Goal: Transaction & Acquisition: Purchase product/service

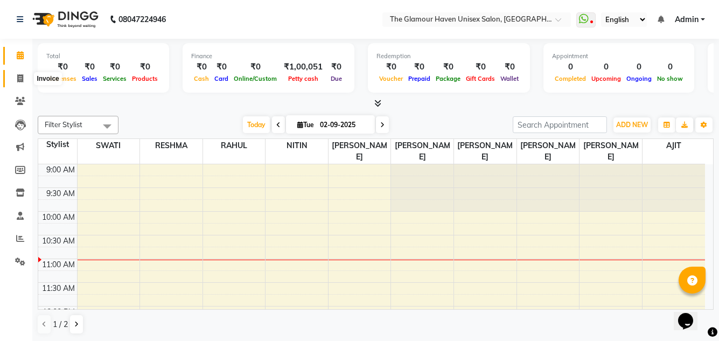
click at [18, 79] on icon at bounding box center [20, 78] width 6 height 8
select select "7124"
select select "service"
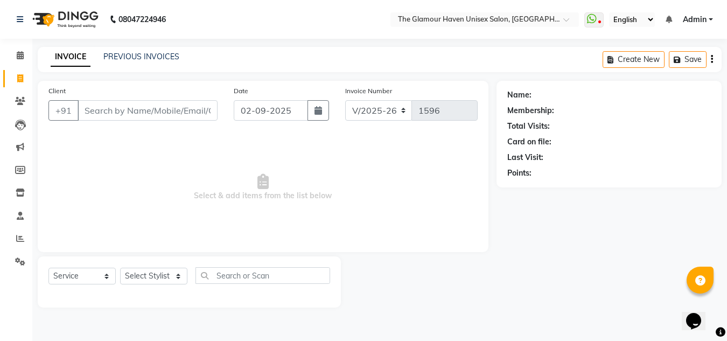
click at [111, 115] on input "Client" at bounding box center [148, 110] width 140 height 20
type input "8104660152"
click at [179, 115] on span "Add Client" at bounding box center [190, 110] width 43 height 11
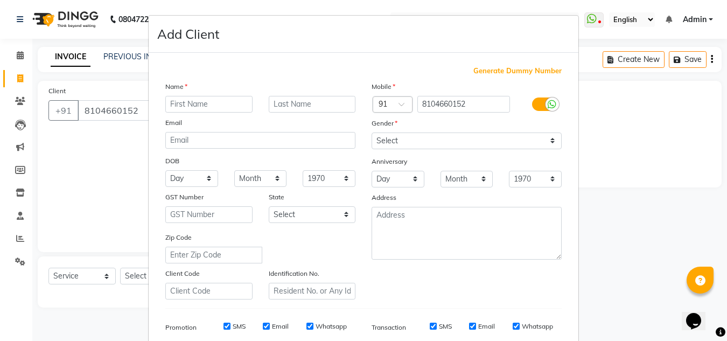
click at [611, 154] on ngb-modal-window "Add Client Generate Dummy Number Name Email DOB Day 01 02 03 04 05 06 07 08 09 …" at bounding box center [363, 170] width 727 height 341
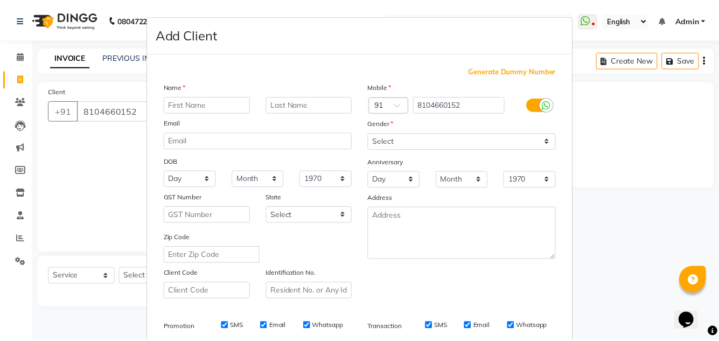
scroll to position [156, 0]
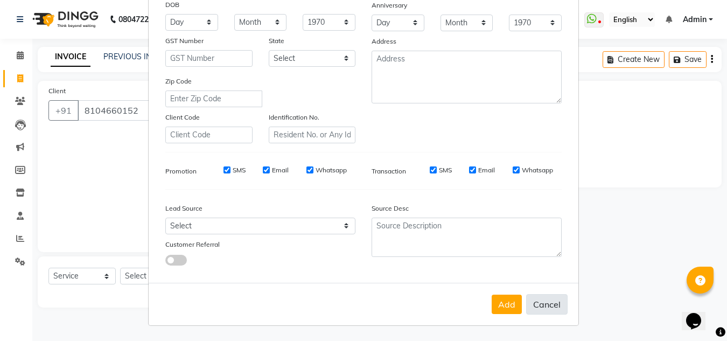
click at [548, 305] on button "Cancel" at bounding box center [546, 304] width 41 height 20
select select
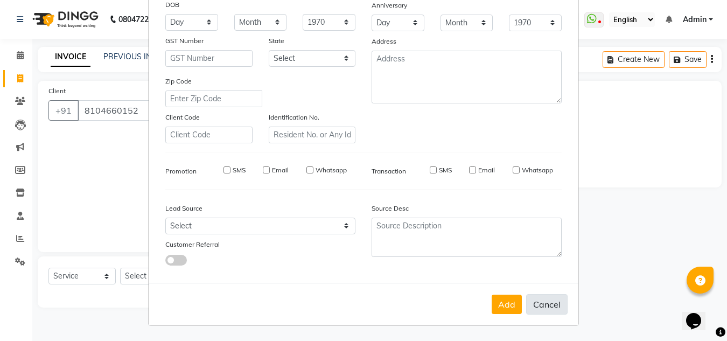
select select
checkbox input "false"
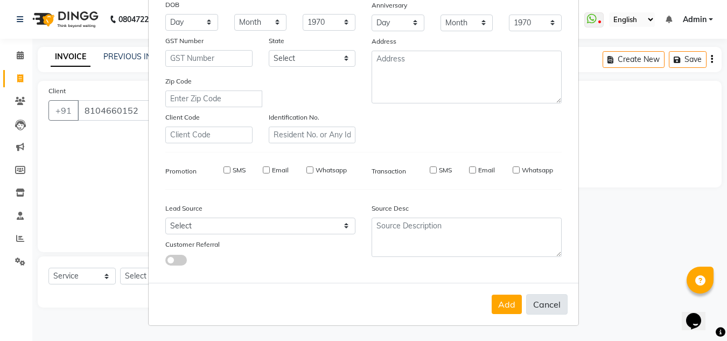
checkbox input "false"
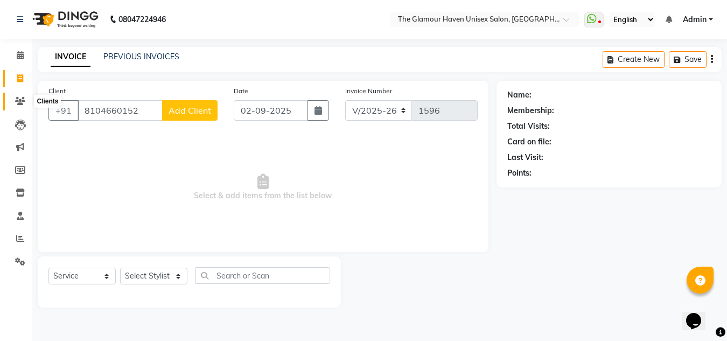
click at [22, 107] on span at bounding box center [20, 101] width 19 height 12
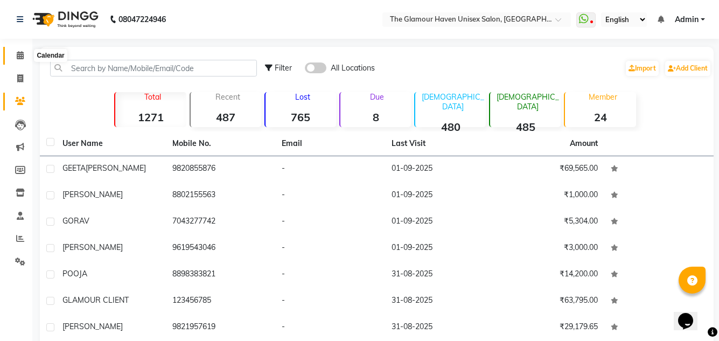
click at [21, 59] on icon at bounding box center [20, 55] width 7 height 8
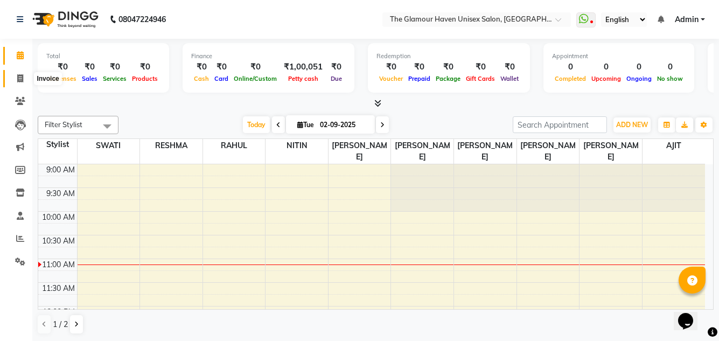
click at [20, 83] on span at bounding box center [20, 79] width 19 height 12
select select "7124"
select select "service"
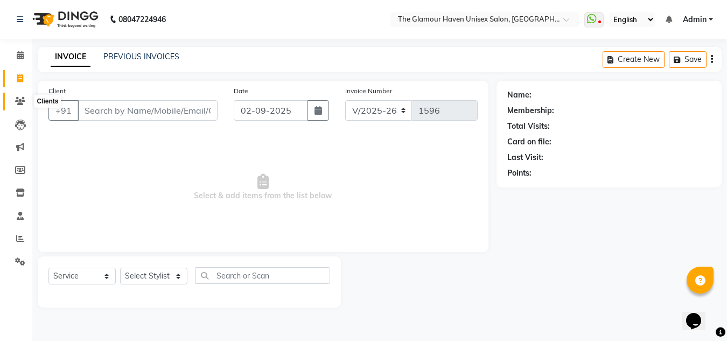
click at [25, 100] on span at bounding box center [20, 101] width 19 height 12
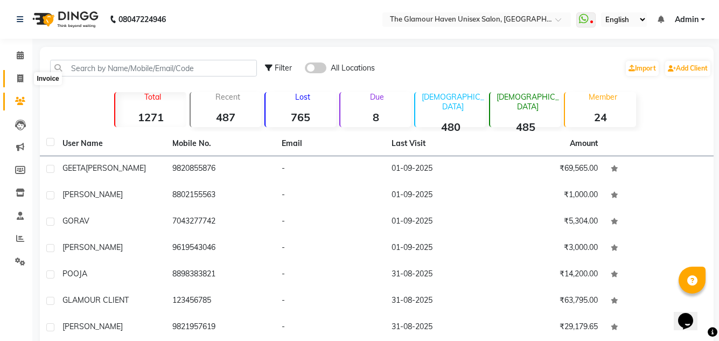
click at [20, 76] on icon at bounding box center [20, 78] width 6 height 8
select select "7124"
select select "service"
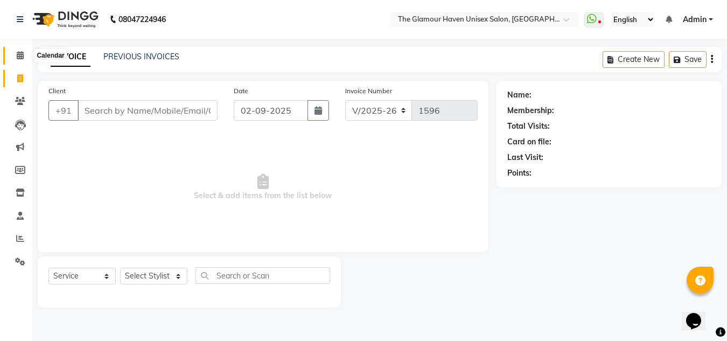
click at [18, 59] on span at bounding box center [20, 56] width 19 height 12
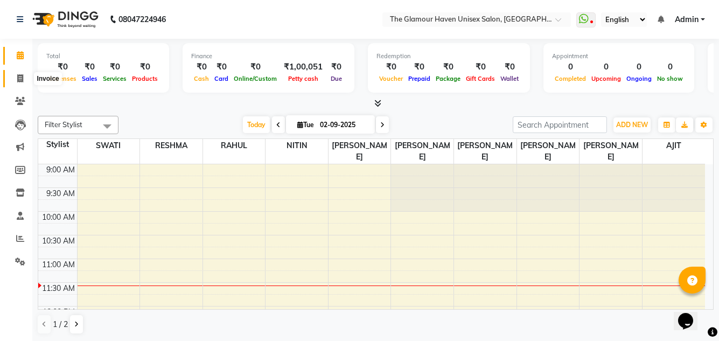
click at [19, 78] on icon at bounding box center [20, 78] width 6 height 8
select select "service"
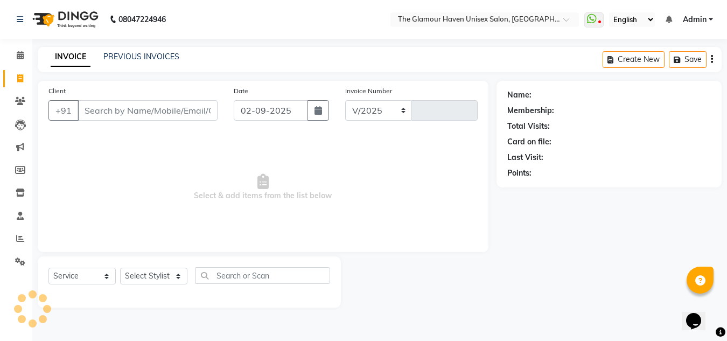
select select "7124"
type input "1596"
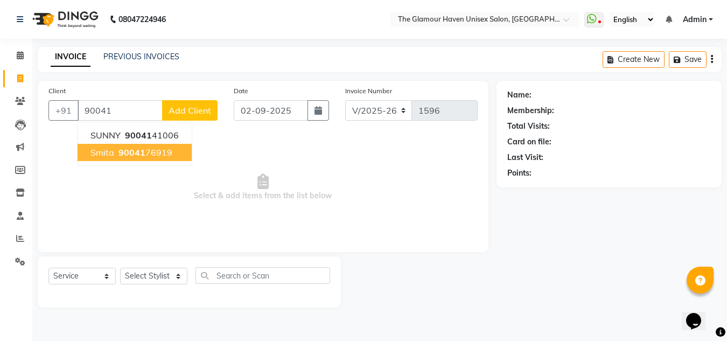
click at [146, 152] on ngb-highlight "90041 76919" at bounding box center [144, 152] width 56 height 11
type input "9004176919"
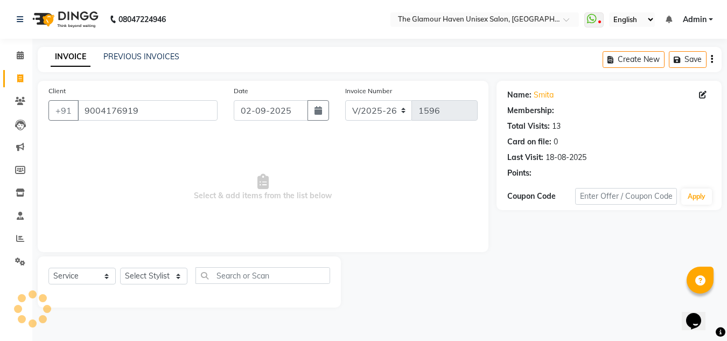
select select "1: Object"
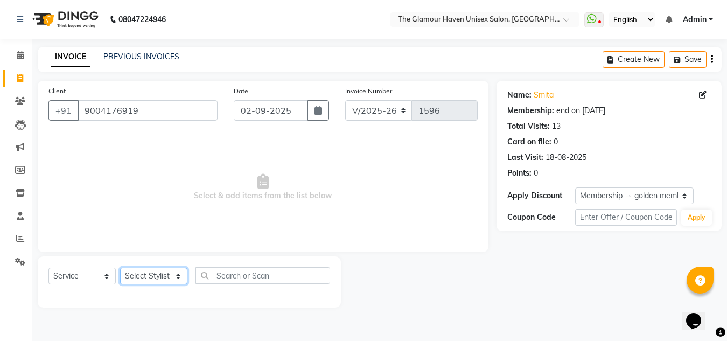
click at [178, 278] on select "Select Stylist AJIT Bharat sen [PERSON_NAME] [PERSON_NAME] NITIN RAHUL [PERSON_…" at bounding box center [153, 276] width 67 height 17
click at [120, 268] on select "Select Stylist AJIT Bharat sen [PERSON_NAME] [PERSON_NAME] NITIN RAHUL [PERSON_…" at bounding box center [153, 276] width 67 height 17
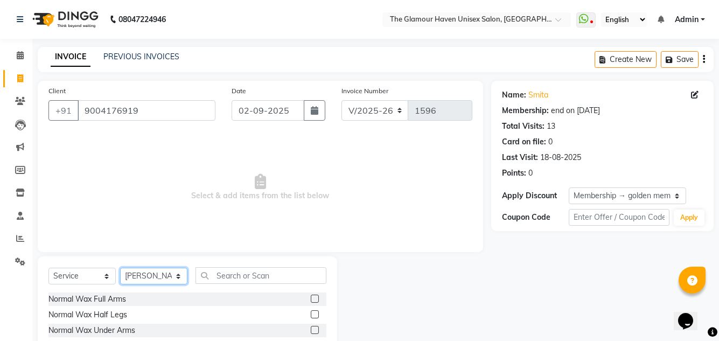
click at [177, 278] on select "Select Stylist AJIT Bharat sen [PERSON_NAME] [PERSON_NAME] NITIN RAHUL [PERSON_…" at bounding box center [153, 276] width 67 height 17
select select "63040"
click at [120, 268] on select "Select Stylist AJIT Bharat sen [PERSON_NAME] [PERSON_NAME] NITIN RAHUL [PERSON_…" at bounding box center [153, 276] width 67 height 17
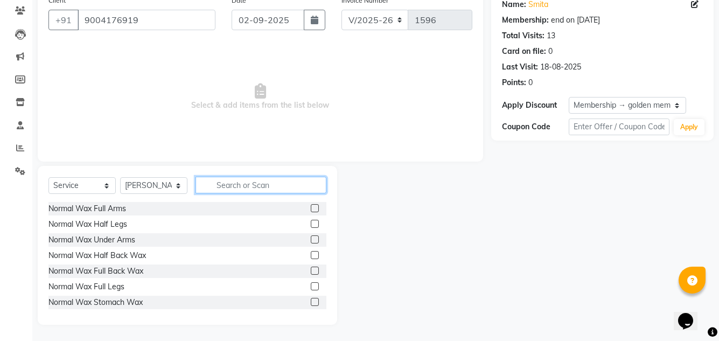
click at [236, 185] on input "text" at bounding box center [260, 185] width 131 height 17
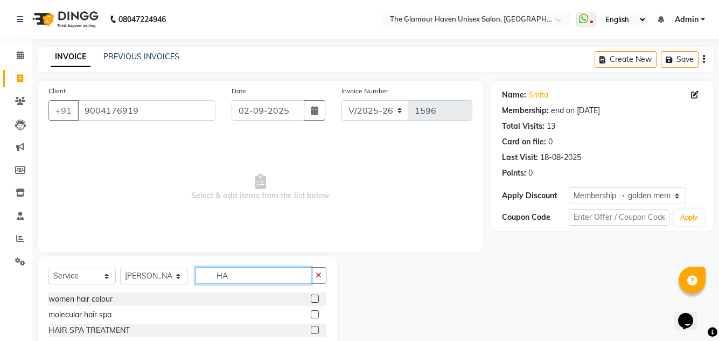
type input "H"
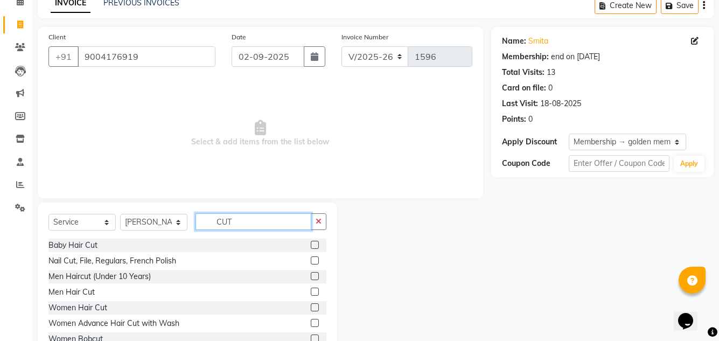
scroll to position [2, 0]
type input "CUT"
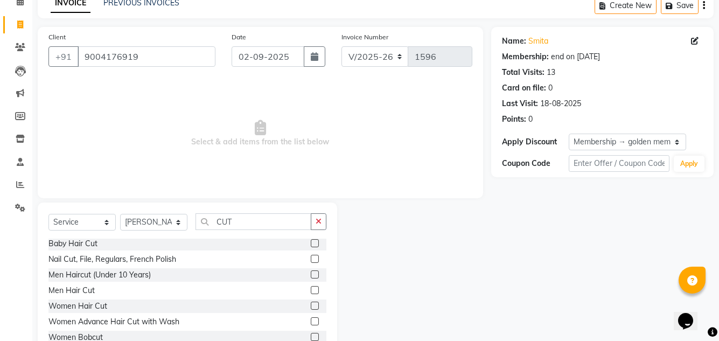
click at [311, 290] on label at bounding box center [315, 290] width 8 height 8
click at [311, 290] on input "checkbox" at bounding box center [314, 290] width 7 height 7
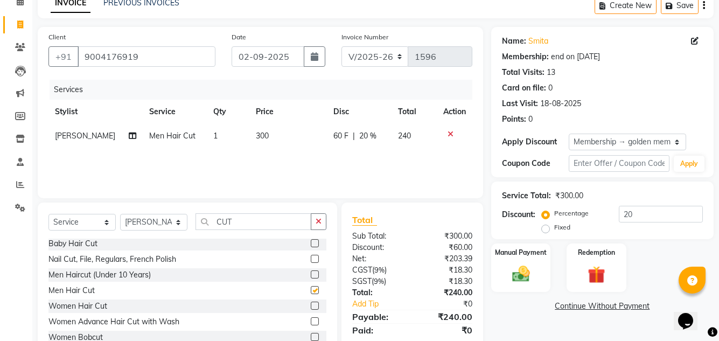
checkbox input "false"
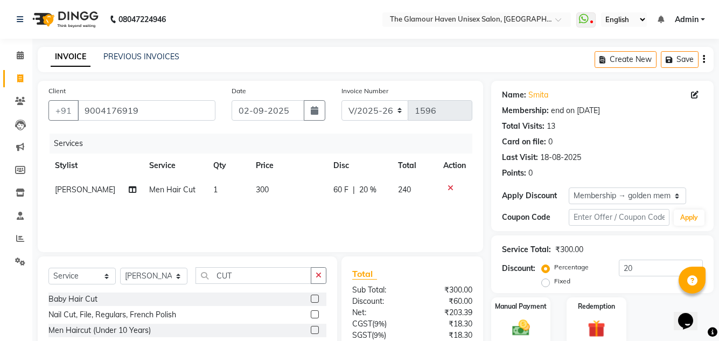
scroll to position [90, 0]
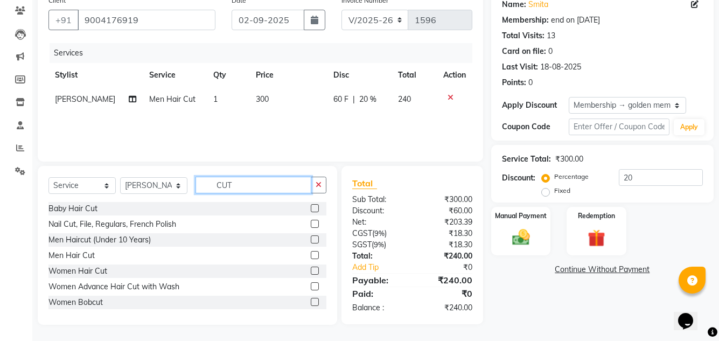
click at [241, 190] on input "CUT" at bounding box center [253, 185] width 116 height 17
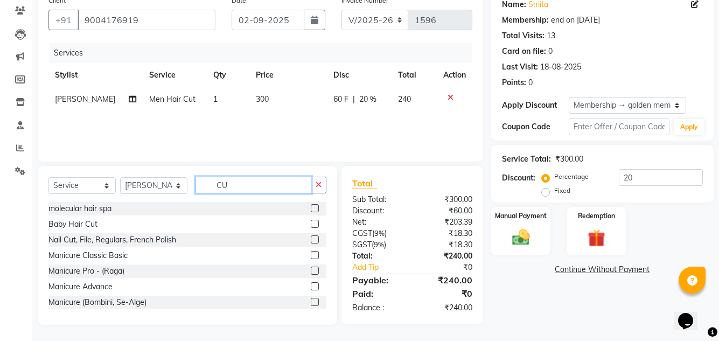
type input "C"
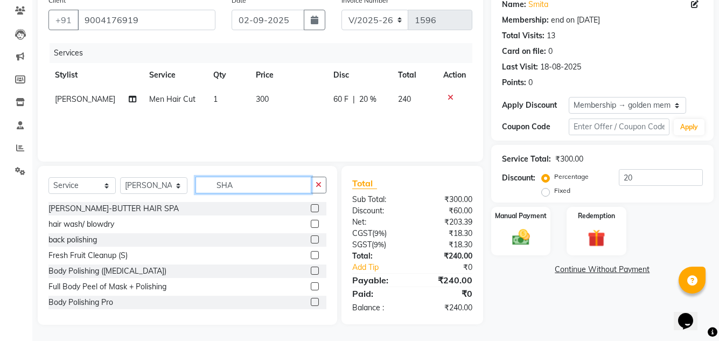
scroll to position [90, 0]
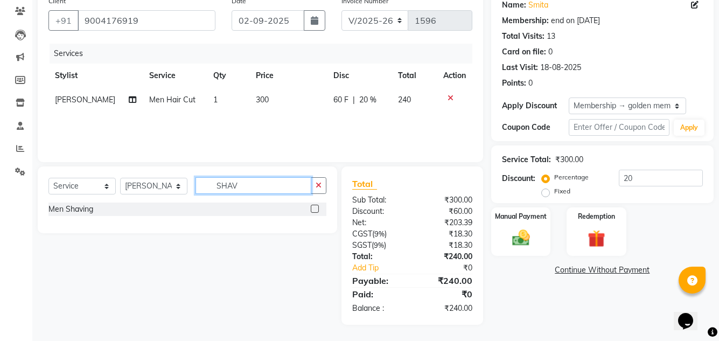
type input "SHAV"
click at [309, 211] on div "Men Shaving" at bounding box center [187, 208] width 278 height 13
click at [312, 211] on label at bounding box center [315, 209] width 8 height 8
click at [312, 211] on input "checkbox" at bounding box center [314, 209] width 7 height 7
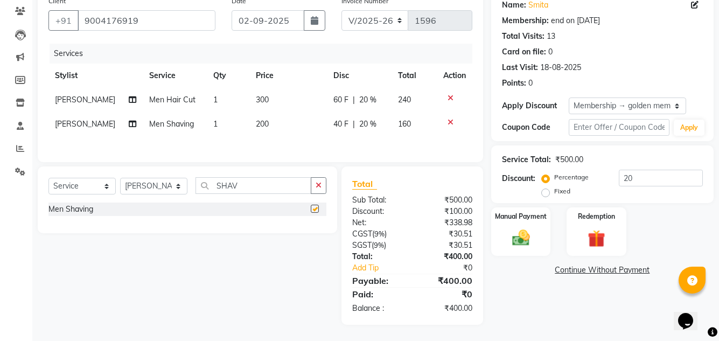
checkbox input "false"
click at [364, 97] on span "20 %" at bounding box center [367, 99] width 17 height 11
select select "63040"
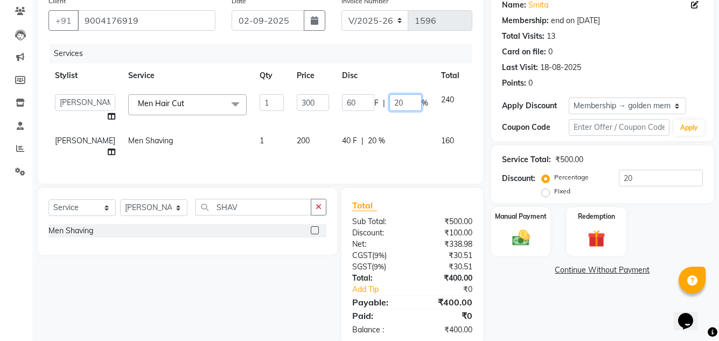
click at [389, 102] on input "20" at bounding box center [405, 102] width 32 height 17
type input "2"
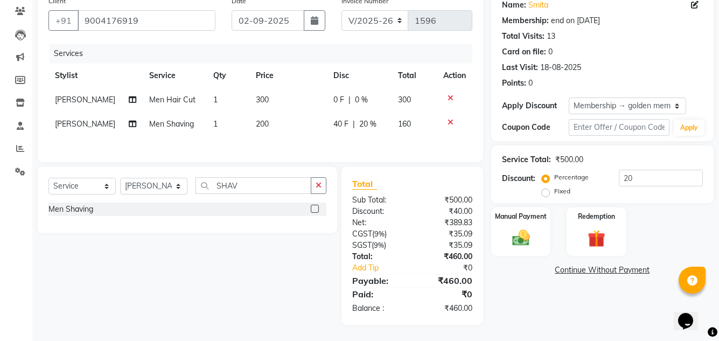
click at [340, 159] on div "Client +91 9004176919 Date 02-09-2025 Invoice Number V/2025 V/2025-26 1596 Serv…" at bounding box center [260, 76] width 445 height 171
click at [359, 128] on span "20 %" at bounding box center [367, 123] width 17 height 11
select select "63040"
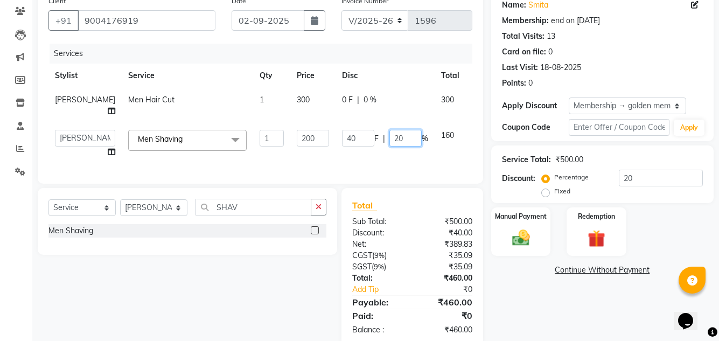
click at [389, 146] on input "20" at bounding box center [405, 138] width 32 height 17
type input "2"
click at [342, 171] on div "Client +91 9004176919 Date 02-09-2025 Invoice Number V/2025 V/2025-26 1596 Serv…" at bounding box center [260, 168] width 461 height 355
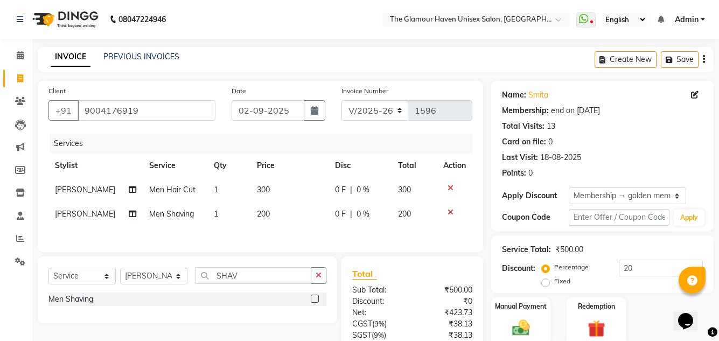
scroll to position [92, 0]
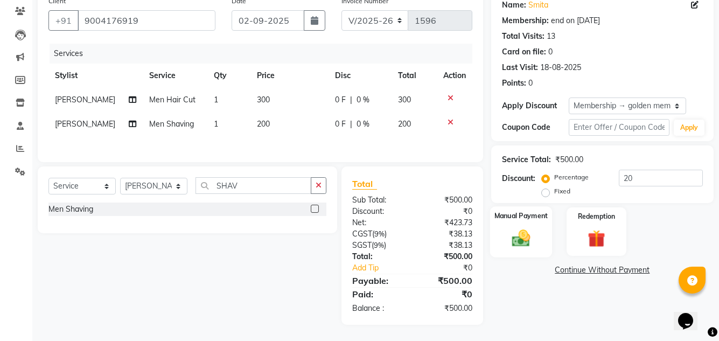
click at [529, 241] on img at bounding box center [521, 237] width 30 height 21
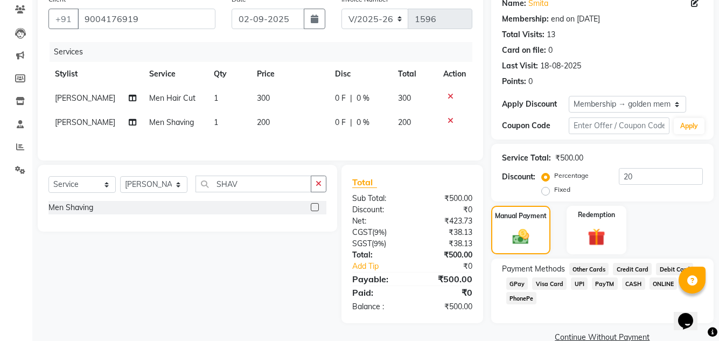
scroll to position [112, 0]
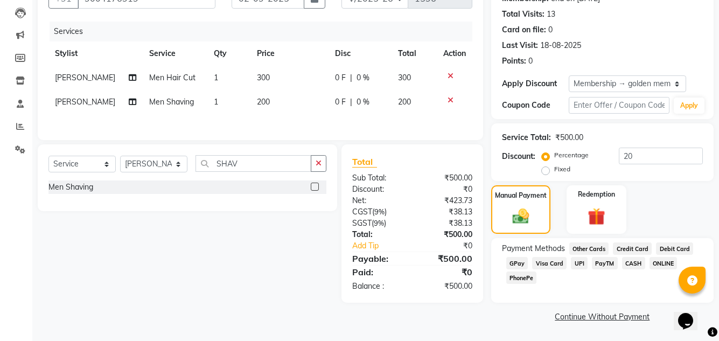
click at [522, 263] on span "GPay" at bounding box center [517, 263] width 22 height 12
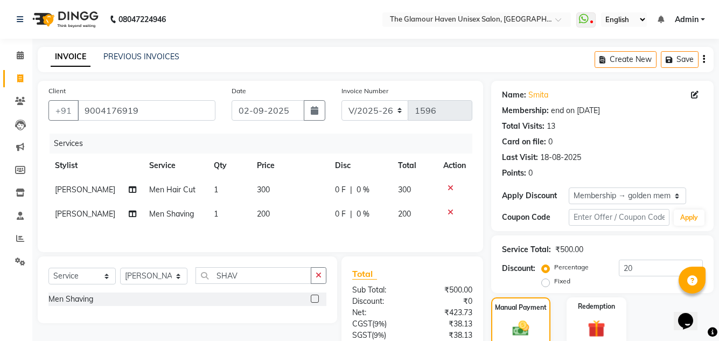
scroll to position [157, 0]
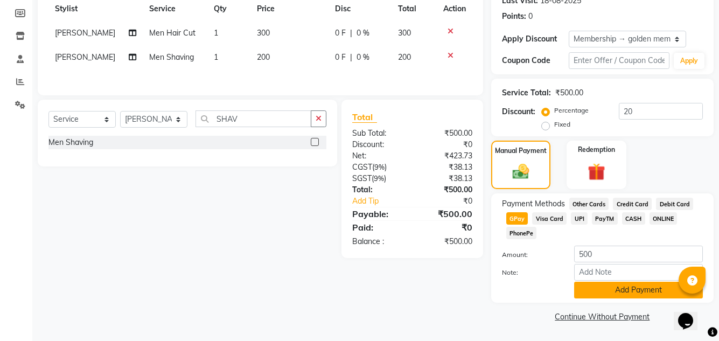
click at [630, 291] on button "Add Payment" at bounding box center [638, 290] width 129 height 17
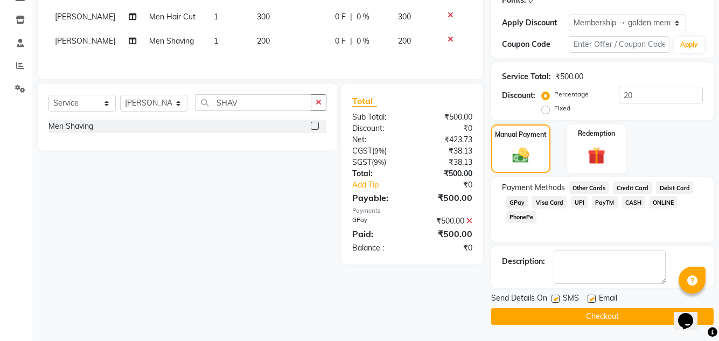
scroll to position [0, 0]
click at [605, 320] on button "Checkout" at bounding box center [602, 316] width 222 height 17
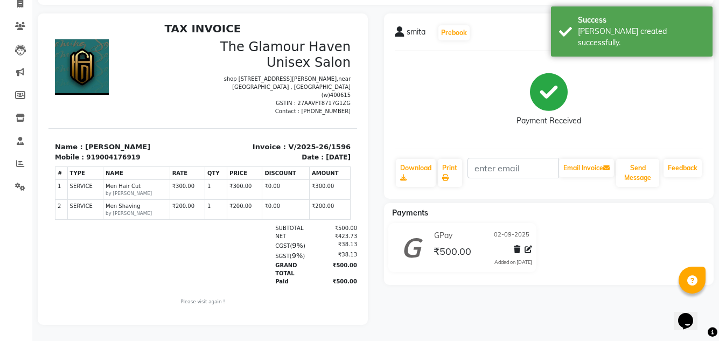
scroll to position [9, 0]
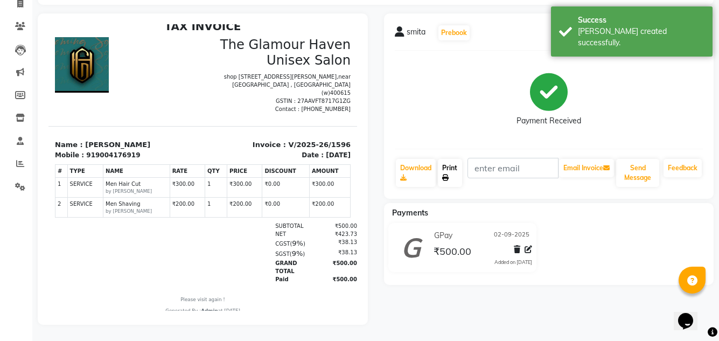
click at [448, 174] on icon at bounding box center [445, 177] width 6 height 6
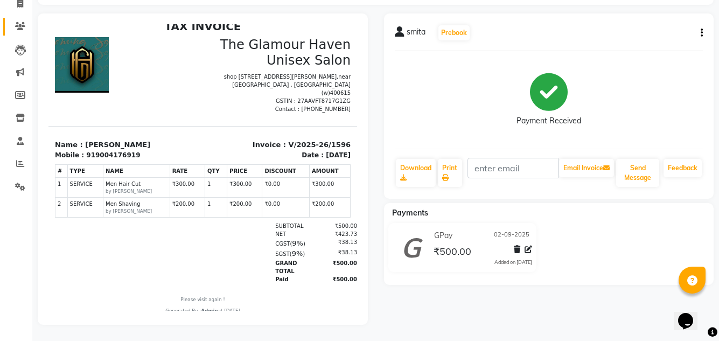
select select "7124"
select select "service"
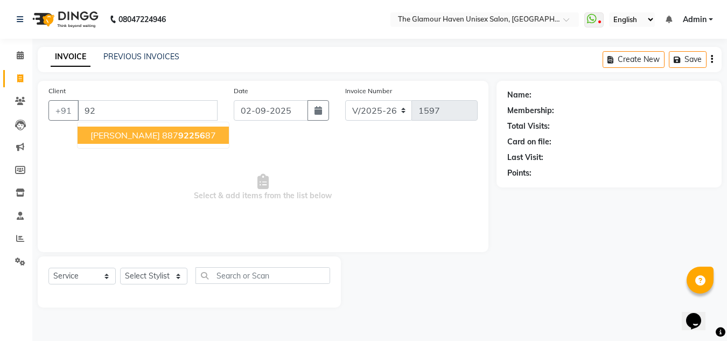
type input "9"
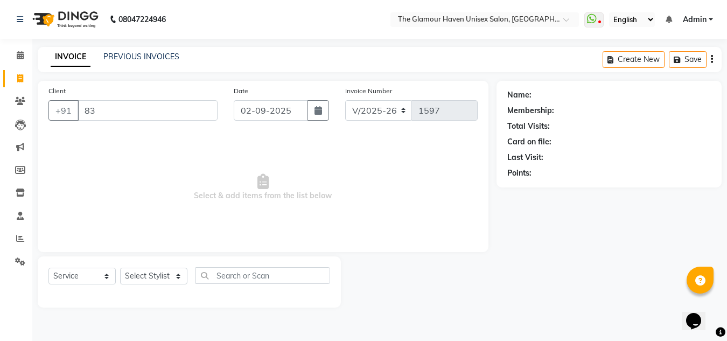
type input "8"
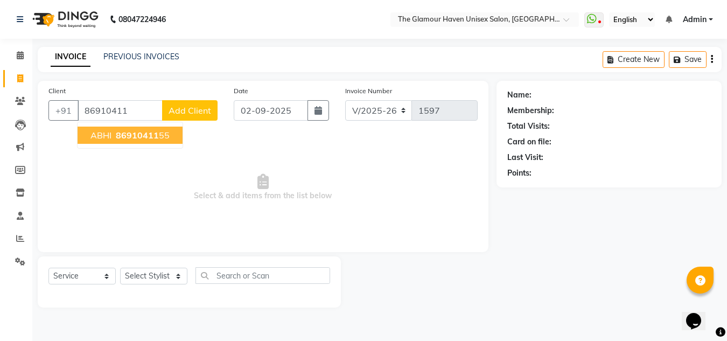
click at [204, 149] on span "Select & add items from the list below" at bounding box center [262, 188] width 429 height 108
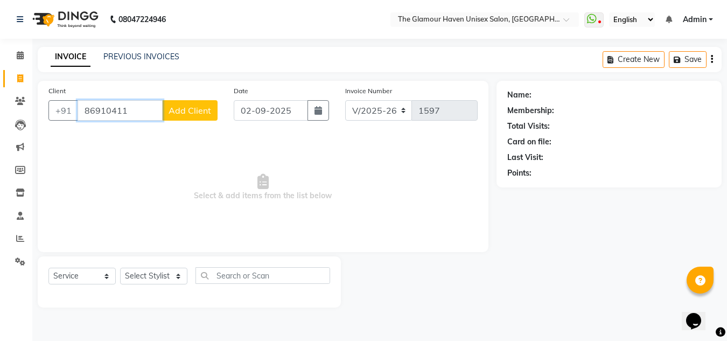
click at [133, 108] on input "86910411" at bounding box center [120, 110] width 85 height 20
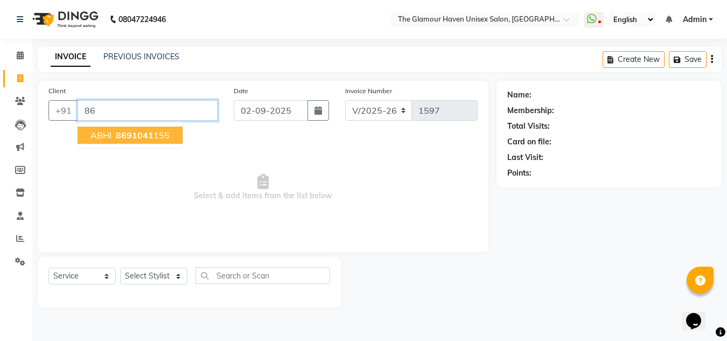
type input "8"
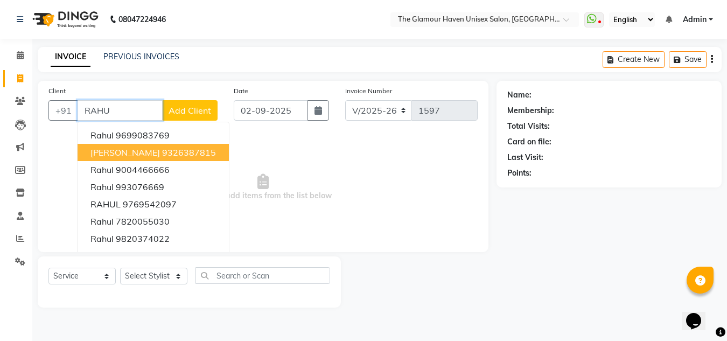
click at [135, 157] on span "RAHUL DIXIT" at bounding box center [124, 152] width 69 height 11
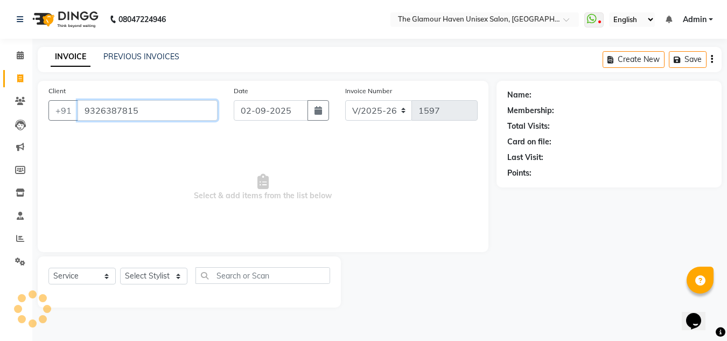
type input "9326387815"
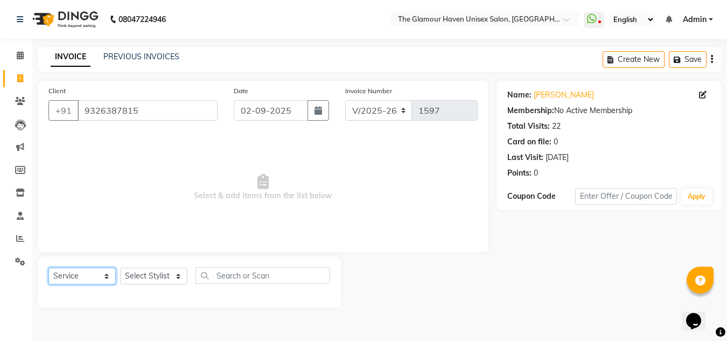
click at [109, 278] on select "Select Service Product Membership Package Voucher Prepaid Gift Card" at bounding box center [81, 276] width 67 height 17
click at [48, 268] on select "Select Service Product Membership Package Voucher Prepaid Gift Card" at bounding box center [81, 276] width 67 height 17
click at [178, 278] on select "Select Stylist AJIT Bharat sen [PERSON_NAME] [PERSON_NAME] NITIN RAHUL [PERSON_…" at bounding box center [153, 276] width 67 height 17
select select "63040"
click at [120, 268] on select "Select Stylist AJIT Bharat sen [PERSON_NAME] [PERSON_NAME] NITIN RAHUL [PERSON_…" at bounding box center [153, 276] width 67 height 17
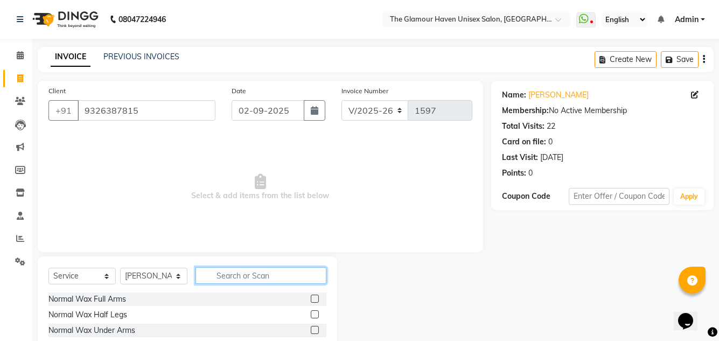
click at [212, 277] on input "text" at bounding box center [260, 275] width 131 height 17
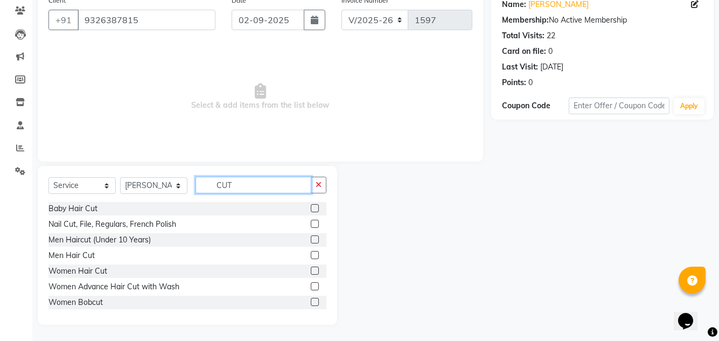
type input "CUT"
click at [311, 238] on label at bounding box center [315, 239] width 8 height 8
click at [311, 238] on input "checkbox" at bounding box center [314, 239] width 7 height 7
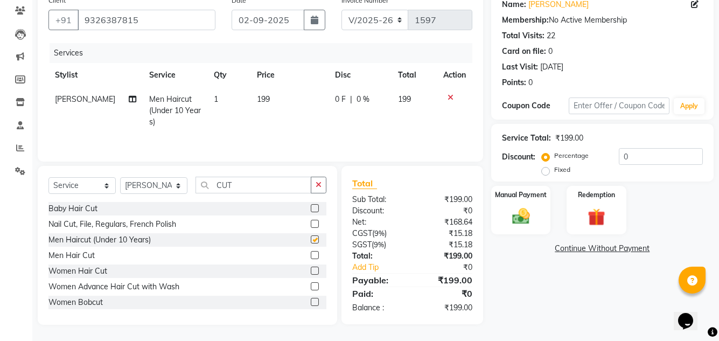
checkbox input "false"
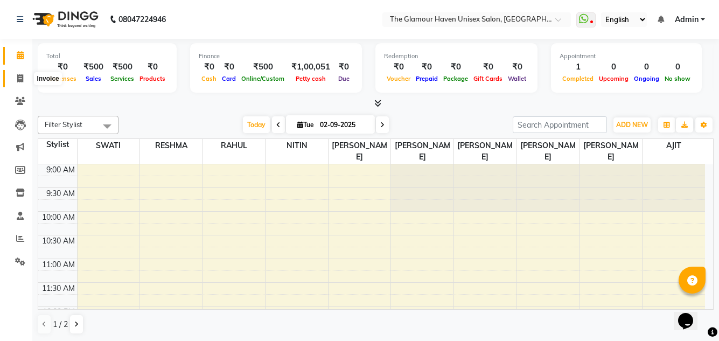
click at [19, 78] on icon at bounding box center [20, 78] width 6 height 8
select select "service"
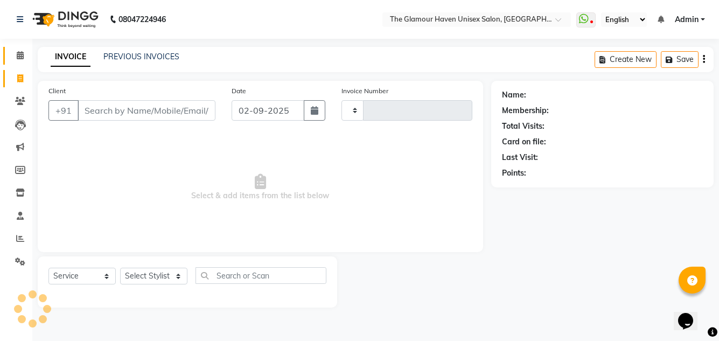
type input "1597"
select select "7124"
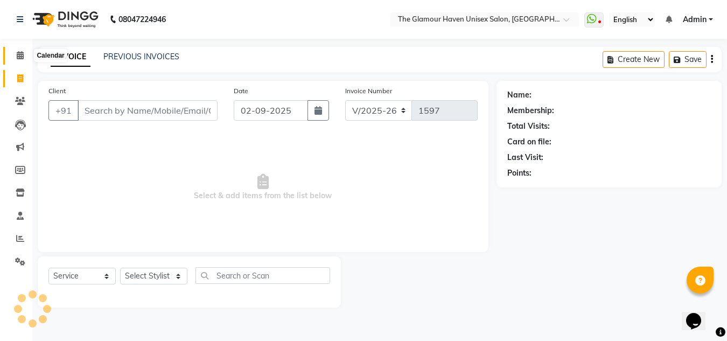
click at [22, 58] on icon at bounding box center [20, 55] width 7 height 8
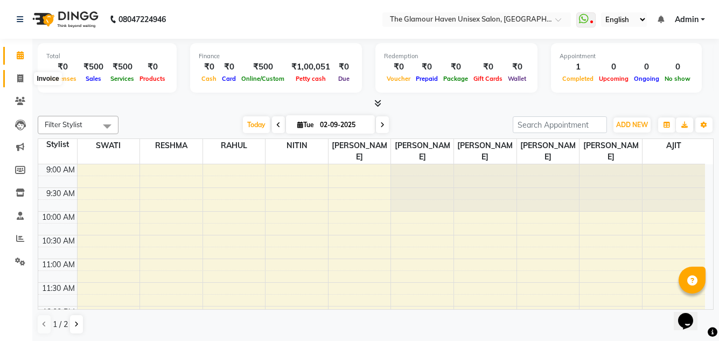
click at [22, 82] on span at bounding box center [20, 79] width 19 height 12
select select "7124"
select select "service"
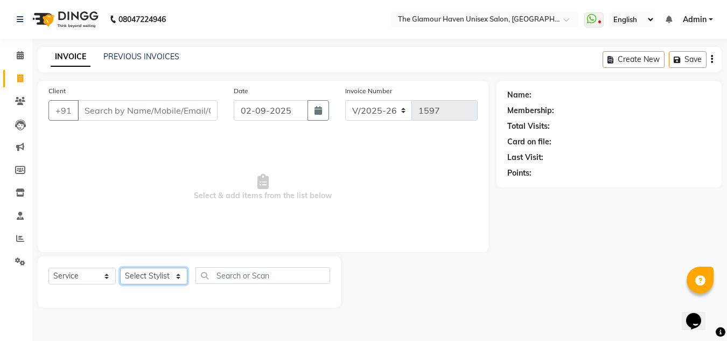
click at [179, 275] on select "Select Stylist AJIT Bharat sen [PERSON_NAME] [PERSON_NAME] NITIN RAHUL [PERSON_…" at bounding box center [153, 276] width 67 height 17
select select "63040"
click at [120, 268] on select "Select Stylist AJIT Bharat sen [PERSON_NAME] [PERSON_NAME] NITIN RAHUL [PERSON_…" at bounding box center [153, 276] width 67 height 17
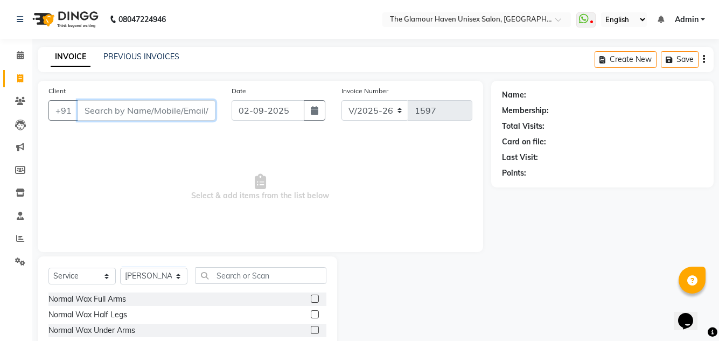
click at [170, 111] on input "Client" at bounding box center [147, 110] width 138 height 20
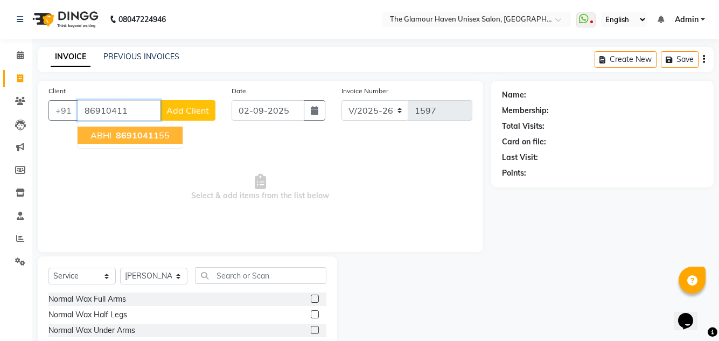
click at [160, 131] on ngb-highlight "86910411 55" at bounding box center [142, 135] width 56 height 11
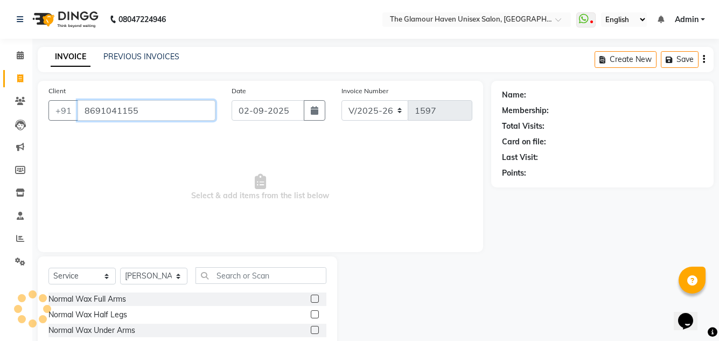
type input "8691041155"
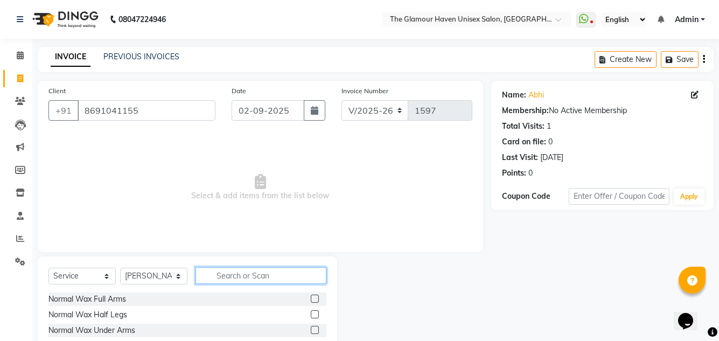
click at [241, 280] on input "text" at bounding box center [260, 275] width 131 height 17
type input "HAIR CU"
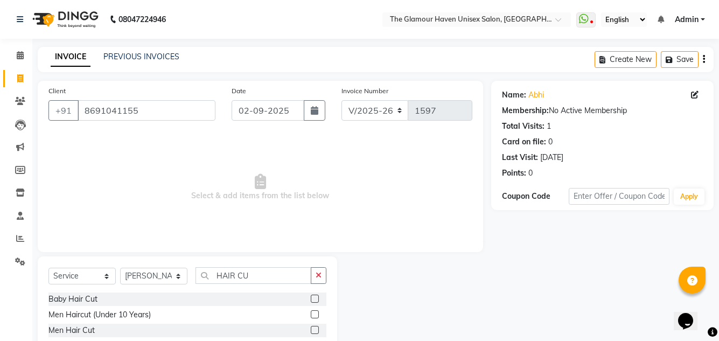
click at [313, 327] on label at bounding box center [315, 330] width 8 height 8
click at [313, 327] on input "checkbox" at bounding box center [314, 330] width 7 height 7
checkbox input "true"
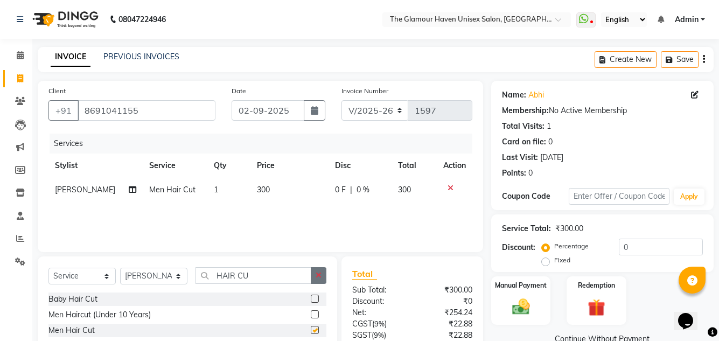
click at [322, 272] on button "button" at bounding box center [319, 275] width 16 height 17
click at [506, 297] on img at bounding box center [521, 306] width 30 height 21
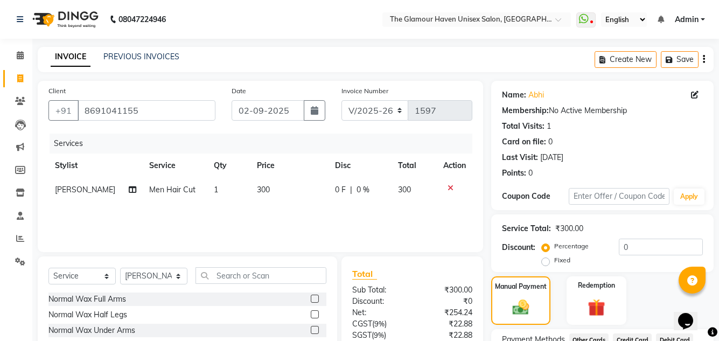
scroll to position [91, 0]
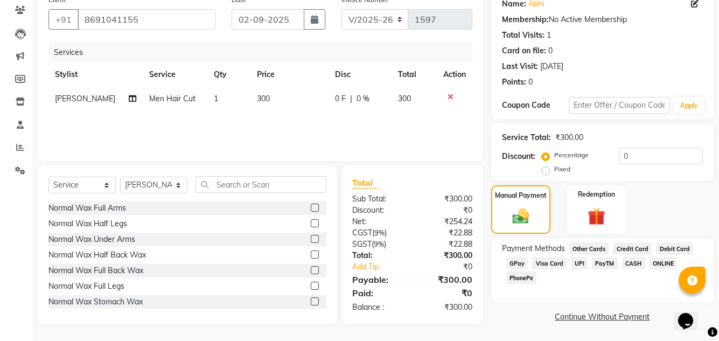
click at [516, 262] on span "GPay" at bounding box center [517, 263] width 22 height 12
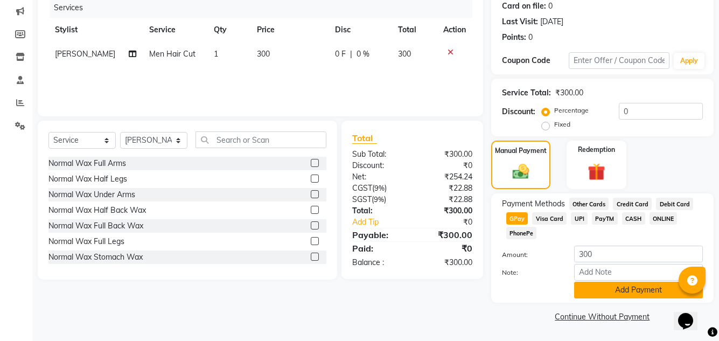
click at [607, 293] on button "Add Payment" at bounding box center [638, 290] width 129 height 17
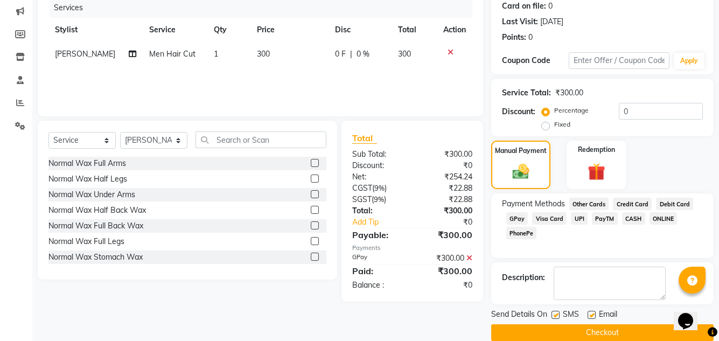
scroll to position [152, 0]
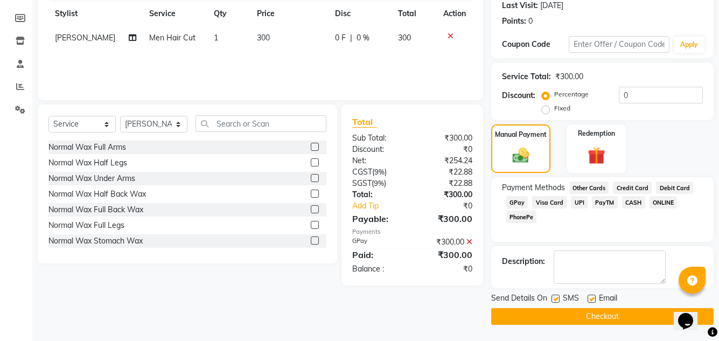
click at [605, 311] on button "Checkout" at bounding box center [602, 316] width 222 height 17
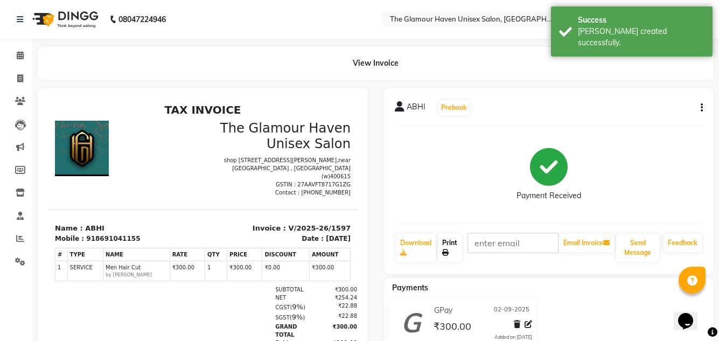
click at [459, 247] on link "Print" at bounding box center [450, 248] width 24 height 28
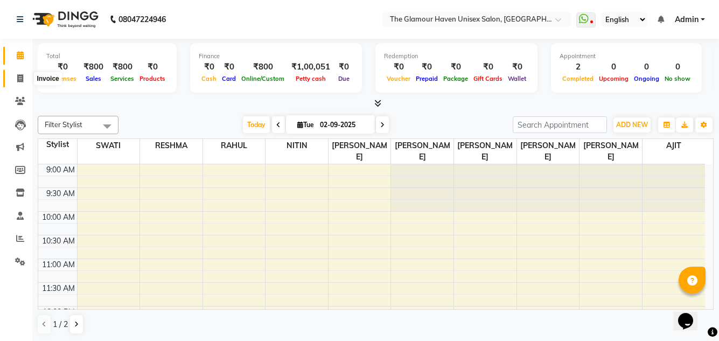
click at [17, 79] on icon at bounding box center [20, 78] width 6 height 8
select select "7124"
select select "service"
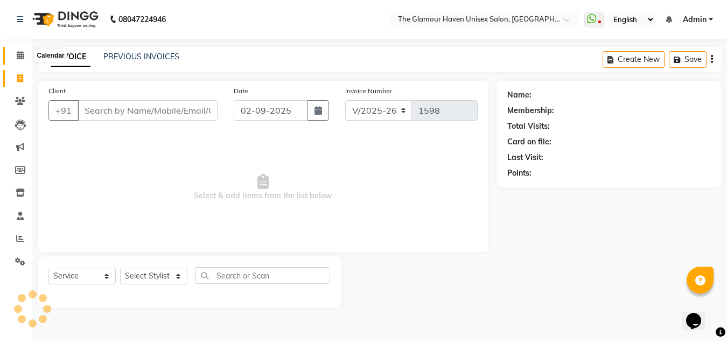
click at [24, 58] on icon at bounding box center [20, 55] width 7 height 8
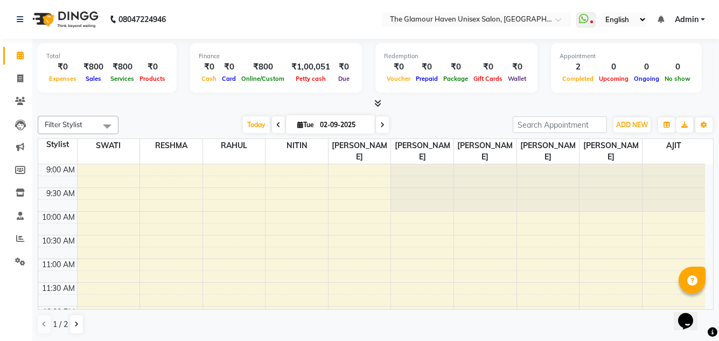
click at [372, 107] on span at bounding box center [375, 103] width 11 height 11
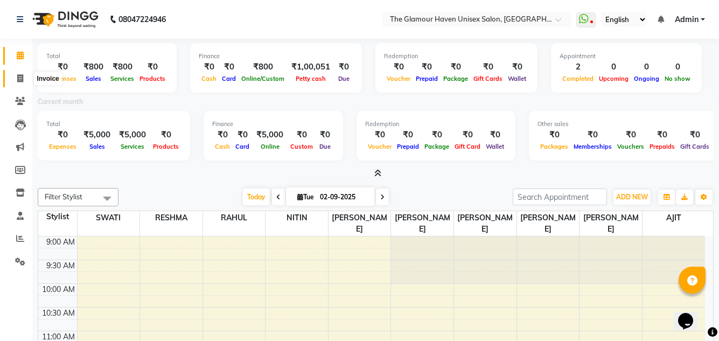
click at [17, 73] on span at bounding box center [20, 79] width 19 height 12
select select "service"
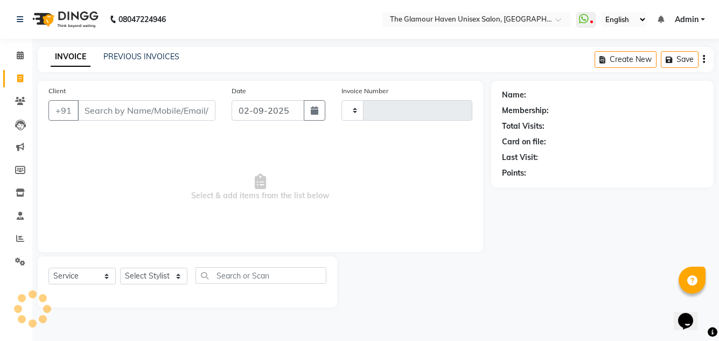
type input "1598"
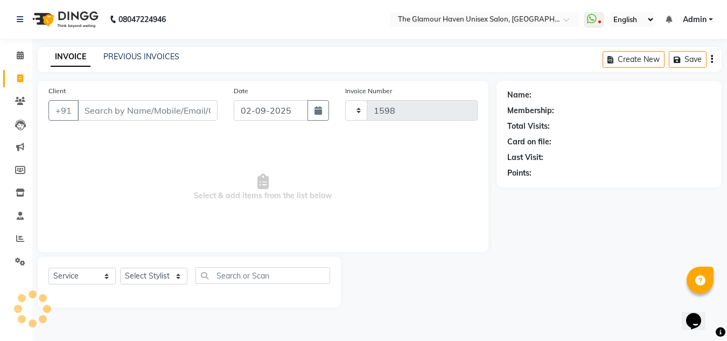
select select "7124"
click at [154, 58] on link "PREVIOUS INVOICES" at bounding box center [141, 57] width 76 height 10
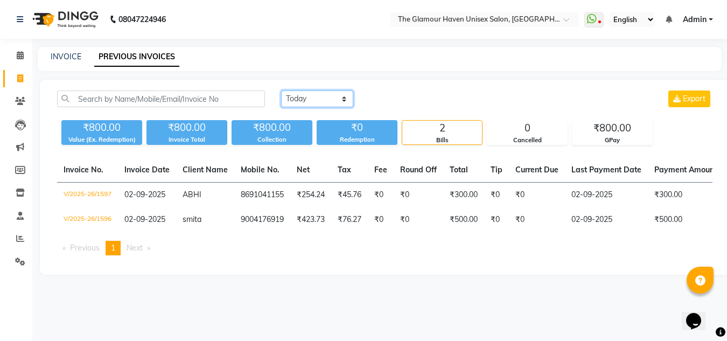
click at [347, 102] on select "[DATE] [DATE] Custom Range" at bounding box center [317, 98] width 72 height 17
click at [281, 90] on select "[DATE] [DATE] Custom Range" at bounding box center [317, 98] width 72 height 17
click at [341, 98] on select "[DATE] [DATE] Custom Range" at bounding box center [317, 98] width 72 height 17
select select "yesterday"
click at [281, 90] on select "[DATE] [DATE] Custom Range" at bounding box center [317, 98] width 72 height 17
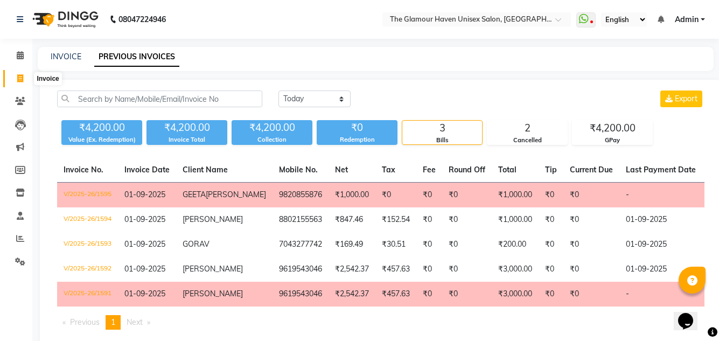
click at [22, 80] on icon at bounding box center [20, 78] width 6 height 8
select select "service"
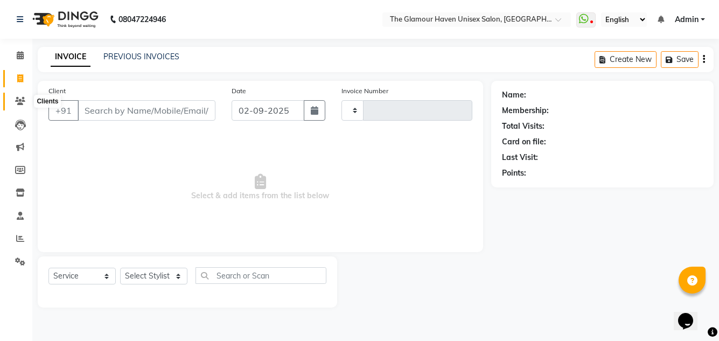
type input "1598"
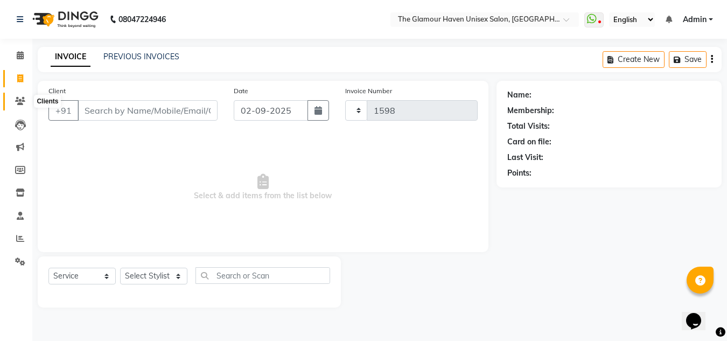
select select "7124"
click at [171, 59] on link "PREVIOUS INVOICES" at bounding box center [141, 57] width 76 height 10
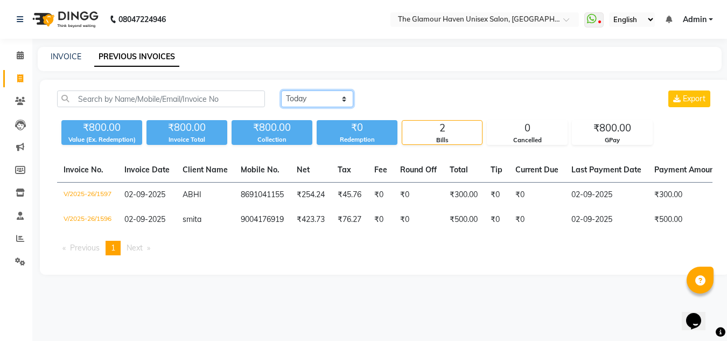
click at [340, 103] on select "[DATE] [DATE] Custom Range" at bounding box center [317, 98] width 72 height 17
select select "yesterday"
click at [281, 90] on select "[DATE] [DATE] Custom Range" at bounding box center [317, 98] width 72 height 17
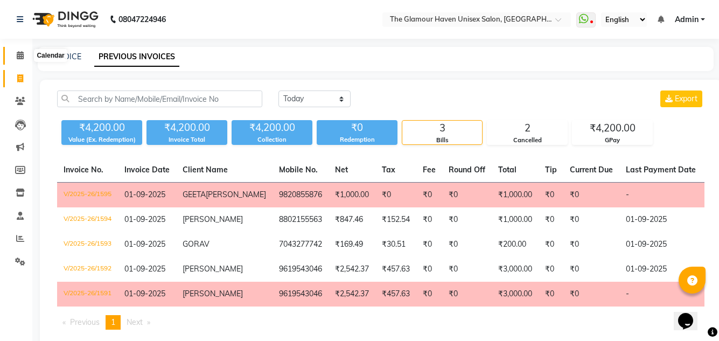
click at [19, 60] on span at bounding box center [20, 56] width 19 height 12
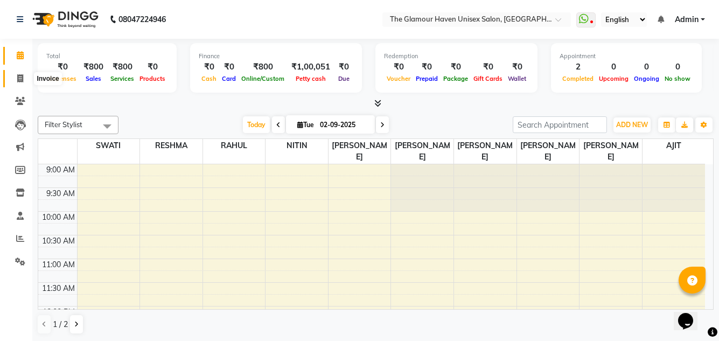
click at [19, 77] on icon at bounding box center [20, 78] width 6 height 8
select select "service"
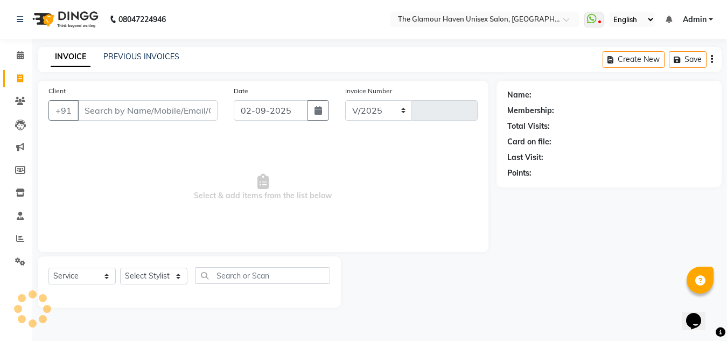
select select "7124"
type input "1598"
click at [183, 274] on select "Select Stylist AJIT Bharat sen darshna gole Geeta shetye NITIN RAHUL Rahul Dixi…" at bounding box center [153, 276] width 67 height 17
select select "59914"
click at [120, 268] on select "Select Stylist AJIT Bharat sen darshna gole Geeta shetye NITIN RAHUL Rahul Dixi…" at bounding box center [153, 276] width 67 height 17
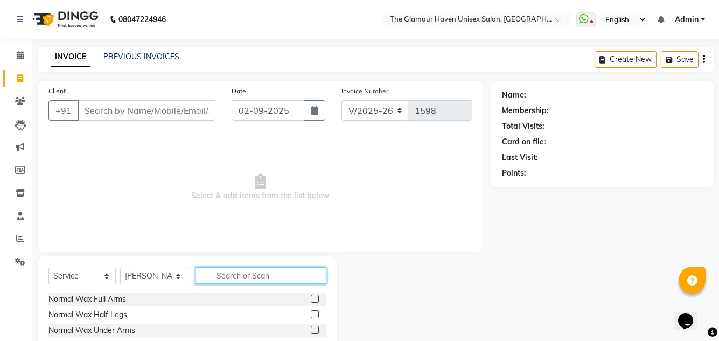
click at [268, 270] on input "text" at bounding box center [260, 275] width 131 height 17
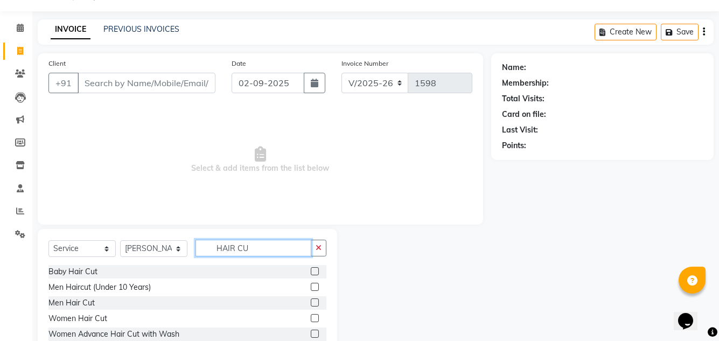
scroll to position [54, 0]
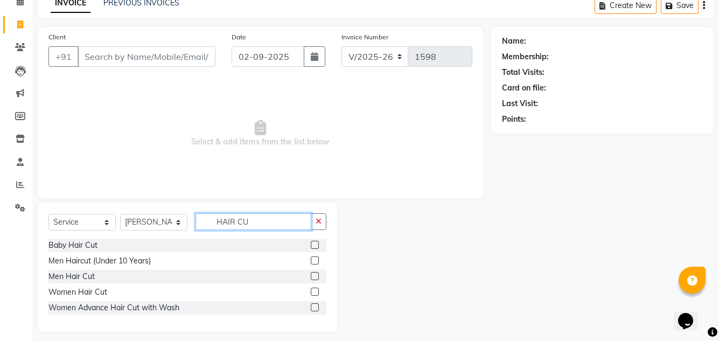
type input "HAIR CU"
click at [317, 249] on div at bounding box center [314, 246] width 7 height 11
click at [315, 244] on label at bounding box center [315, 245] width 8 height 8
click at [315, 244] on input "checkbox" at bounding box center [314, 245] width 7 height 7
checkbox input "true"
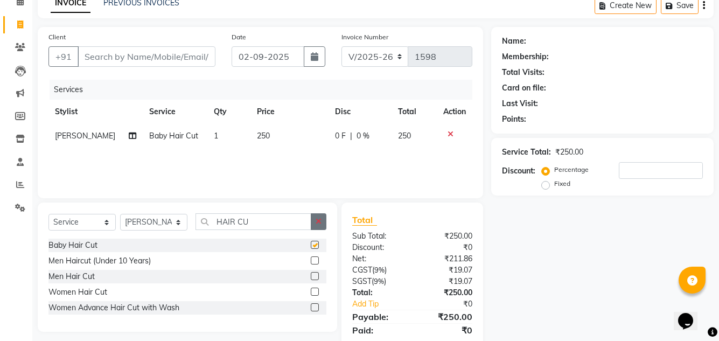
click at [319, 228] on button "button" at bounding box center [319, 221] width 16 height 17
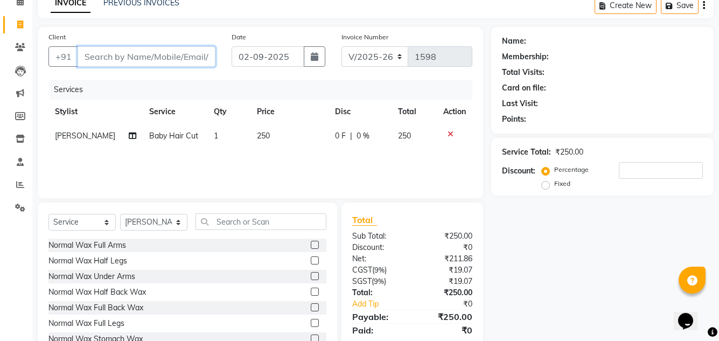
click at [157, 62] on input "Client" at bounding box center [147, 56] width 138 height 20
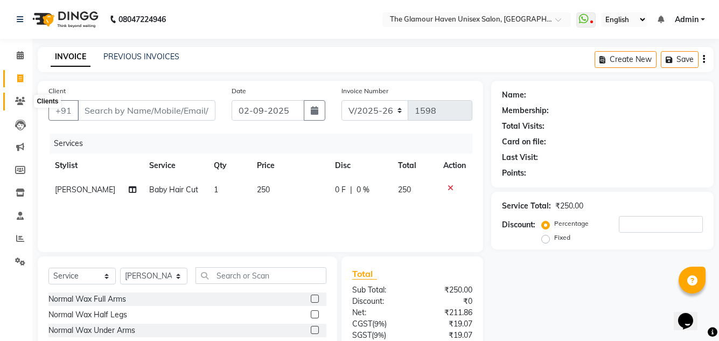
click at [18, 105] on span at bounding box center [20, 101] width 19 height 12
click at [19, 128] on icon at bounding box center [20, 125] width 11 height 11
click at [22, 53] on icon at bounding box center [20, 55] width 7 height 8
click at [164, 55] on link "PREVIOUS INVOICES" at bounding box center [141, 57] width 76 height 10
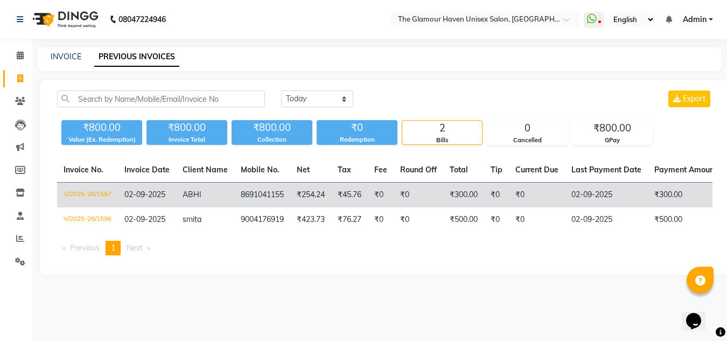
click at [151, 196] on span "02-09-2025" at bounding box center [144, 195] width 41 height 10
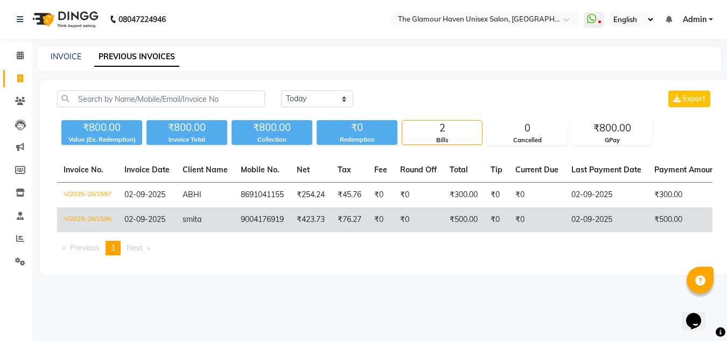
click at [195, 219] on span "smita" at bounding box center [192, 219] width 19 height 10
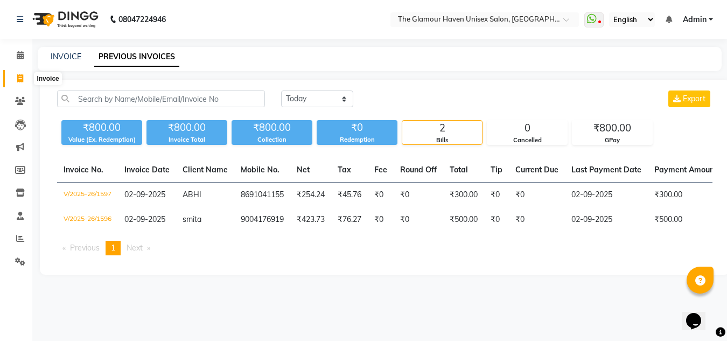
click at [27, 77] on span at bounding box center [20, 79] width 19 height 12
select select "service"
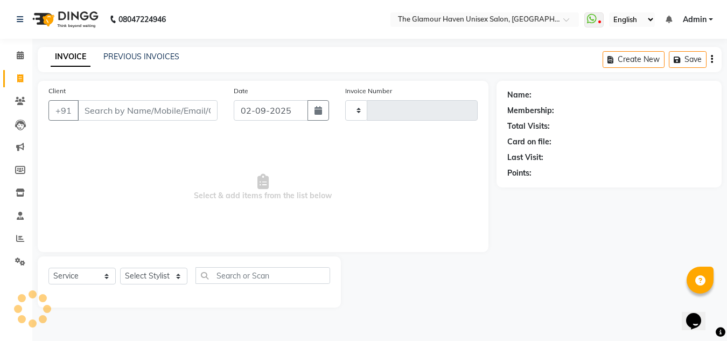
type input "1598"
select select "7124"
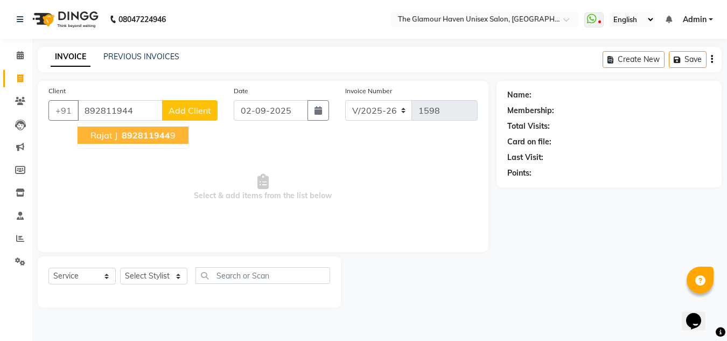
click at [141, 137] on span "892811944" at bounding box center [146, 135] width 48 height 11
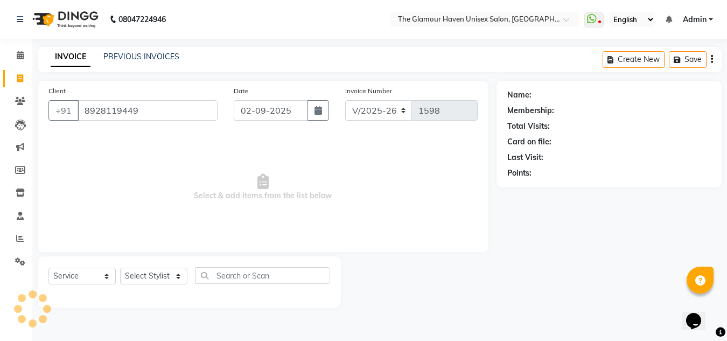
type input "8928119449"
select select "1: Object"
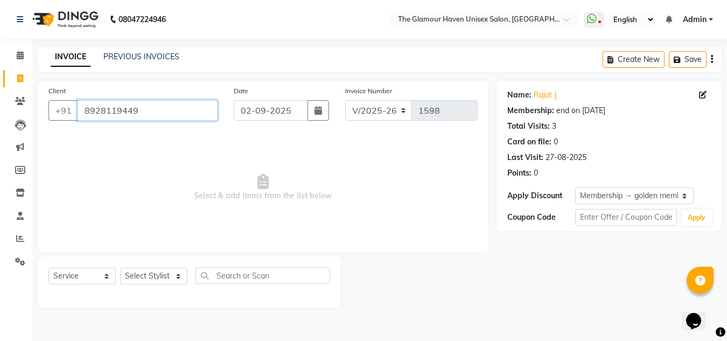
click at [150, 109] on input "8928119449" at bounding box center [148, 110] width 140 height 20
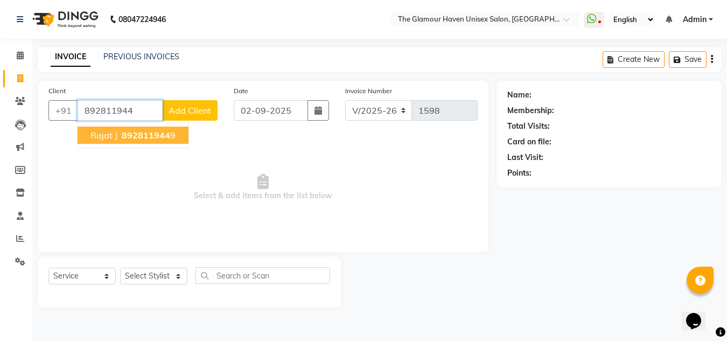
click at [153, 136] on span "892811944" at bounding box center [146, 135] width 48 height 11
type input "8928119449"
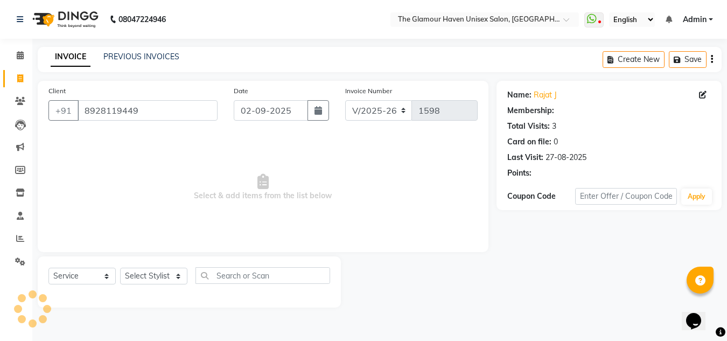
select select "1: Object"
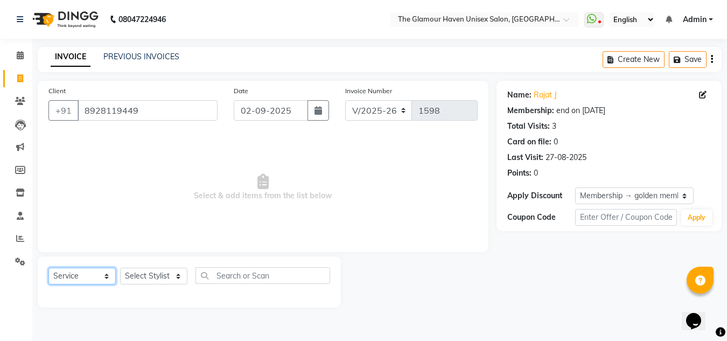
click at [104, 279] on select "Select Service Product Membership Package Voucher Prepaid Gift Card" at bounding box center [81, 276] width 67 height 17
click at [48, 268] on select "Select Service Product Membership Package Voucher Prepaid Gift Card" at bounding box center [81, 276] width 67 height 17
click at [174, 277] on select "Select Stylist AJIT Bharat sen [PERSON_NAME] [PERSON_NAME] NITIN RAHUL [PERSON_…" at bounding box center [153, 276] width 67 height 17
select select "63040"
click at [120, 268] on select "Select Stylist AJIT Bharat sen [PERSON_NAME] [PERSON_NAME] NITIN RAHUL [PERSON_…" at bounding box center [153, 276] width 67 height 17
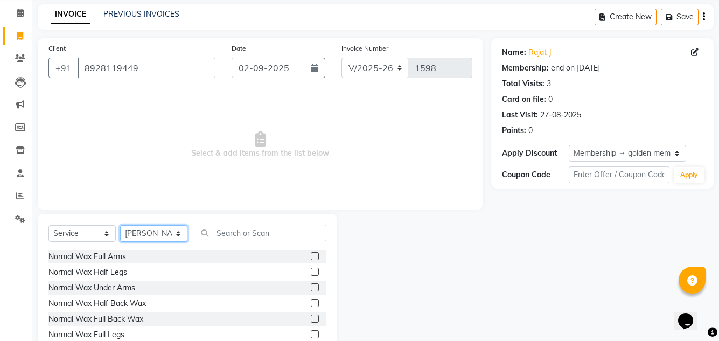
scroll to position [90, 0]
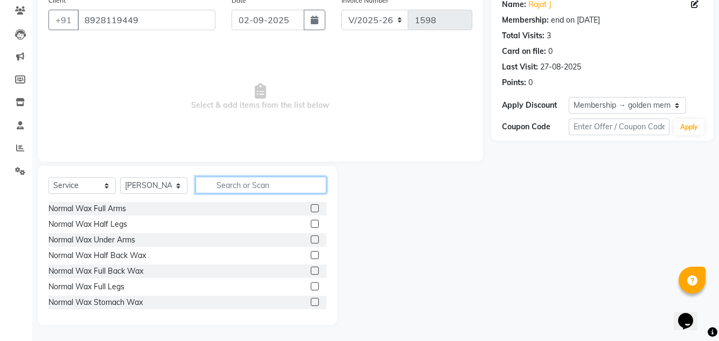
click at [230, 185] on input "text" at bounding box center [260, 185] width 131 height 17
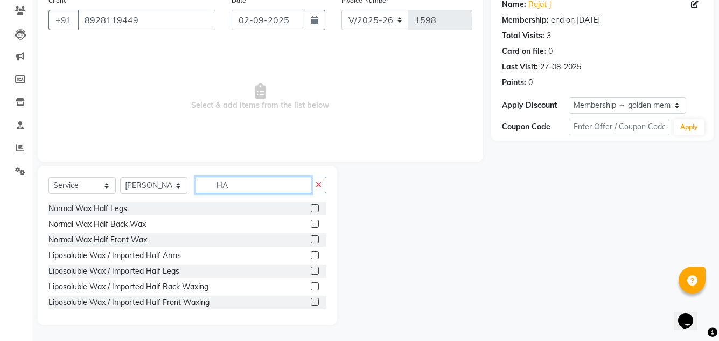
type input "H"
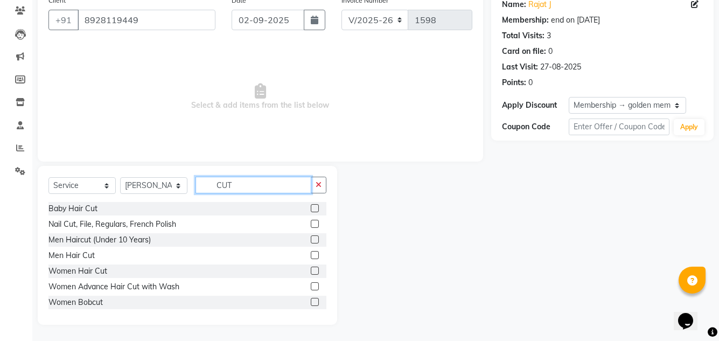
type input "CUT"
click at [311, 254] on label at bounding box center [315, 255] width 8 height 8
click at [311, 254] on input "checkbox" at bounding box center [314, 255] width 7 height 7
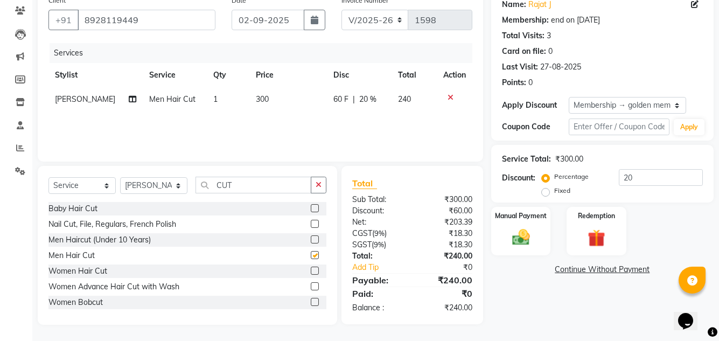
checkbox input "false"
click at [241, 187] on input "CUT" at bounding box center [253, 185] width 116 height 17
click at [178, 186] on select "Select Stylist AJIT Bharat sen [PERSON_NAME] [PERSON_NAME] NITIN RAHUL [PERSON_…" at bounding box center [153, 185] width 67 height 17
select select "59914"
click at [120, 177] on select "Select Stylist AJIT Bharat sen [PERSON_NAME] [PERSON_NAME] NITIN RAHUL [PERSON_…" at bounding box center [153, 185] width 67 height 17
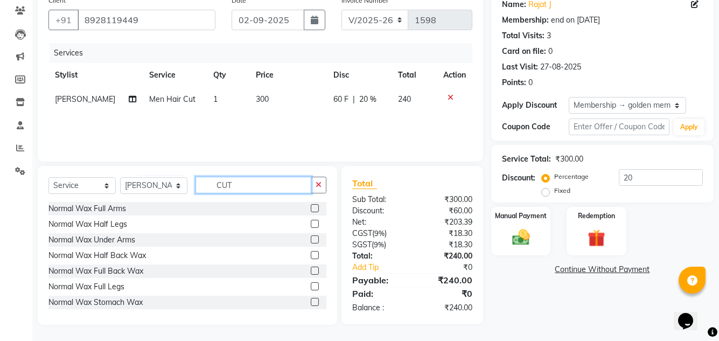
click at [249, 186] on input "CUT" at bounding box center [253, 185] width 116 height 17
type input "C"
type input "CUT"
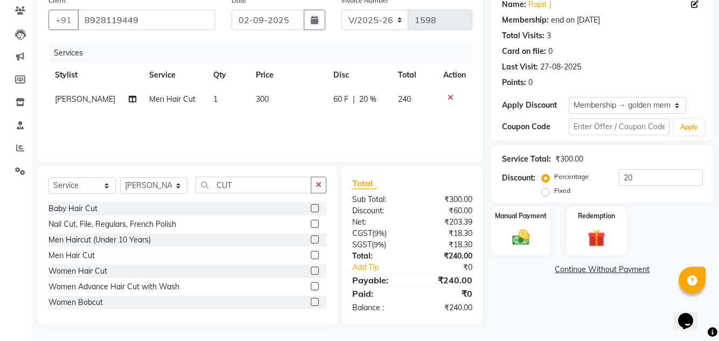
click at [311, 207] on label at bounding box center [315, 208] width 8 height 8
click at [311, 207] on input "checkbox" at bounding box center [314, 208] width 7 height 7
checkbox input "false"
click at [527, 214] on label "Manual Payment" at bounding box center [521, 215] width 54 height 10
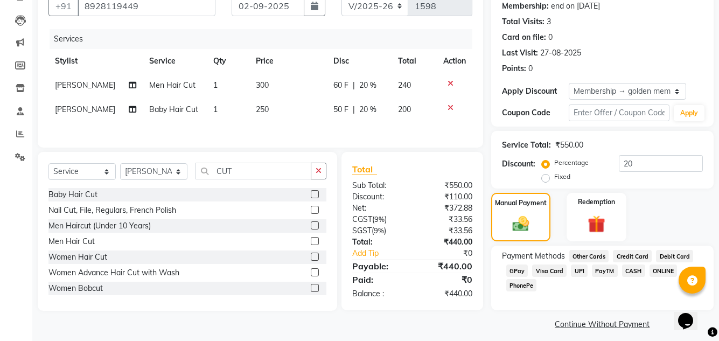
scroll to position [112, 0]
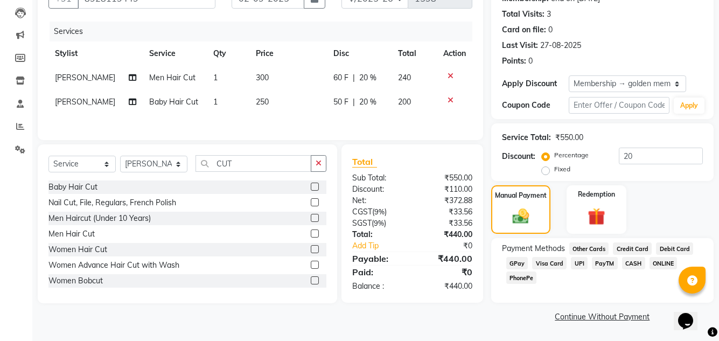
click at [634, 262] on span "CASH" at bounding box center [633, 263] width 23 height 12
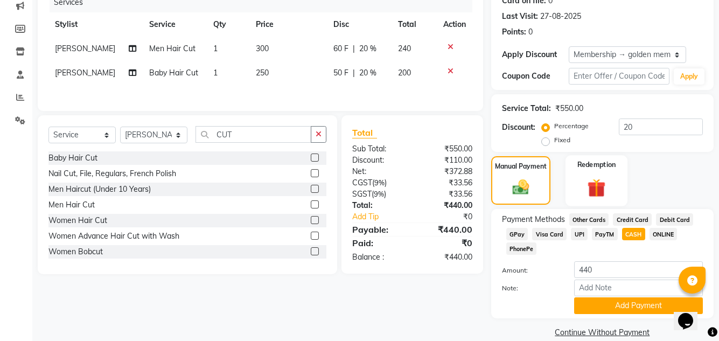
scroll to position [157, 0]
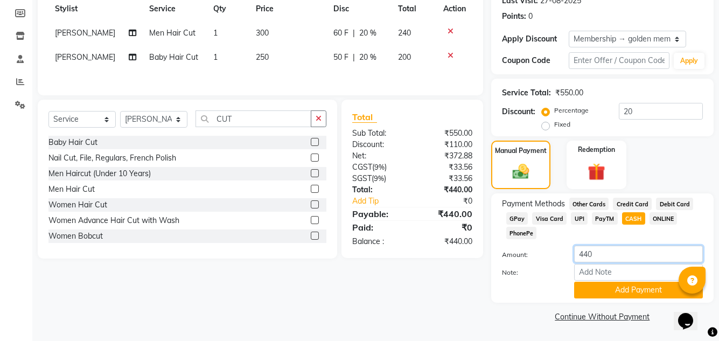
click at [594, 258] on input "440" at bounding box center [638, 253] width 129 height 17
drag, startPoint x: 652, startPoint y: 114, endPoint x: 616, endPoint y: 114, distance: 36.1
click at [616, 114] on div "Percentage Fixed 20" at bounding box center [623, 117] width 159 height 29
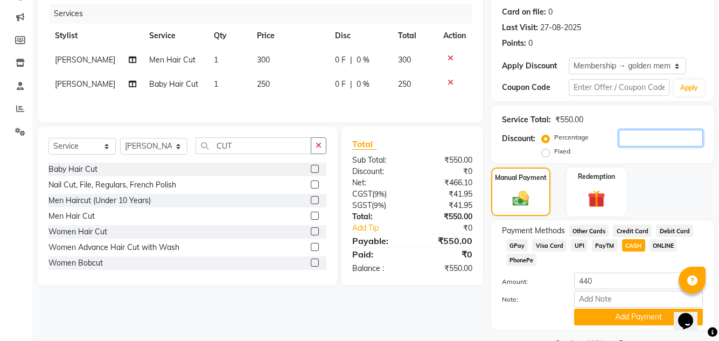
scroll to position [103, 0]
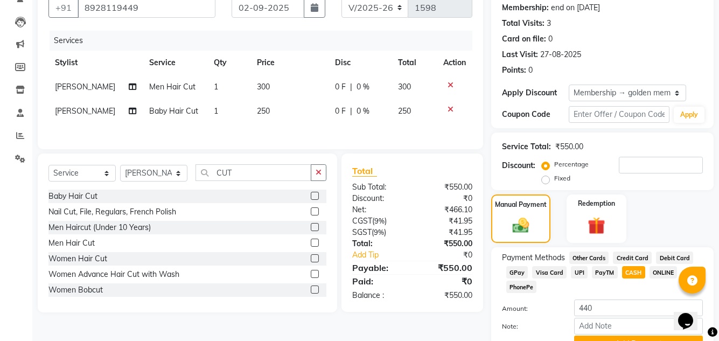
click at [190, 87] on td "Men Hair Cut" at bounding box center [175, 87] width 65 height 24
select select "63040"
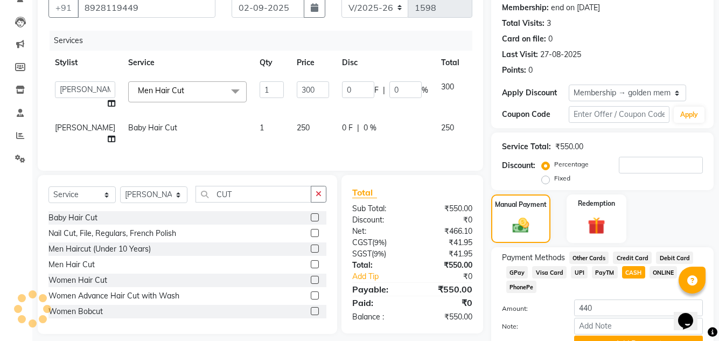
click at [225, 88] on span at bounding box center [236, 91] width 22 height 20
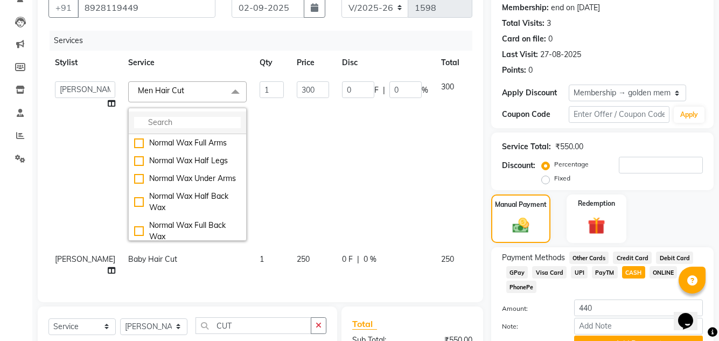
click at [167, 115] on li at bounding box center [187, 122] width 117 height 23
click at [164, 124] on input "multiselect-search" at bounding box center [187, 122] width 107 height 11
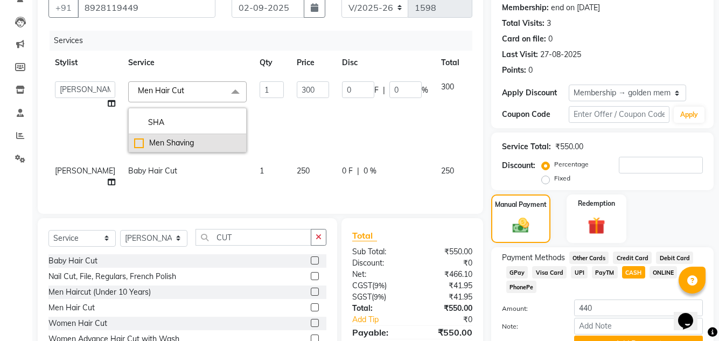
type input "SHA"
click at [134, 142] on div "Men Shaving" at bounding box center [187, 142] width 107 height 11
checkbox input "true"
type input "200"
click at [214, 189] on td "Baby Hair Cut" at bounding box center [187, 177] width 131 height 36
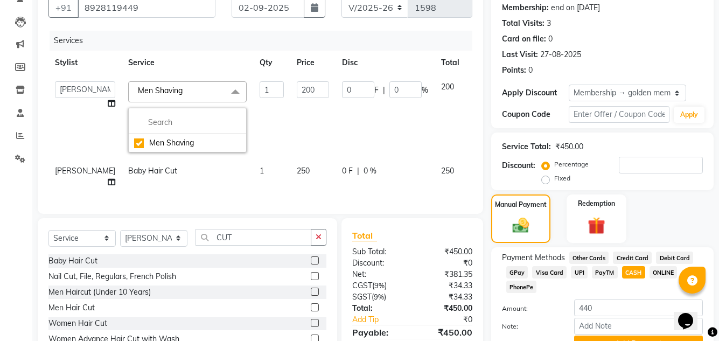
select select "59914"
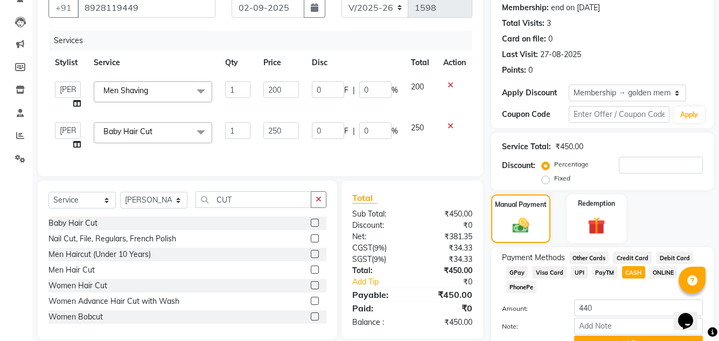
scroll to position [157, 0]
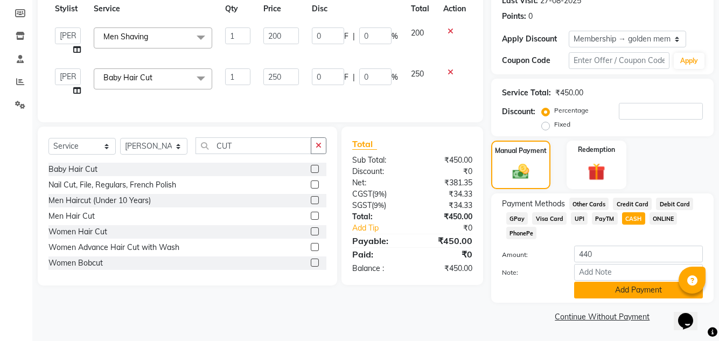
click at [630, 297] on button "Add Payment" at bounding box center [638, 290] width 129 height 17
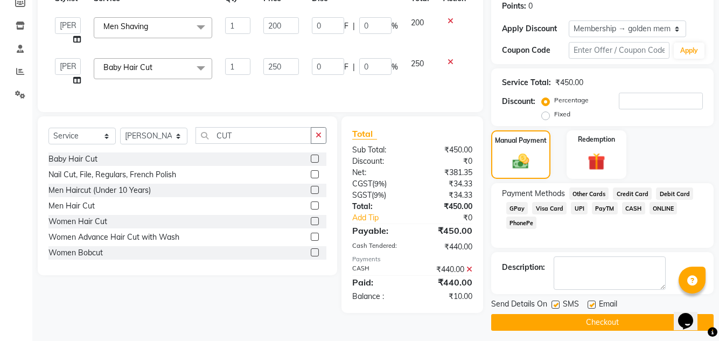
scroll to position [173, 0]
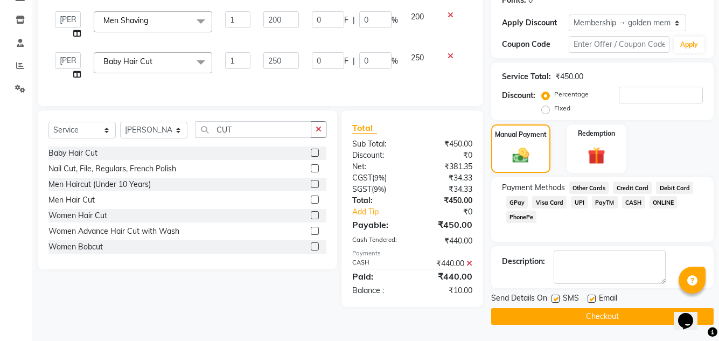
click at [466, 267] on icon at bounding box center [469, 263] width 6 height 8
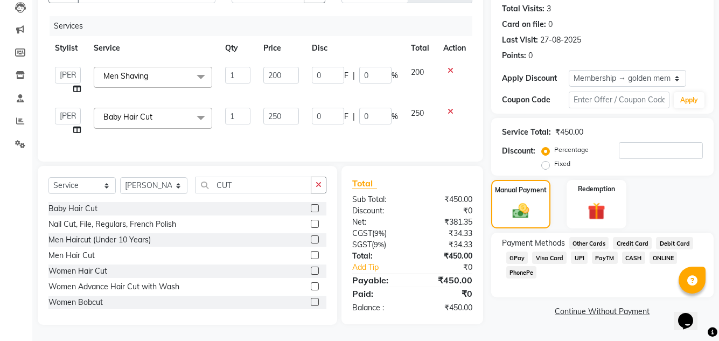
scroll to position [125, 0]
click at [628, 251] on span "CASH" at bounding box center [633, 257] width 23 height 12
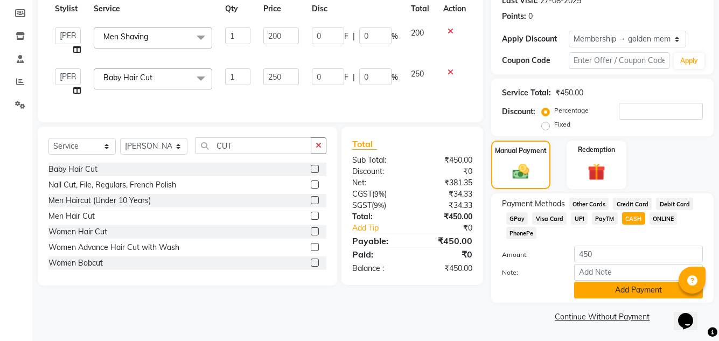
click at [622, 282] on button "Add Payment" at bounding box center [638, 290] width 129 height 17
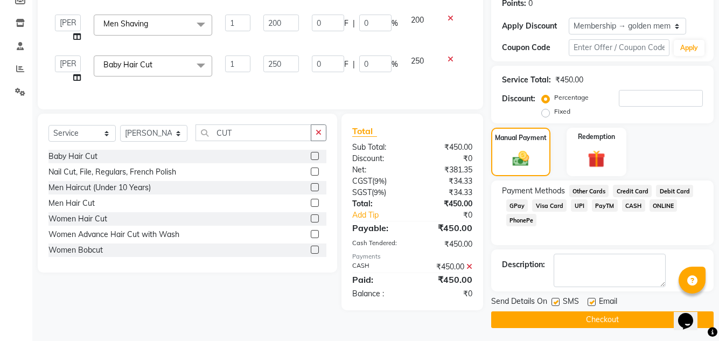
scroll to position [173, 0]
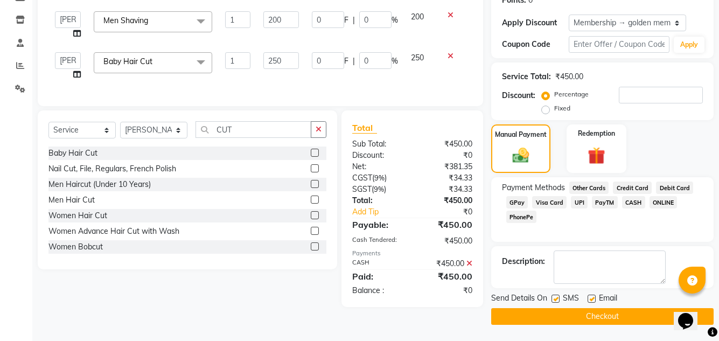
click at [597, 319] on button "Checkout" at bounding box center [602, 316] width 222 height 17
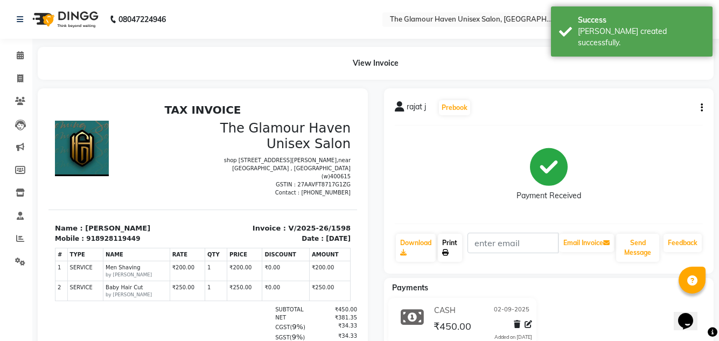
click at [441, 248] on link "Print" at bounding box center [450, 248] width 24 height 28
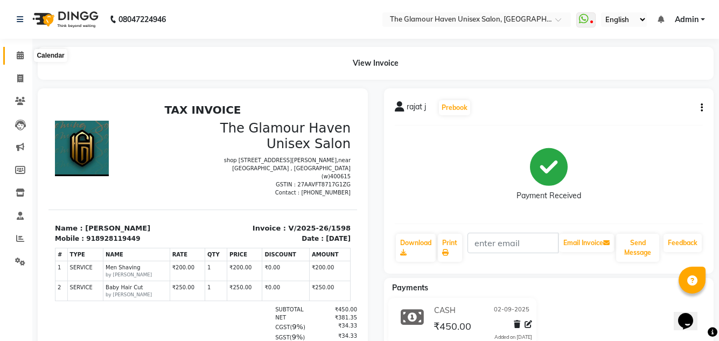
click at [24, 57] on span at bounding box center [20, 56] width 19 height 12
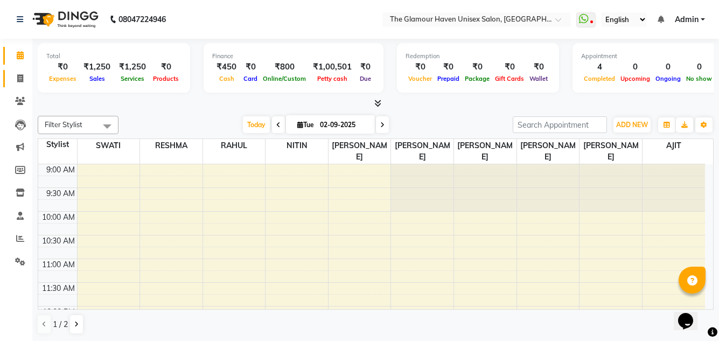
click at [22, 83] on span at bounding box center [20, 79] width 19 height 12
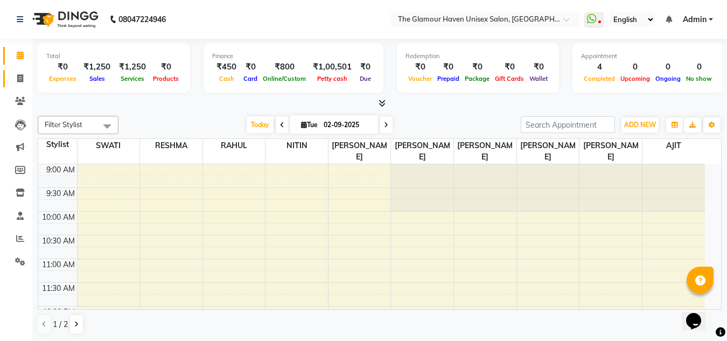
select select "7124"
select select "service"
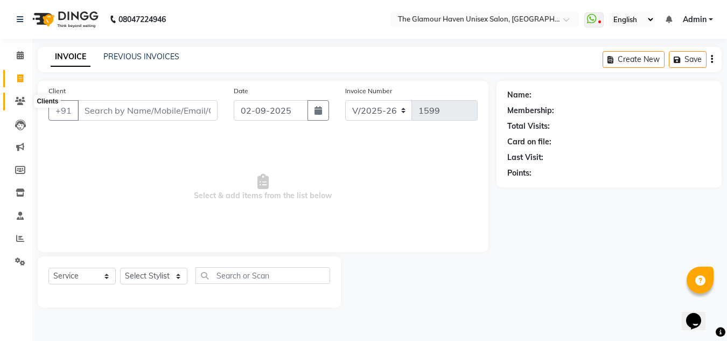
click at [18, 96] on span at bounding box center [20, 101] width 19 height 12
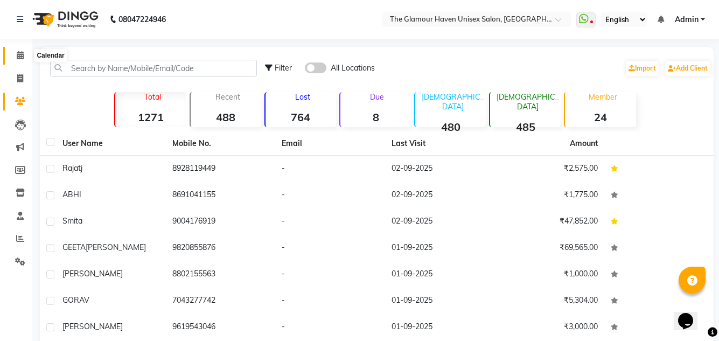
click at [20, 50] on span at bounding box center [20, 56] width 19 height 12
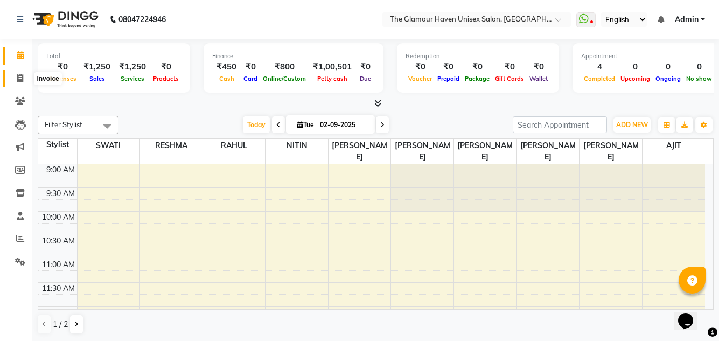
click at [13, 79] on span at bounding box center [20, 79] width 19 height 12
select select "7124"
select select "service"
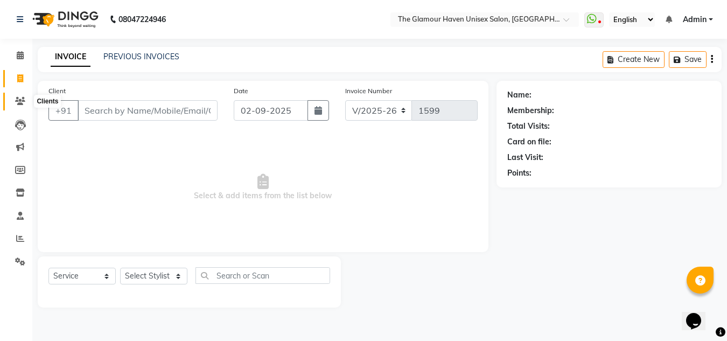
click at [20, 102] on icon at bounding box center [20, 101] width 10 height 8
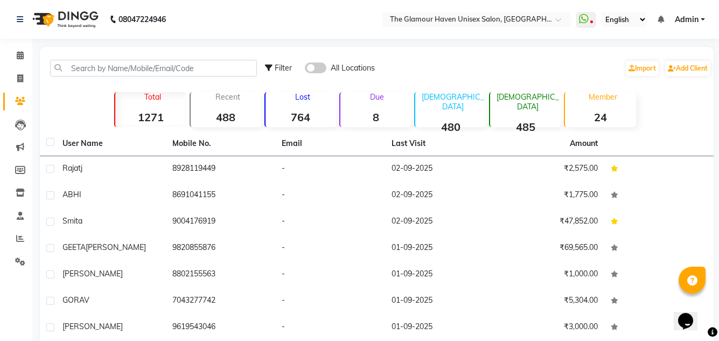
click at [384, 120] on strong "8" at bounding box center [375, 116] width 71 height 13
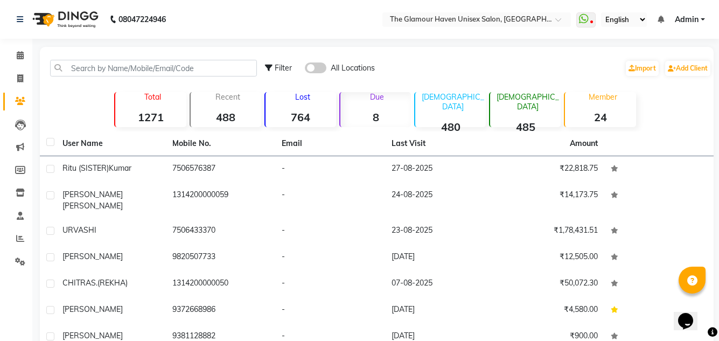
click at [387, 120] on strong "8" at bounding box center [375, 116] width 71 height 13
click at [453, 120] on strong "480" at bounding box center [450, 126] width 71 height 13
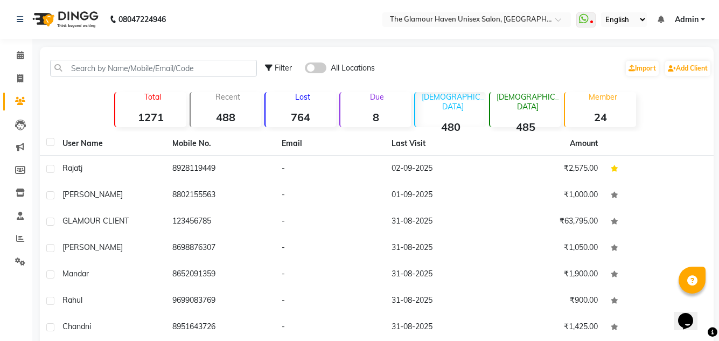
click at [193, 104] on div "Recent 488" at bounding box center [226, 109] width 72 height 35
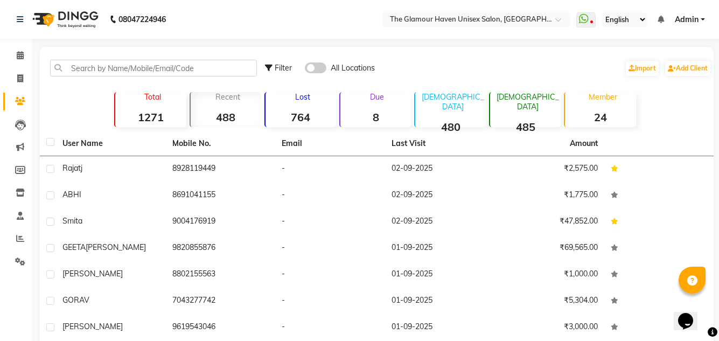
click at [169, 107] on div "Total 1271" at bounding box center [150, 109] width 72 height 35
click at [584, 130] on div "Filter All Locations Import Add Client Total 1271 Recent 488 Lost 764 Due 8 Mal…" at bounding box center [377, 248] width 674 height 403
click at [598, 111] on strong "24" at bounding box center [600, 116] width 71 height 13
click at [162, 121] on strong "1271" at bounding box center [150, 116] width 71 height 13
click at [619, 118] on strong "24" at bounding box center [600, 116] width 71 height 13
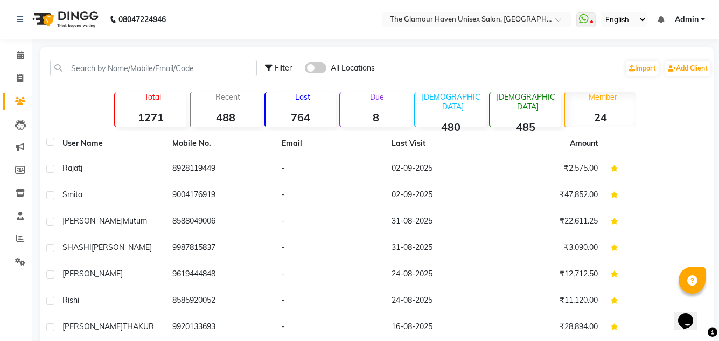
click at [190, 106] on div "Recent 488" at bounding box center [226, 109] width 72 height 35
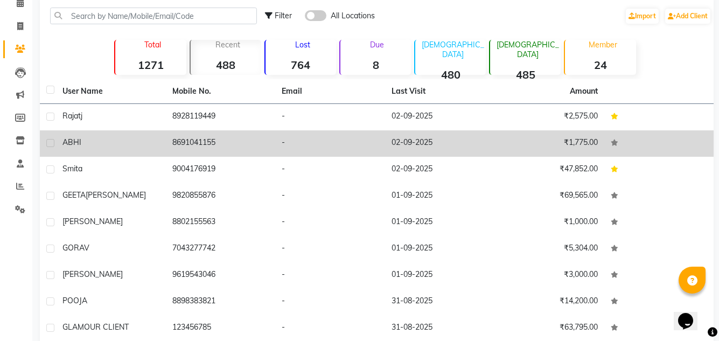
scroll to position [125, 0]
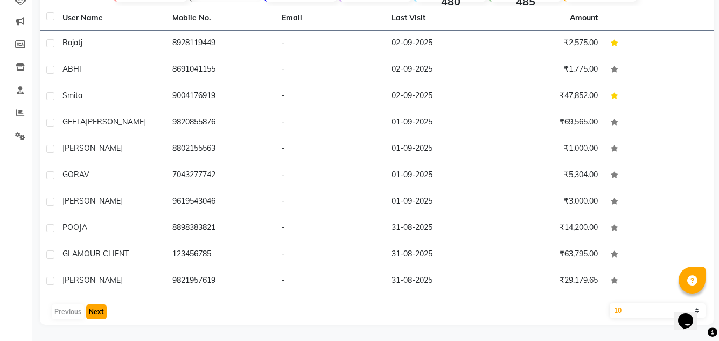
click at [92, 312] on button "Next" at bounding box center [96, 311] width 20 height 15
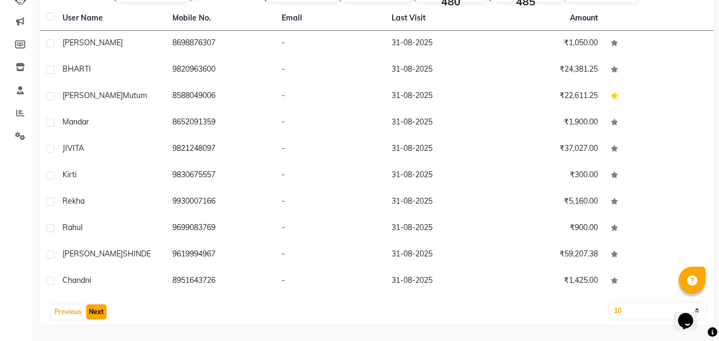
click at [89, 305] on button "Next" at bounding box center [96, 311] width 20 height 15
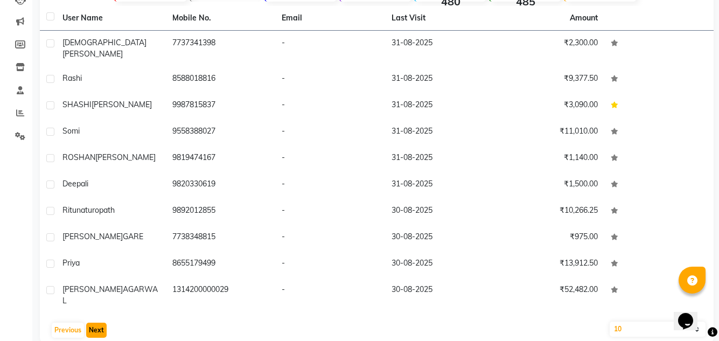
click at [94, 322] on button "Next" at bounding box center [96, 329] width 20 height 15
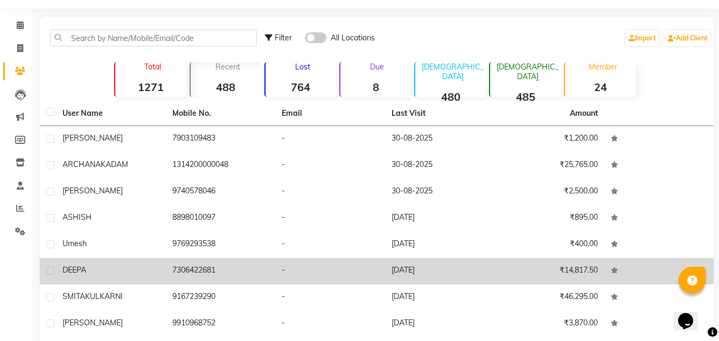
scroll to position [0, 0]
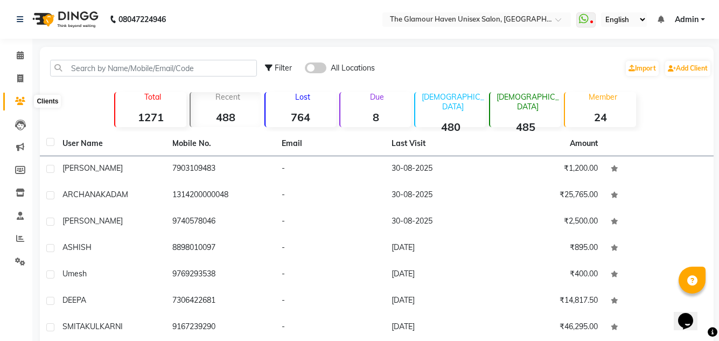
click at [25, 106] on span at bounding box center [20, 101] width 19 height 12
click at [13, 101] on span at bounding box center [20, 101] width 19 height 12
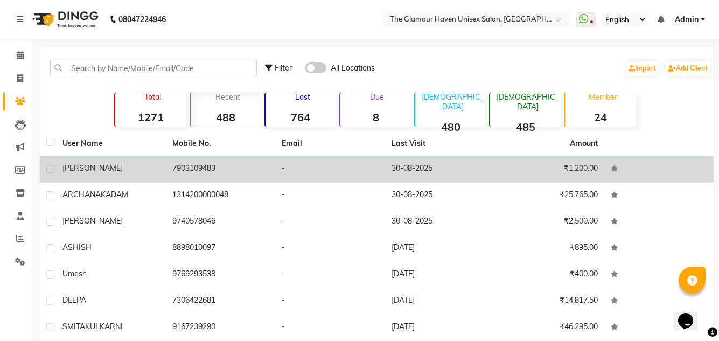
click at [110, 162] on td "[PERSON_NAME]" at bounding box center [111, 169] width 110 height 26
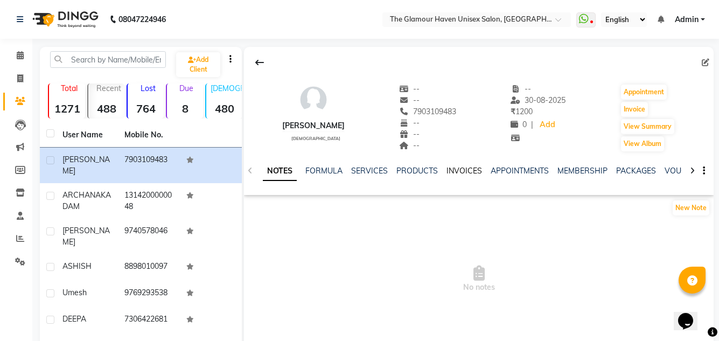
click at [463, 172] on link "INVOICES" at bounding box center [464, 171] width 36 height 10
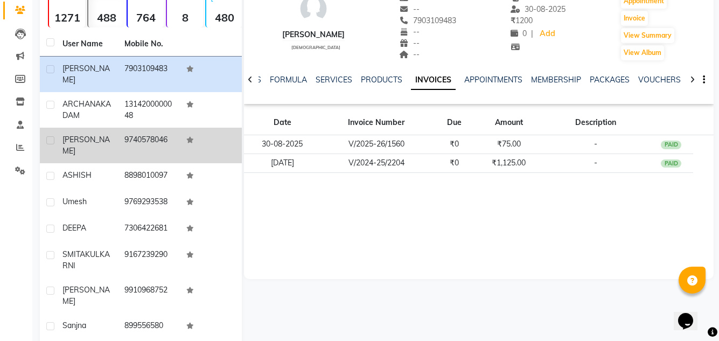
scroll to position [135, 0]
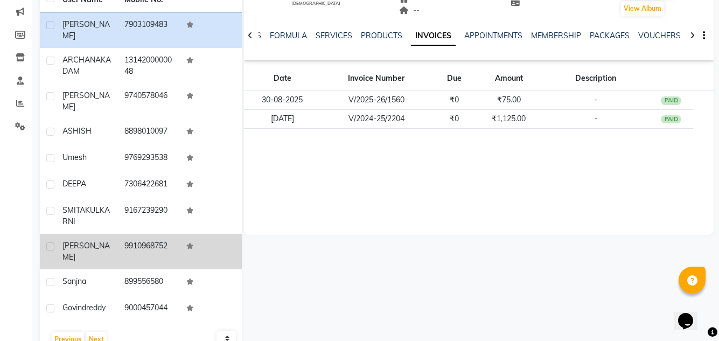
click at [107, 234] on td "[PERSON_NAME]" at bounding box center [87, 252] width 62 height 36
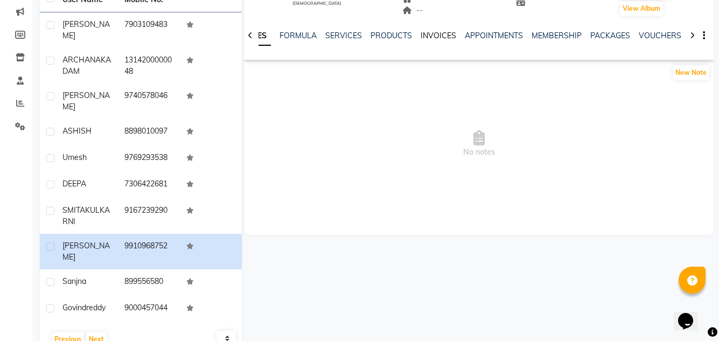
click at [430, 37] on link "INVOICES" at bounding box center [438, 36] width 36 height 10
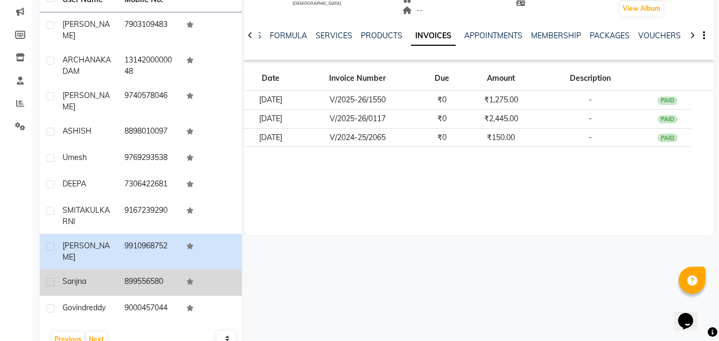
click at [132, 269] on td "899556580" at bounding box center [149, 282] width 62 height 26
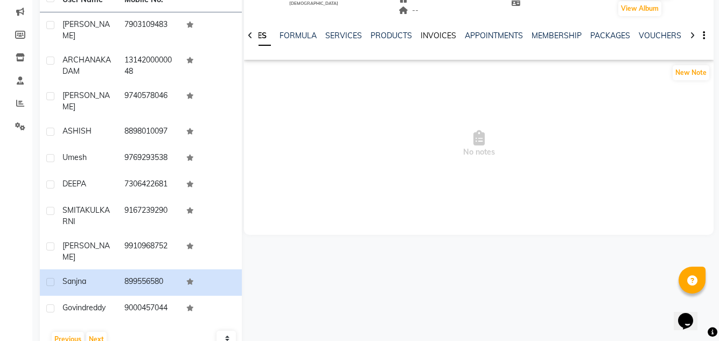
click at [446, 31] on link "INVOICES" at bounding box center [438, 36] width 36 height 10
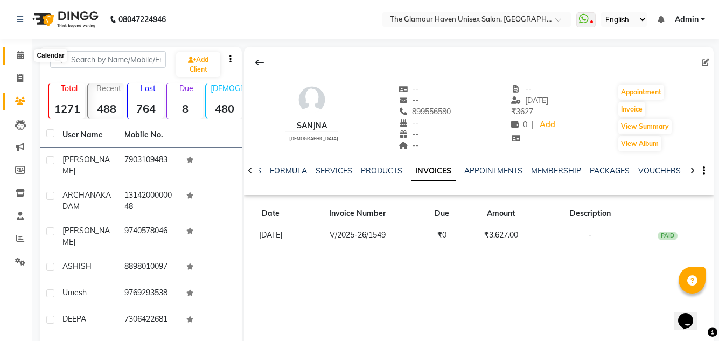
click at [22, 55] on icon at bounding box center [20, 55] width 7 height 8
click at [16, 73] on span at bounding box center [20, 79] width 19 height 12
select select "service"
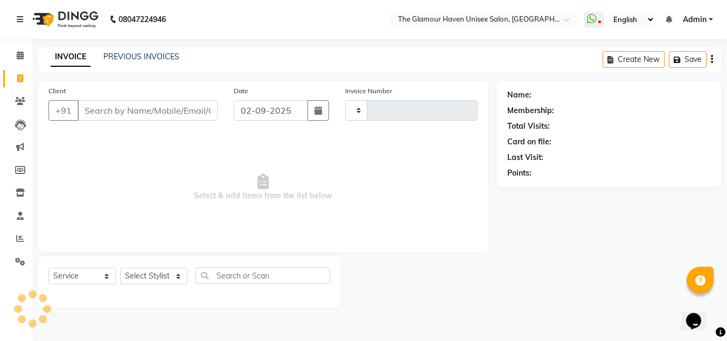
type input "1599"
select select "7124"
click at [22, 103] on icon at bounding box center [20, 101] width 10 height 8
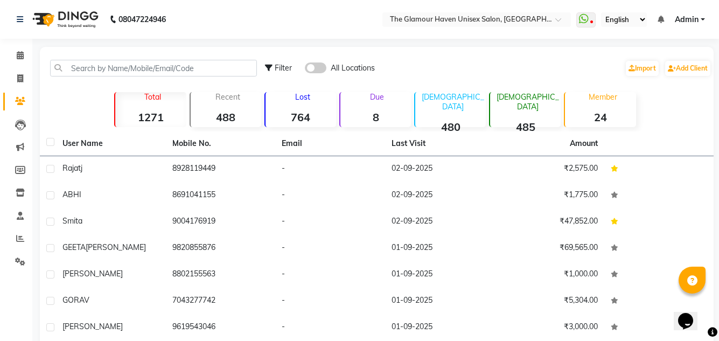
click at [293, 124] on div "Lost 764" at bounding box center [300, 109] width 72 height 35
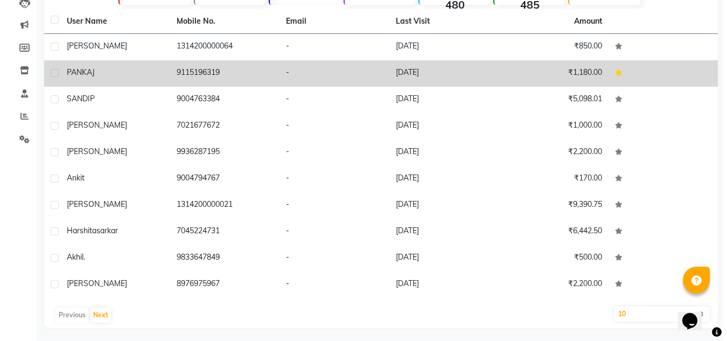
scroll to position [125, 0]
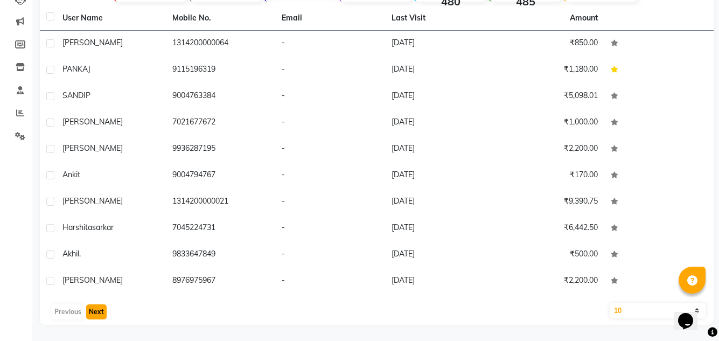
click at [103, 311] on button "Next" at bounding box center [96, 311] width 20 height 15
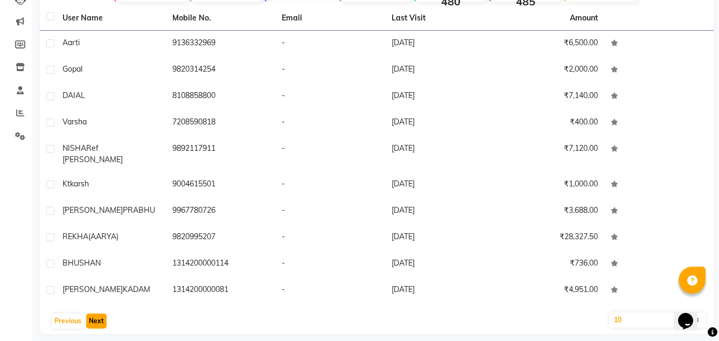
click at [99, 313] on button "Next" at bounding box center [96, 320] width 20 height 15
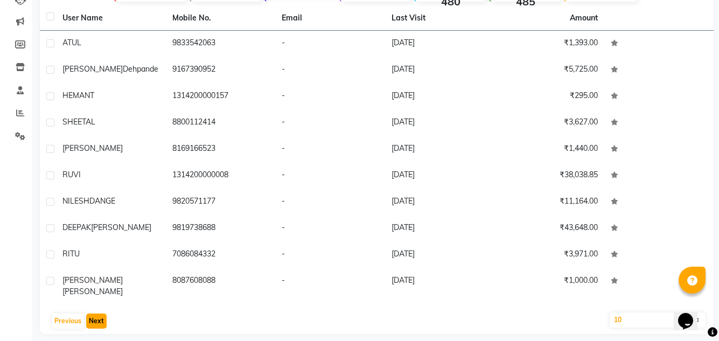
click at [100, 313] on button "Next" at bounding box center [96, 320] width 20 height 15
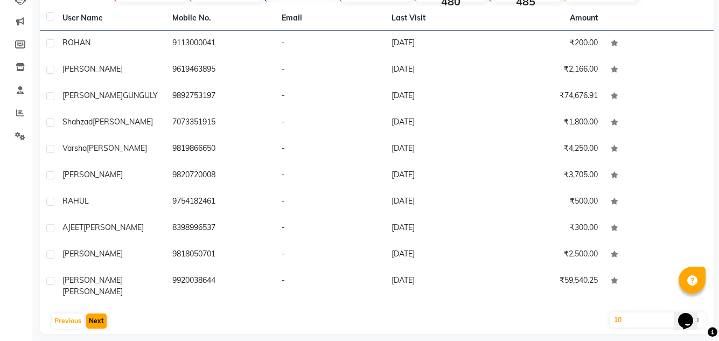
click at [93, 312] on div "Previous Next" at bounding box center [376, 320] width 665 height 17
click at [94, 313] on button "Next" at bounding box center [96, 320] width 20 height 15
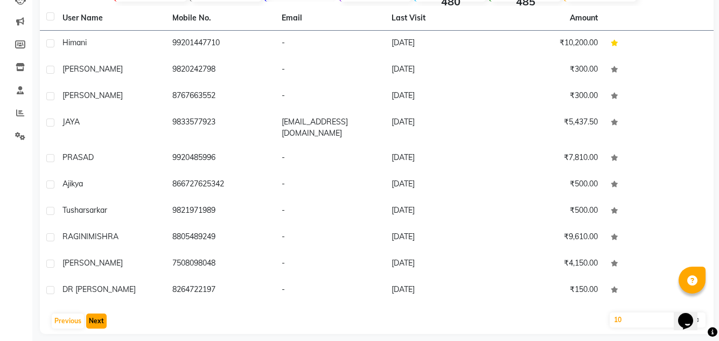
click at [90, 313] on button "Next" at bounding box center [96, 320] width 20 height 15
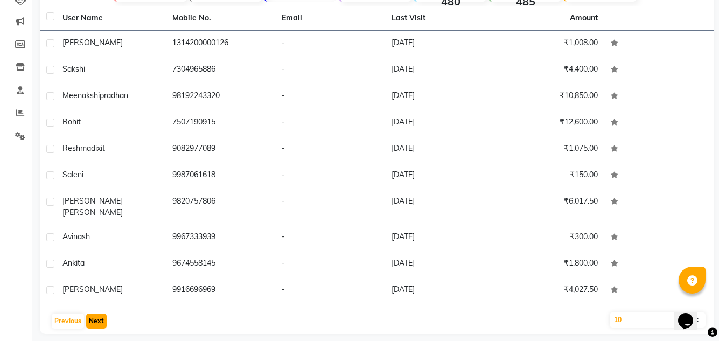
click at [97, 313] on button "Next" at bounding box center [96, 320] width 20 height 15
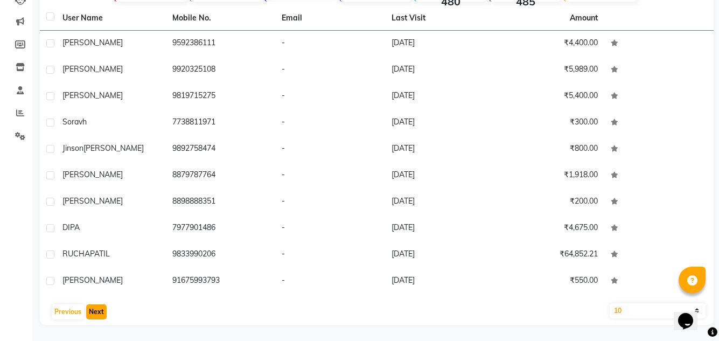
click at [95, 311] on button "Next" at bounding box center [96, 311] width 20 height 15
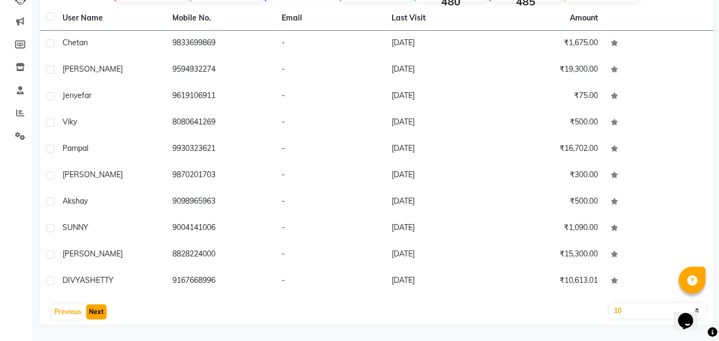
click at [95, 311] on button "Next" at bounding box center [96, 311] width 20 height 15
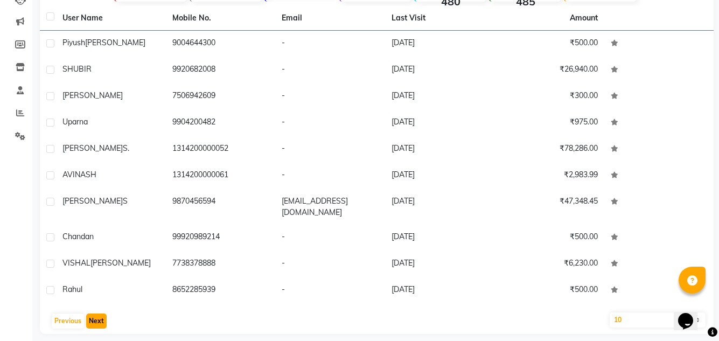
click at [88, 315] on button "Next" at bounding box center [96, 320] width 20 height 15
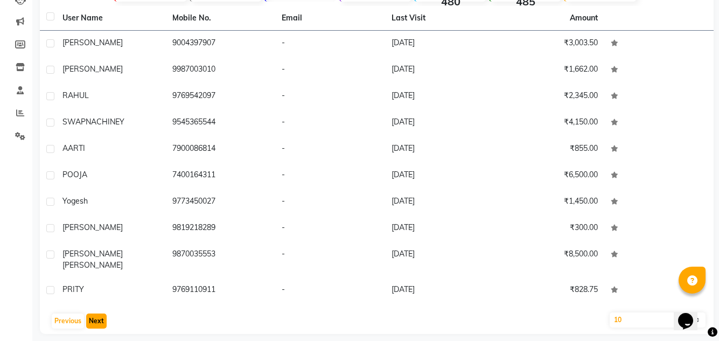
click at [87, 313] on button "Next" at bounding box center [96, 320] width 20 height 15
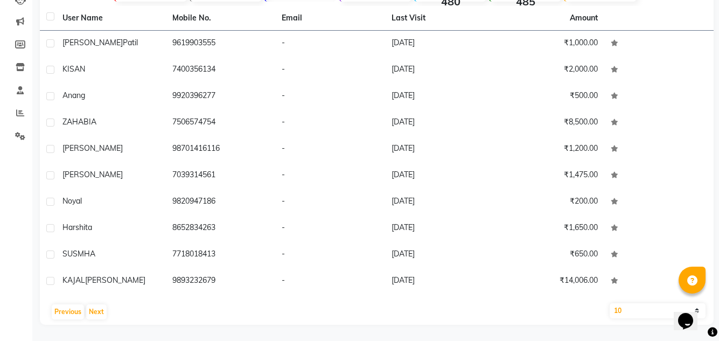
click at [85, 312] on div "Previous Next" at bounding box center [376, 311] width 665 height 17
click at [86, 310] on button "Next" at bounding box center [96, 311] width 20 height 15
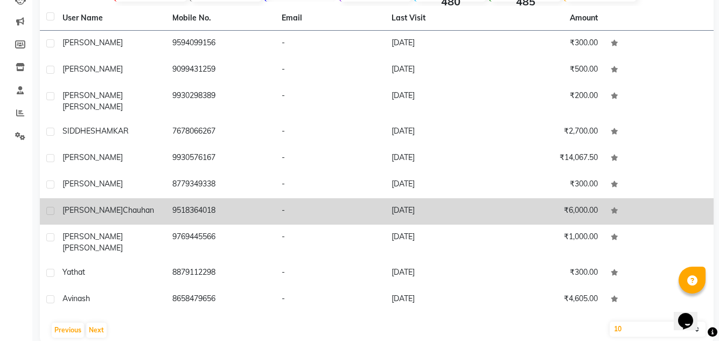
click at [86, 205] on span "surabhi" at bounding box center [92, 210] width 60 height 10
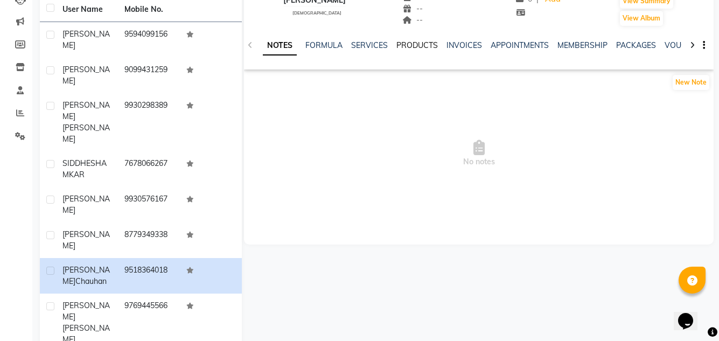
click at [406, 40] on link "PRODUCTS" at bounding box center [416, 45] width 41 height 10
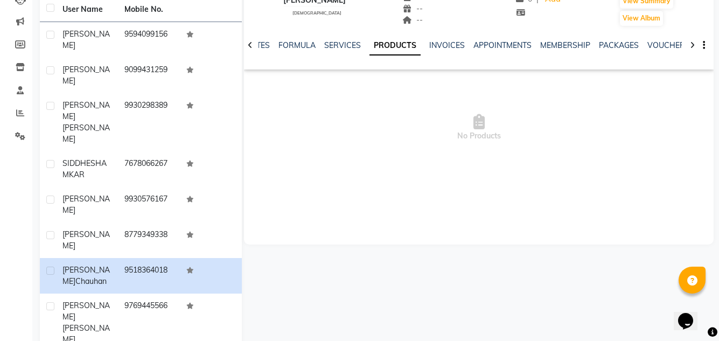
click at [455, 50] on div "INVOICES" at bounding box center [447, 45] width 36 height 11
click at [452, 50] on link "INVOICES" at bounding box center [447, 45] width 36 height 10
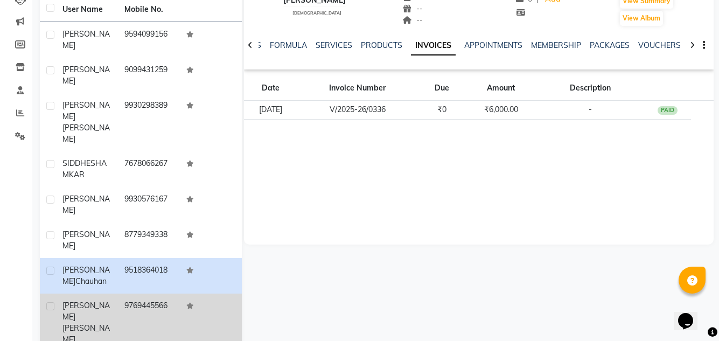
click at [92, 293] on td "PRINU PAUL" at bounding box center [87, 322] width 62 height 58
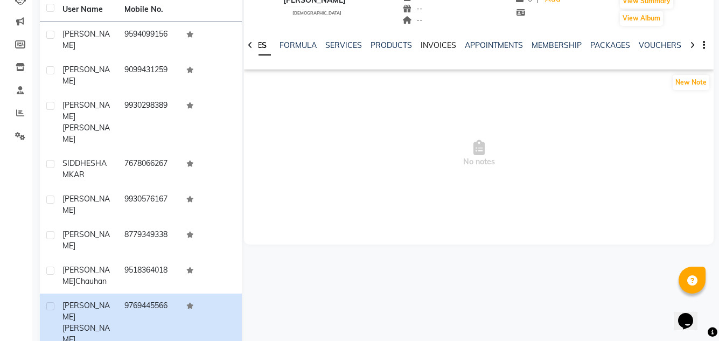
click at [427, 49] on div "INVOICES" at bounding box center [438, 45] width 36 height 11
click at [427, 48] on link "INVOICES" at bounding box center [438, 45] width 36 height 10
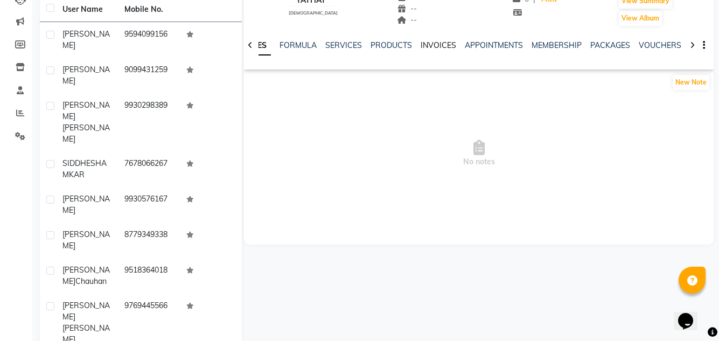
click at [445, 44] on link "INVOICES" at bounding box center [438, 45] width 36 height 10
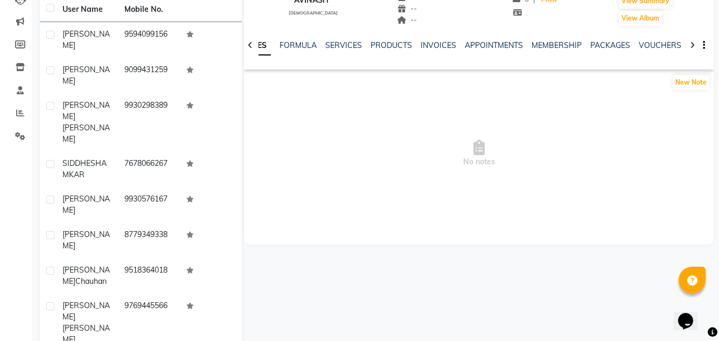
click at [427, 39] on div "NOTES FORMULA SERVICES PRODUCTS INVOICES APPOINTMENTS MEMBERSHIP PACKAGES VOUCH…" at bounding box center [478, 45] width 469 height 37
click at [427, 42] on link "INVOICES" at bounding box center [438, 45] width 36 height 10
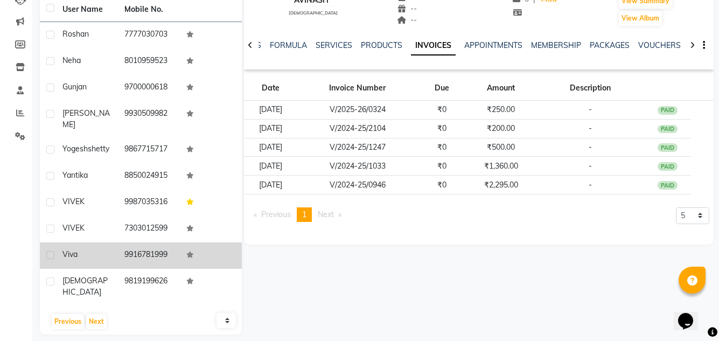
click at [76, 258] on span "viva" at bounding box center [69, 254] width 15 height 10
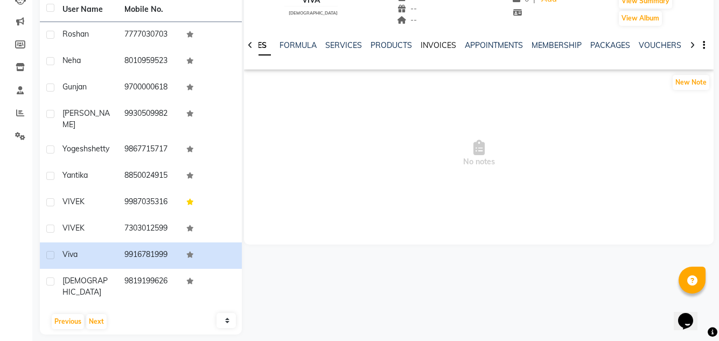
click at [440, 46] on link "INVOICES" at bounding box center [438, 45] width 36 height 10
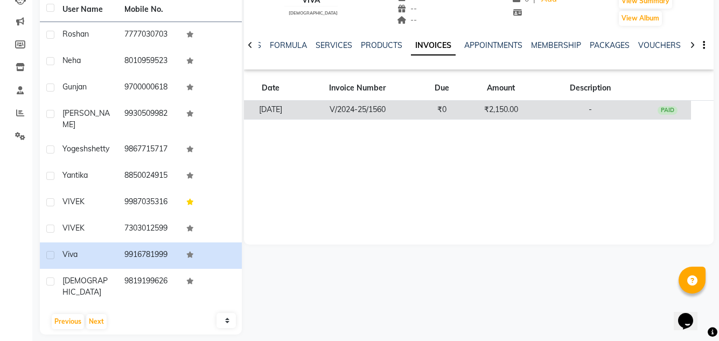
click at [436, 115] on td "₹0" at bounding box center [441, 110] width 47 height 19
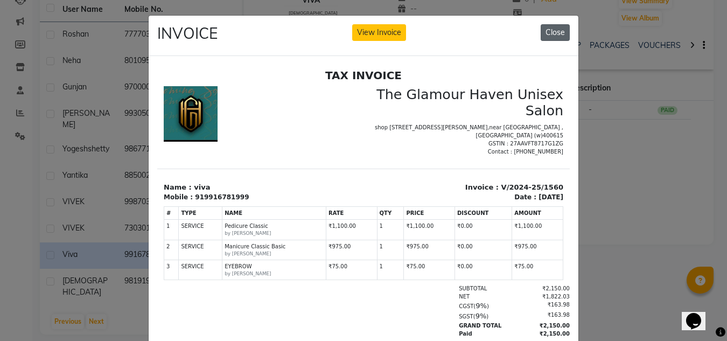
click at [551, 25] on button "Close" at bounding box center [555, 32] width 29 height 17
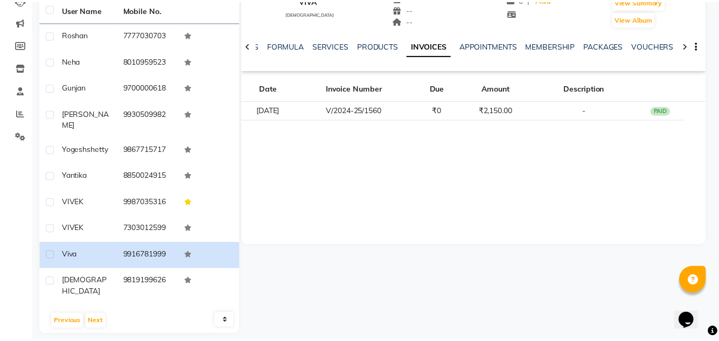
scroll to position [117, 0]
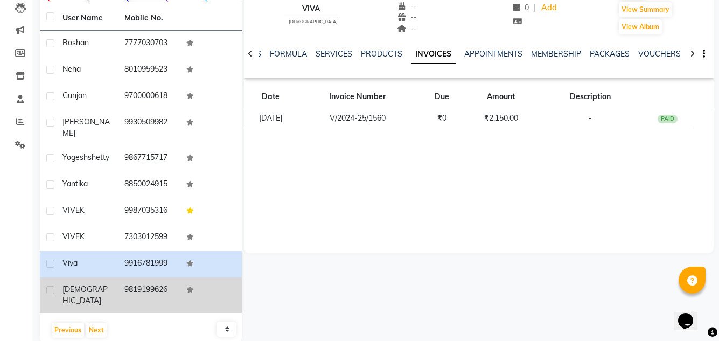
click at [89, 289] on span "VISHAD" at bounding box center [84, 294] width 45 height 21
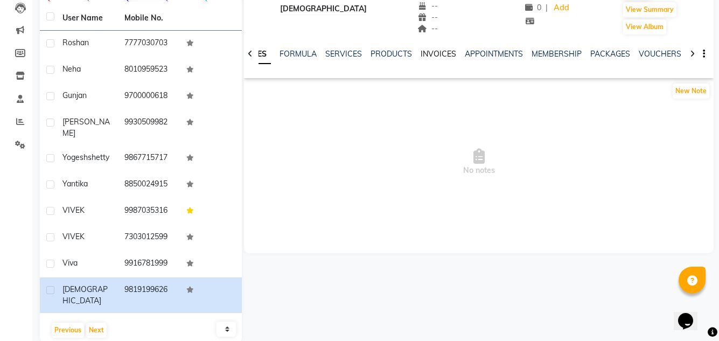
click at [420, 55] on link "INVOICES" at bounding box center [438, 54] width 36 height 10
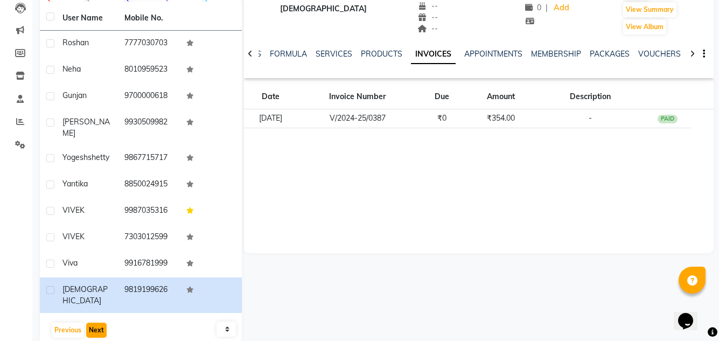
click at [87, 322] on button "Next" at bounding box center [96, 329] width 20 height 15
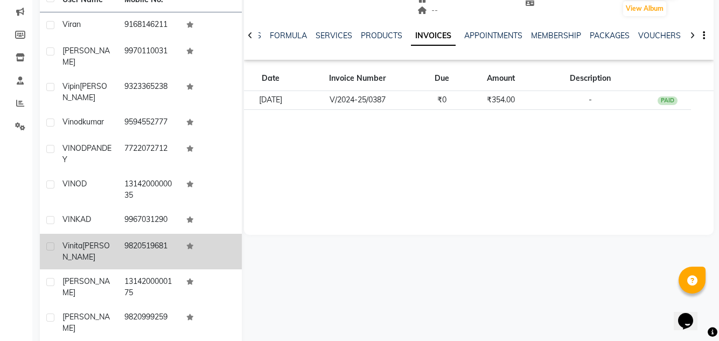
scroll to position [153, 0]
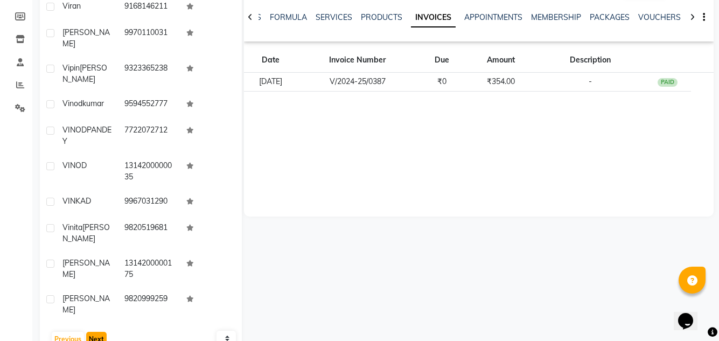
click at [102, 332] on button "Next" at bounding box center [96, 339] width 20 height 15
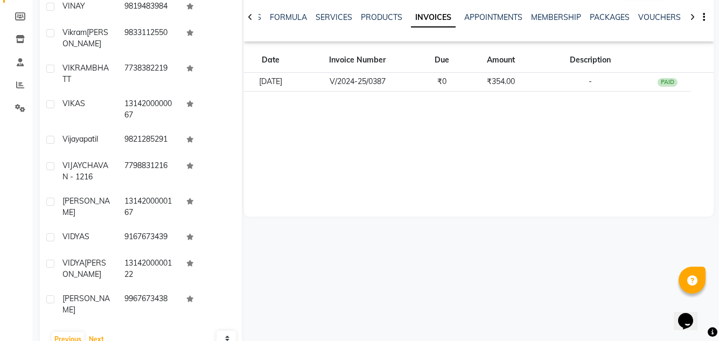
scroll to position [117, 0]
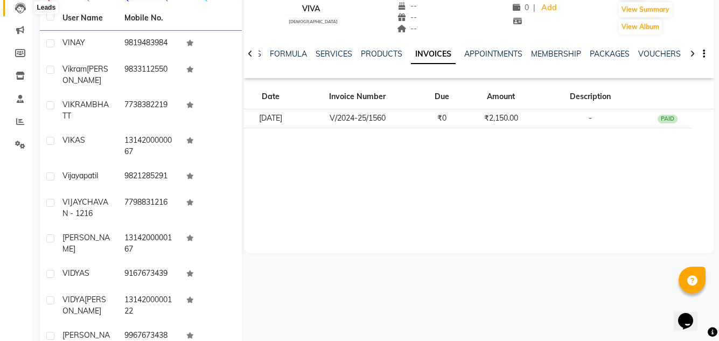
click at [20, 13] on icon at bounding box center [20, 8] width 11 height 11
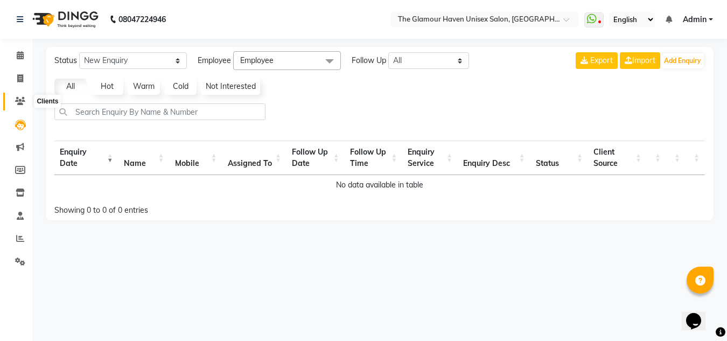
click at [18, 105] on span at bounding box center [20, 101] width 19 height 12
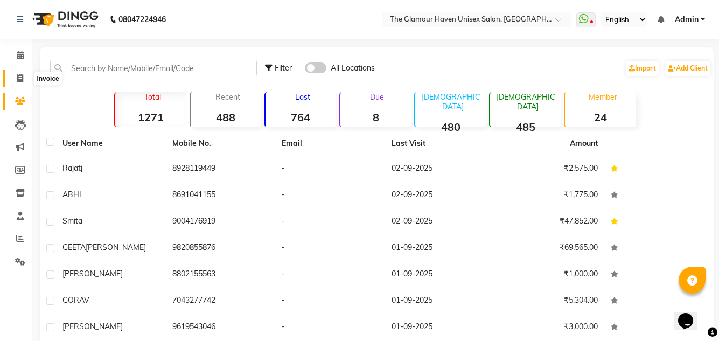
click at [13, 75] on span at bounding box center [20, 79] width 19 height 12
select select "7124"
select select "service"
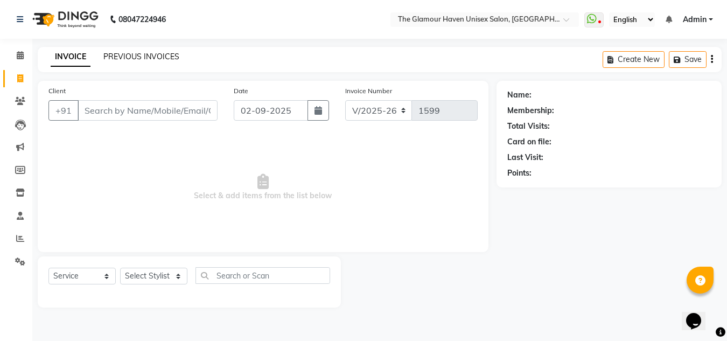
click at [136, 57] on link "PREVIOUS INVOICES" at bounding box center [141, 57] width 76 height 10
click at [142, 56] on link "PREVIOUS INVOICES" at bounding box center [141, 57] width 76 height 10
click at [128, 53] on link "PREVIOUS INVOICES" at bounding box center [141, 57] width 76 height 10
click at [17, 106] on span at bounding box center [20, 101] width 19 height 12
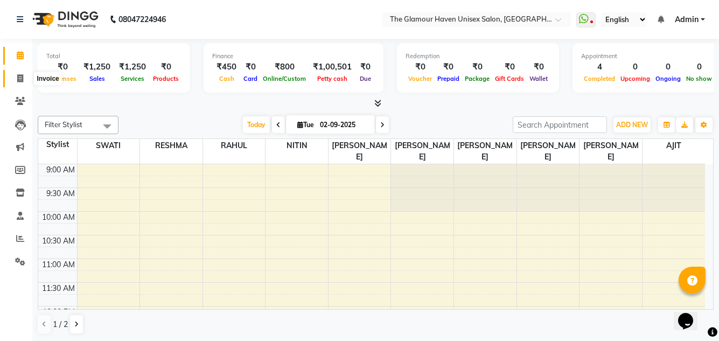
click at [16, 80] on span at bounding box center [20, 79] width 19 height 12
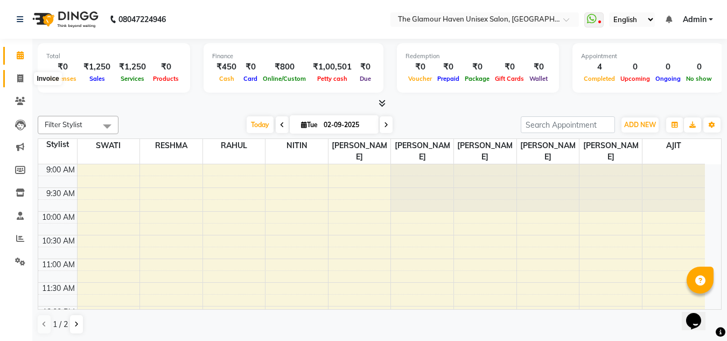
select select "7124"
select select "service"
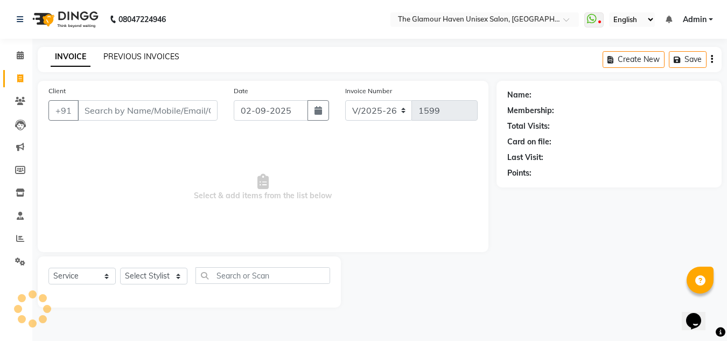
click at [138, 59] on link "PREVIOUS INVOICES" at bounding box center [141, 57] width 76 height 10
click at [135, 60] on link "PREVIOUS INVOICES" at bounding box center [141, 57] width 76 height 10
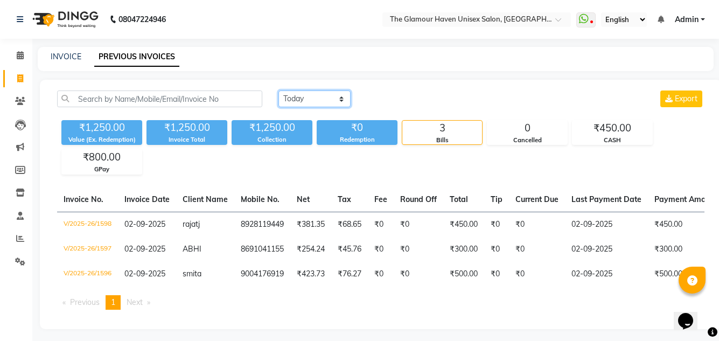
click at [336, 100] on select "[DATE] [DATE] Custom Range" at bounding box center [314, 98] width 72 height 17
select select "range"
click at [278, 90] on select "[DATE] [DATE] Custom Range" at bounding box center [314, 98] width 72 height 17
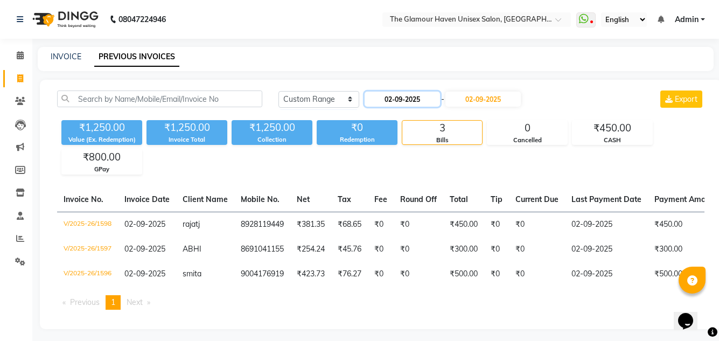
click at [390, 100] on input "02-09-2025" at bounding box center [401, 99] width 75 height 15
select select "9"
select select "2025"
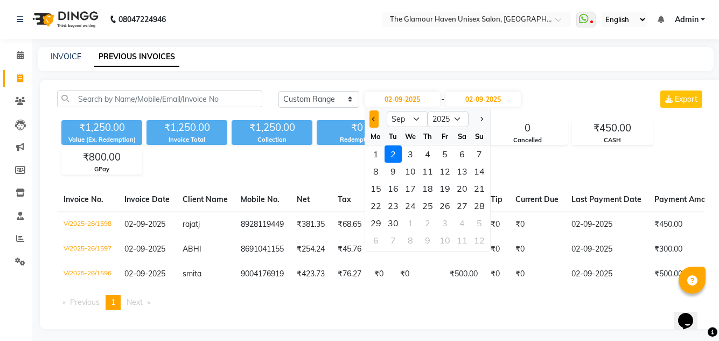
click at [371, 124] on button "Previous month" at bounding box center [373, 118] width 9 height 17
select select "8"
click at [447, 222] on div "29" at bounding box center [444, 222] width 17 height 17
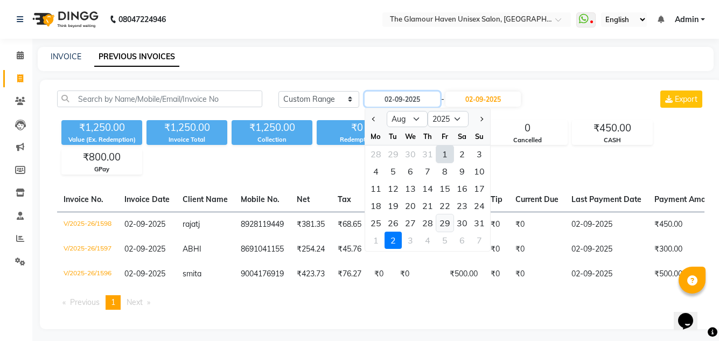
type input "[DATE]"
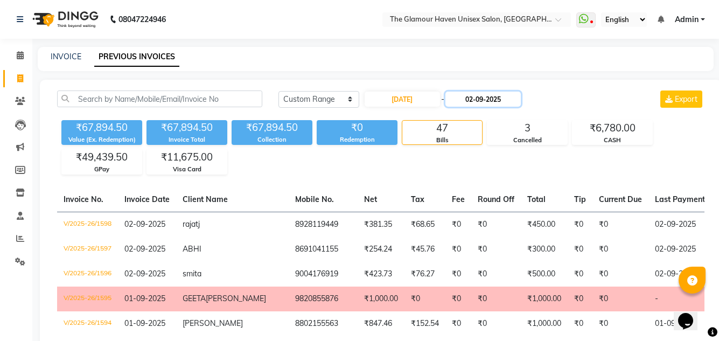
click at [486, 101] on input "02-09-2025" at bounding box center [482, 99] width 75 height 15
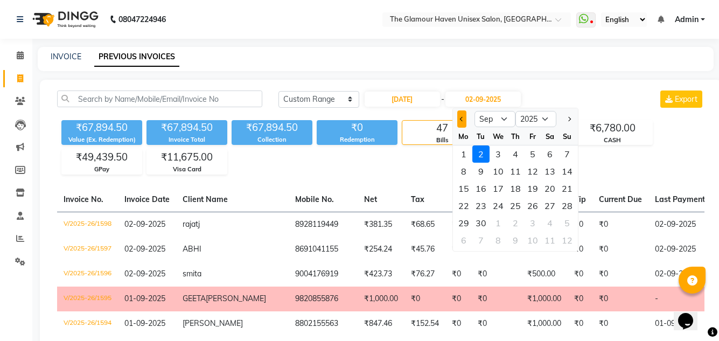
click at [459, 117] on button "Previous month" at bounding box center [461, 118] width 9 height 17
select select "8"
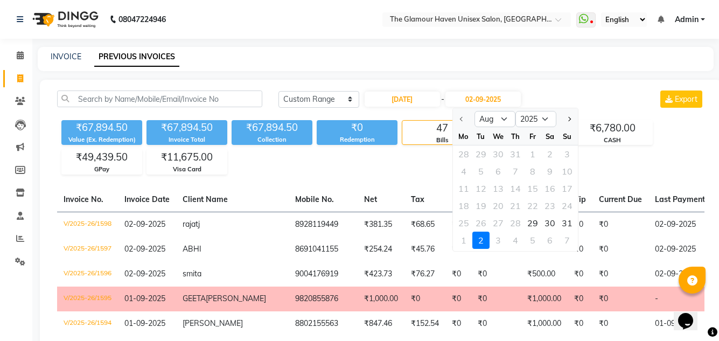
click at [425, 67] on div "INVOICE PREVIOUS INVOICES" at bounding box center [376, 59] width 676 height 24
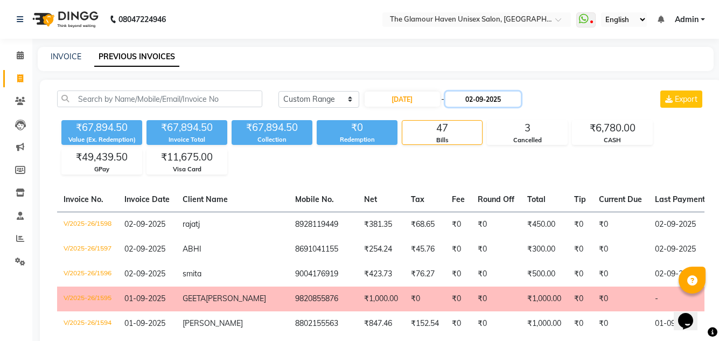
click at [478, 99] on input "02-09-2025" at bounding box center [482, 99] width 75 height 15
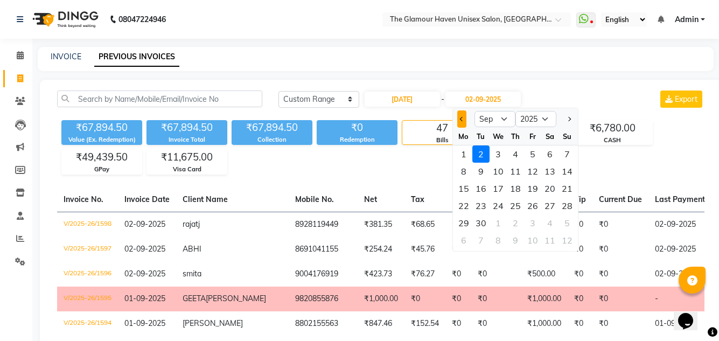
click at [463, 116] on button "Previous month" at bounding box center [461, 118] width 9 height 17
select select "8"
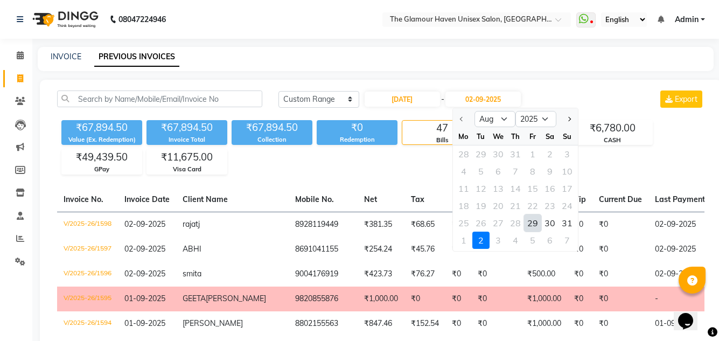
click at [531, 223] on div "29" at bounding box center [532, 222] width 17 height 17
type input "[DATE]"
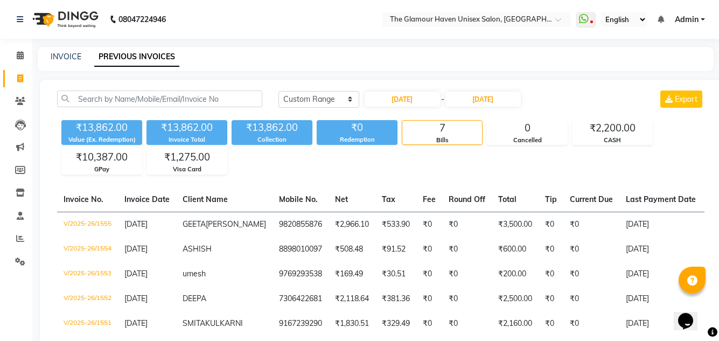
click at [434, 173] on div "₹13,862.00 Value (Ex. Redemption) ₹13,862.00 Invoice Total ₹13,862.00 Collectio…" at bounding box center [380, 145] width 647 height 59
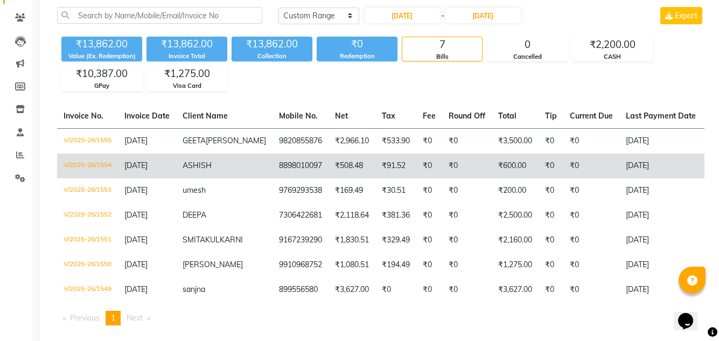
scroll to position [108, 0]
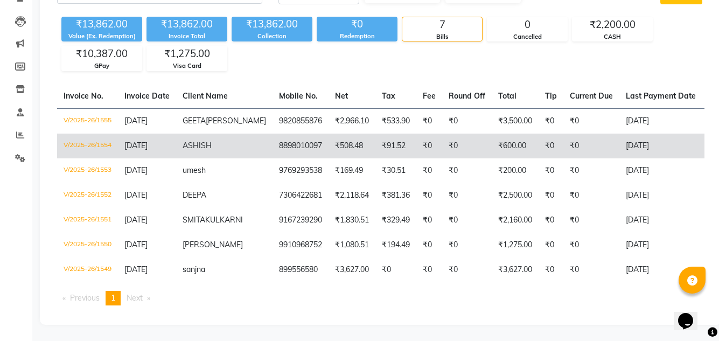
click at [442, 155] on td "₹0" at bounding box center [467, 146] width 50 height 25
click at [272, 156] on td "8898010097" at bounding box center [300, 146] width 56 height 25
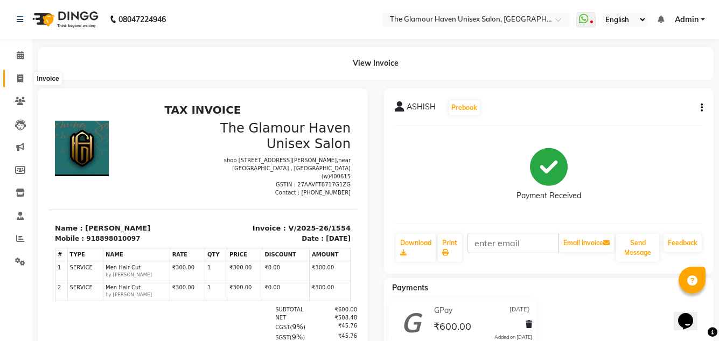
click at [17, 73] on span at bounding box center [20, 79] width 19 height 12
select select "service"
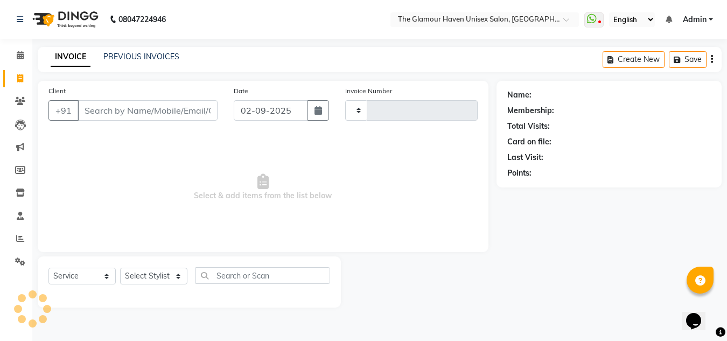
type input "1599"
select select "7124"
click at [162, 55] on link "PREVIOUS INVOICES" at bounding box center [141, 57] width 76 height 10
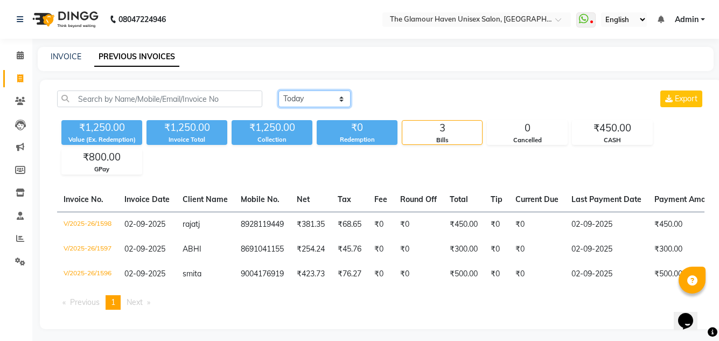
click at [345, 104] on select "[DATE] [DATE] Custom Range" at bounding box center [314, 98] width 72 height 17
select select "range"
click at [278, 90] on select "[DATE] [DATE] Custom Range" at bounding box center [314, 98] width 72 height 17
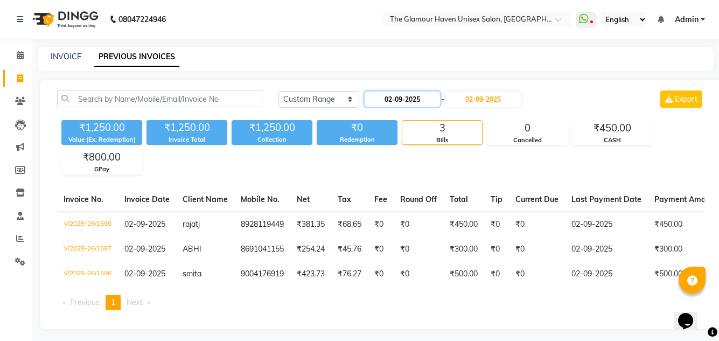
click at [394, 102] on input "02-09-2025" at bounding box center [401, 99] width 75 height 15
select select "9"
select select "2025"
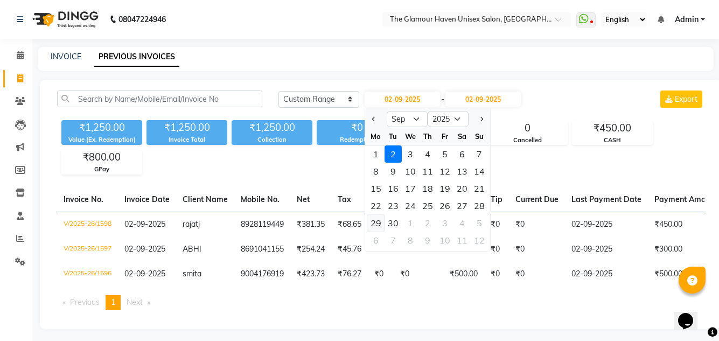
click at [379, 226] on div "29" at bounding box center [375, 222] width 17 height 17
type input "[DATE]"
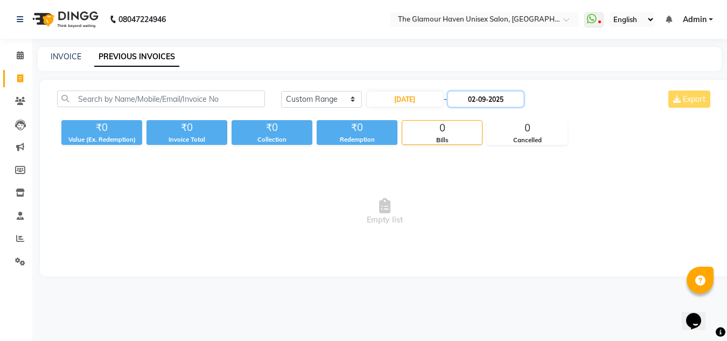
click at [491, 103] on input "02-09-2025" at bounding box center [485, 99] width 75 height 15
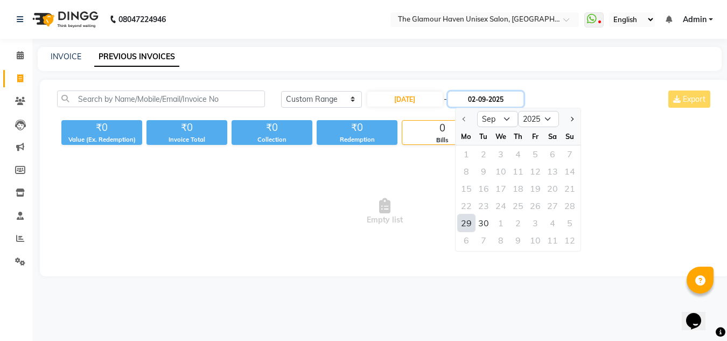
click at [483, 100] on input "02-09-2025" at bounding box center [485, 99] width 75 height 15
click at [465, 117] on div at bounding box center [466, 118] width 22 height 17
click at [469, 226] on div "29" at bounding box center [466, 222] width 17 height 17
type input "[DATE]"
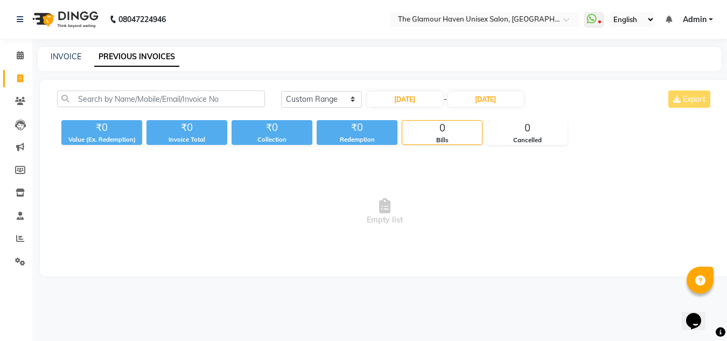
click at [487, 113] on div "[DATE] [DATE] Custom Range [DATE] - [DATE] Export" at bounding box center [496, 102] width 447 height 25
click at [182, 140] on div "Invoice Total" at bounding box center [186, 139] width 81 height 9
click at [208, 139] on div "Invoice Total" at bounding box center [186, 139] width 81 height 9
drag, startPoint x: 20, startPoint y: 58, endPoint x: 24, endPoint y: 73, distance: 15.5
click at [20, 58] on icon at bounding box center [20, 55] width 7 height 8
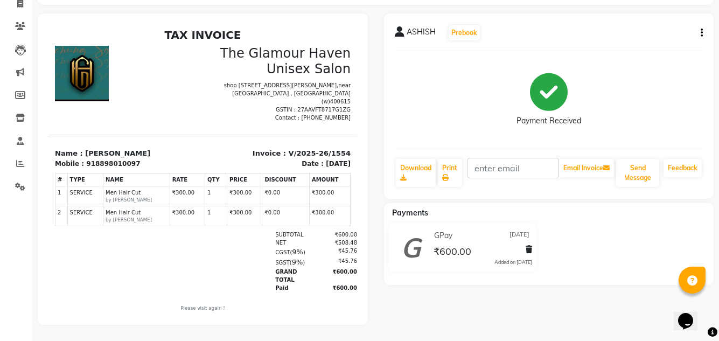
scroll to position [83, 0]
click at [704, 26] on div "ASHISH Prebook Payment Received Download Print Email Invoice Send Message Feedb…" at bounding box center [549, 105] width 330 height 185
click at [703, 26] on div "ASHISH Prebook Payment Received Download Print Email Invoice Send Message Feedb…" at bounding box center [549, 105] width 330 height 185
click at [700, 33] on icon "button" at bounding box center [701, 33] width 2 height 1
click at [496, 46] on div "ASHISH Prebook Payment Received Download Print Email Invoice Send Message Feedb…" at bounding box center [549, 105] width 330 height 185
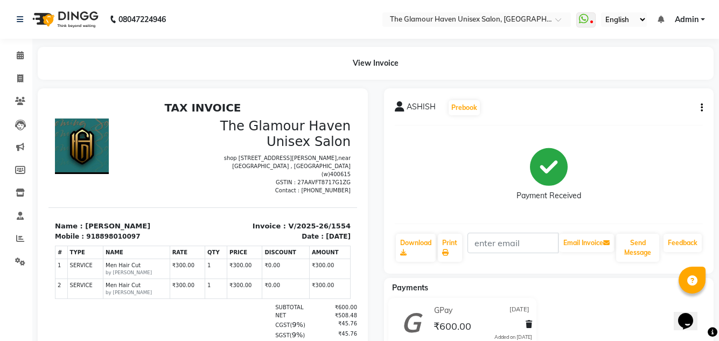
scroll to position [0, 0]
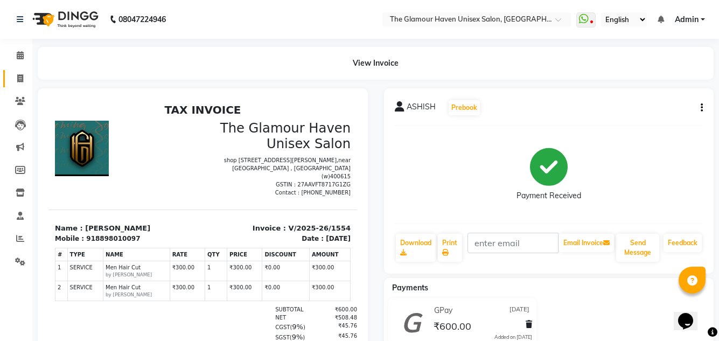
click at [17, 76] on ul "Calendar Invoice Clients Leads Marketing Members Inventory Staff Reports Settin…" at bounding box center [16, 161] width 32 height 234
click at [16, 76] on span at bounding box center [20, 79] width 19 height 12
select select "7124"
select select "service"
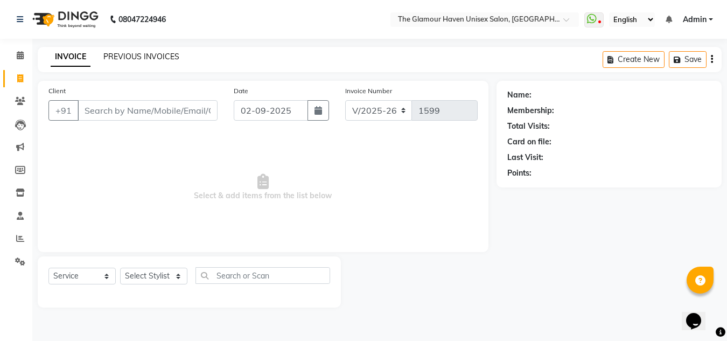
click at [156, 60] on link "PREVIOUS INVOICES" at bounding box center [141, 57] width 76 height 10
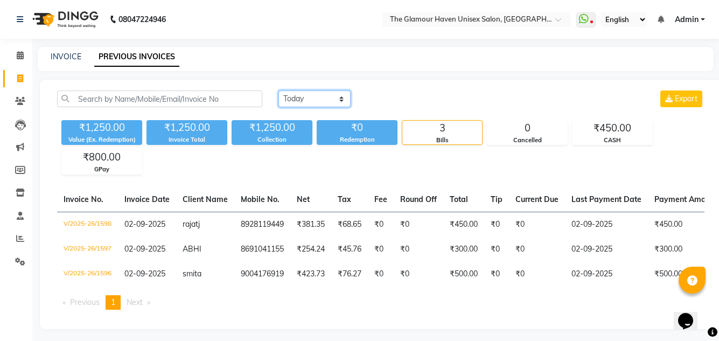
click at [336, 102] on select "[DATE] [DATE] Custom Range" at bounding box center [314, 98] width 72 height 17
select select "range"
click at [278, 90] on select "[DATE] [DATE] Custom Range" at bounding box center [314, 98] width 72 height 17
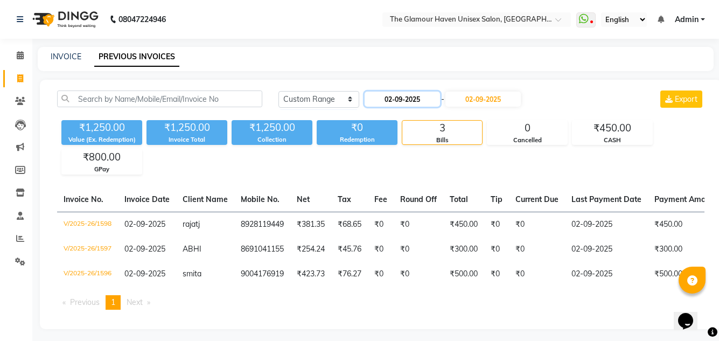
click at [389, 101] on input "02-09-2025" at bounding box center [401, 99] width 75 height 15
select select "9"
select select "2025"
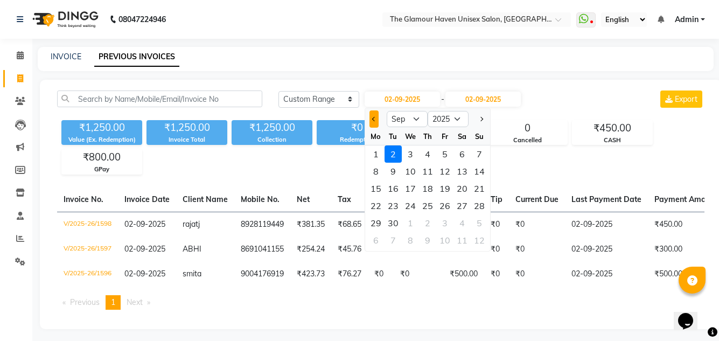
click at [372, 116] on button "Previous month" at bounding box center [373, 118] width 9 height 17
select select "8"
click at [408, 221] on div "27" at bounding box center [410, 222] width 17 height 17
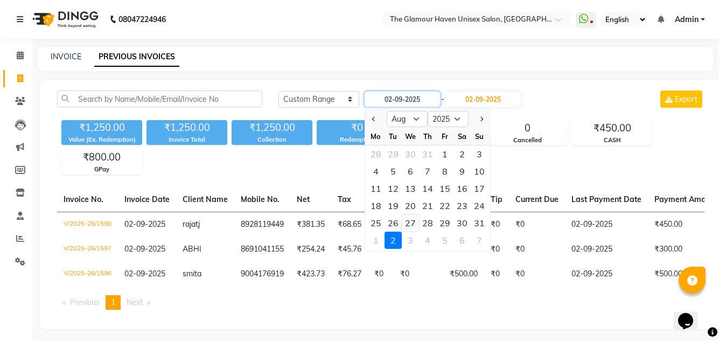
type input "27-08-2025"
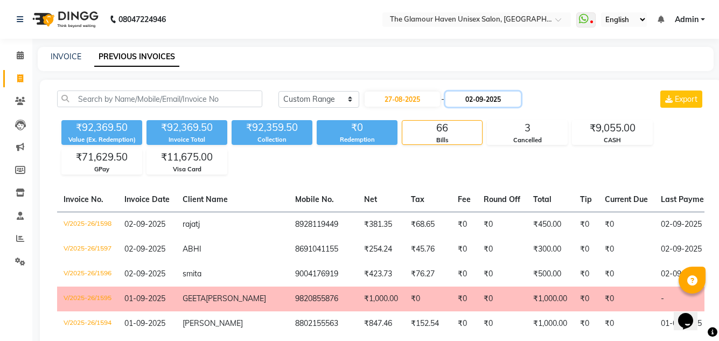
click at [475, 102] on input "02-09-2025" at bounding box center [482, 99] width 75 height 15
select select "9"
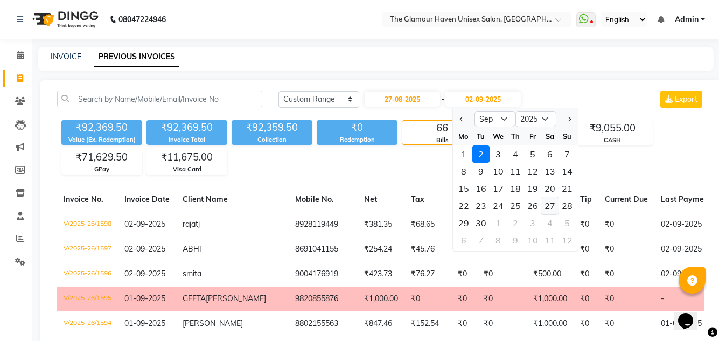
click at [551, 206] on div "27" at bounding box center [549, 205] width 17 height 17
type input "[DATE]"
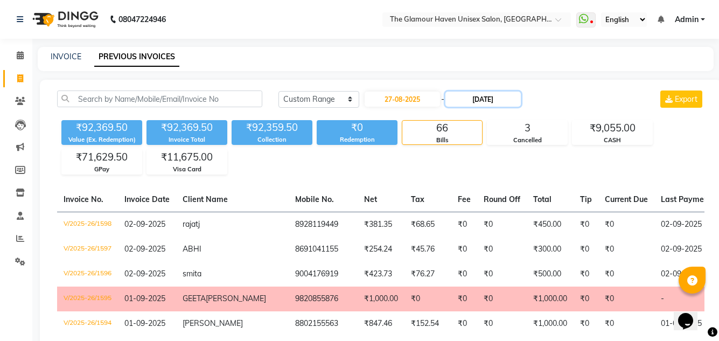
click at [476, 101] on input "[DATE]" at bounding box center [482, 99] width 75 height 15
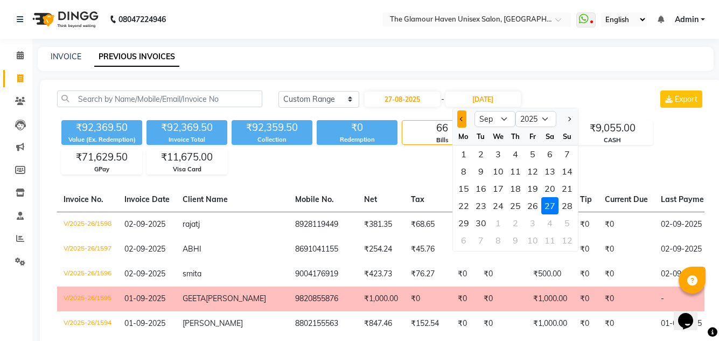
click at [459, 114] on button "Previous month" at bounding box center [461, 118] width 9 height 17
select select "8"
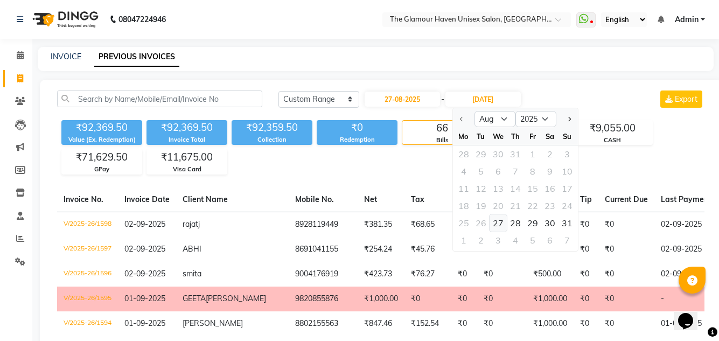
click at [505, 221] on div "27" at bounding box center [497, 222] width 17 height 17
type input "27-08-2025"
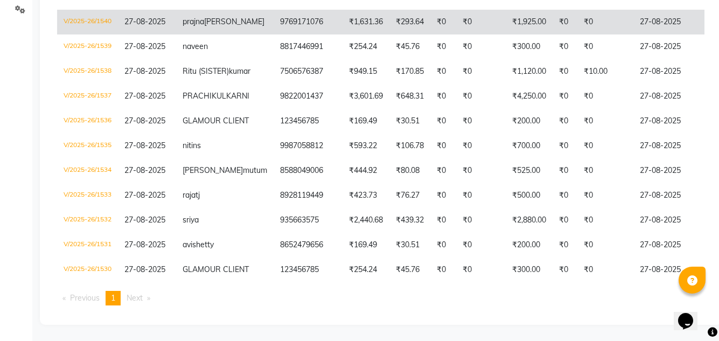
scroll to position [347, 0]
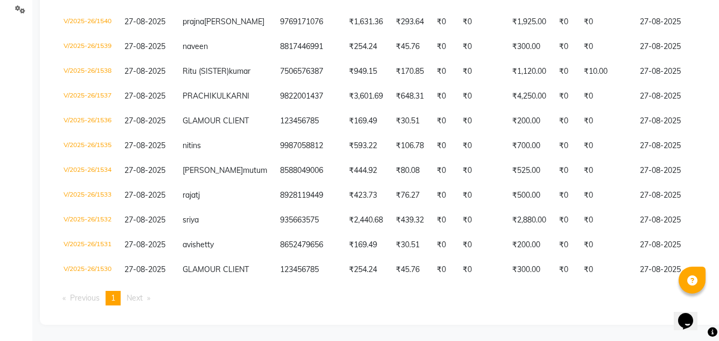
click at [136, 293] on span "Next page" at bounding box center [135, 298] width 16 height 10
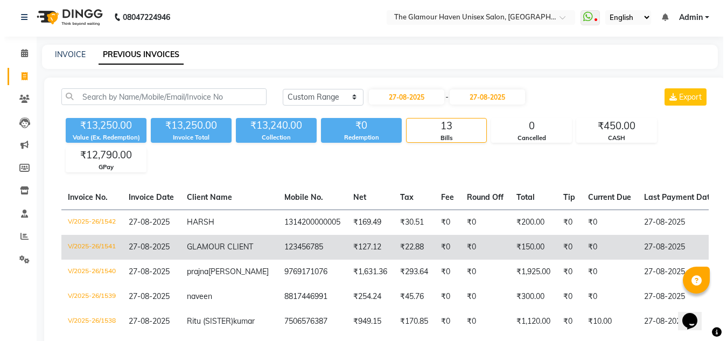
scroll to position [0, 0]
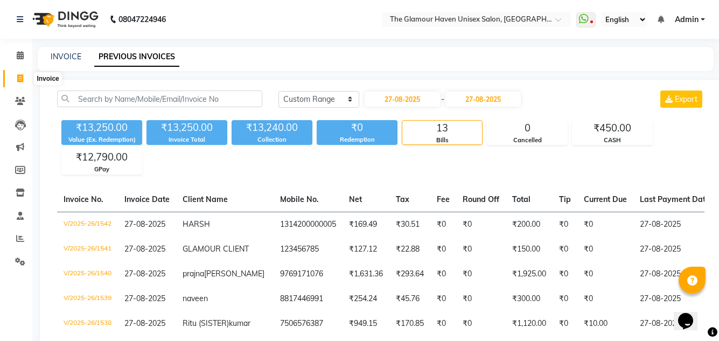
click at [21, 82] on span at bounding box center [20, 79] width 19 height 12
select select "7124"
select select "service"
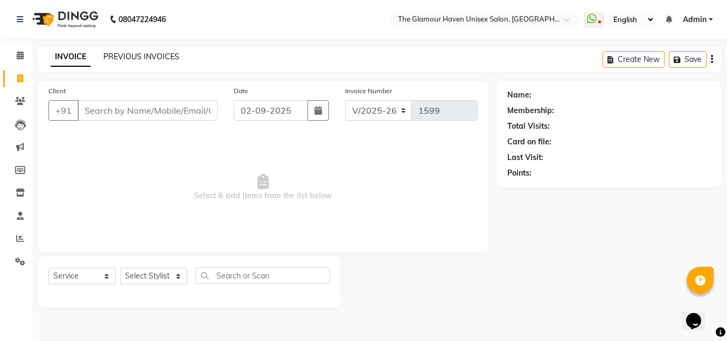
click at [130, 59] on link "PREVIOUS INVOICES" at bounding box center [141, 57] width 76 height 10
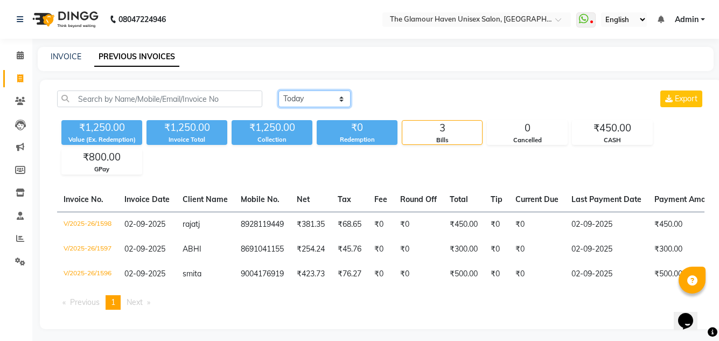
click at [342, 97] on select "[DATE] [DATE] Custom Range" at bounding box center [314, 98] width 72 height 17
select select "range"
click at [278, 90] on select "[DATE] [DATE] Custom Range" at bounding box center [314, 98] width 72 height 17
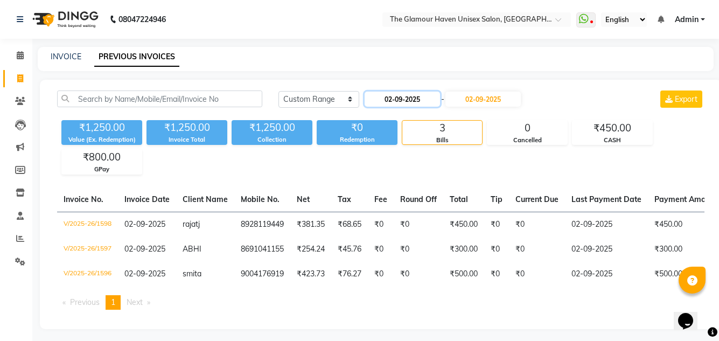
click at [393, 100] on input "02-09-2025" at bounding box center [401, 99] width 75 height 15
select select "9"
select select "2025"
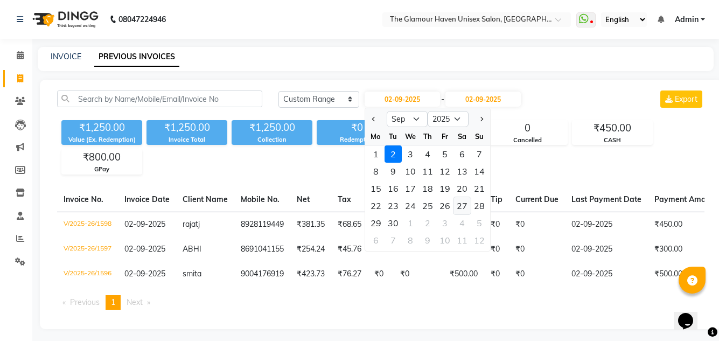
click at [464, 204] on div "27" at bounding box center [461, 205] width 17 height 17
type input "[DATE]"
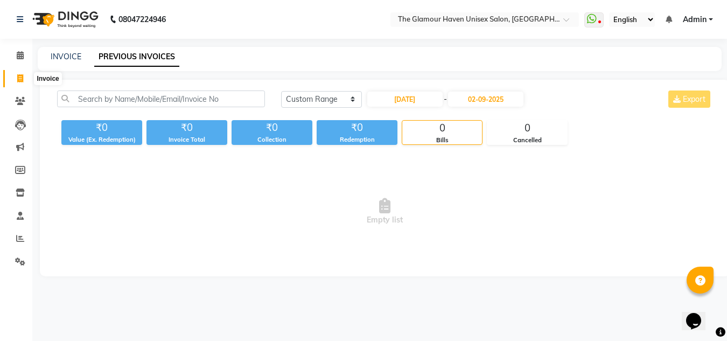
click at [20, 79] on icon at bounding box center [20, 78] width 6 height 8
select select "7124"
select select "service"
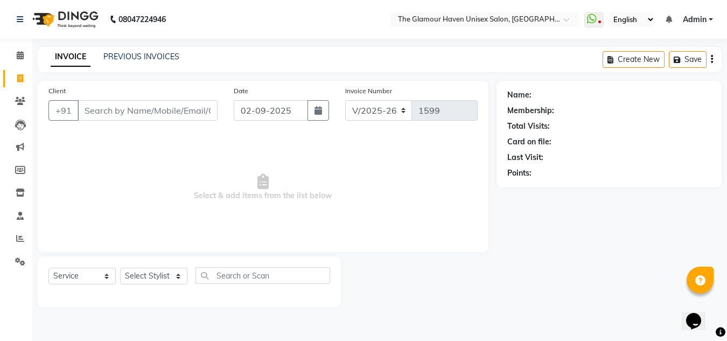
click at [110, 143] on span "Select & add items from the list below" at bounding box center [262, 188] width 429 height 108
click at [93, 112] on input "Client" at bounding box center [148, 110] width 140 height 20
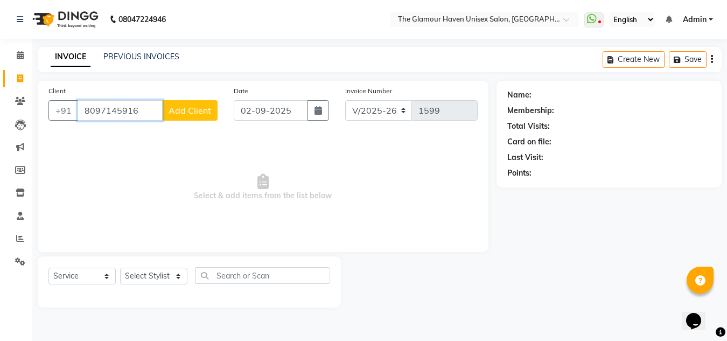
type input "8097145916"
click at [191, 110] on span "Add Client" at bounding box center [190, 110] width 43 height 11
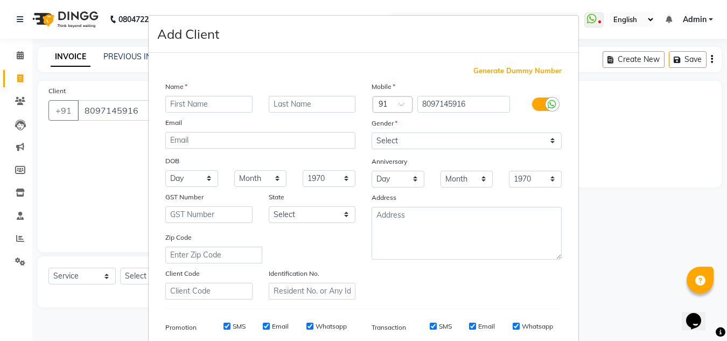
click at [207, 102] on input "text" at bounding box center [208, 104] width 87 height 17
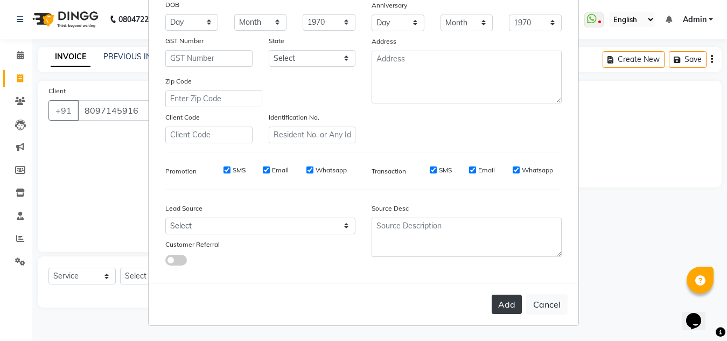
type input "SONAM"
click at [508, 310] on button "Add" at bounding box center [507, 303] width 30 height 19
click at [507, 306] on button "Add" at bounding box center [507, 303] width 30 height 19
click at [507, 308] on button "Add" at bounding box center [507, 303] width 30 height 19
click at [507, 303] on button "Add" at bounding box center [507, 303] width 30 height 19
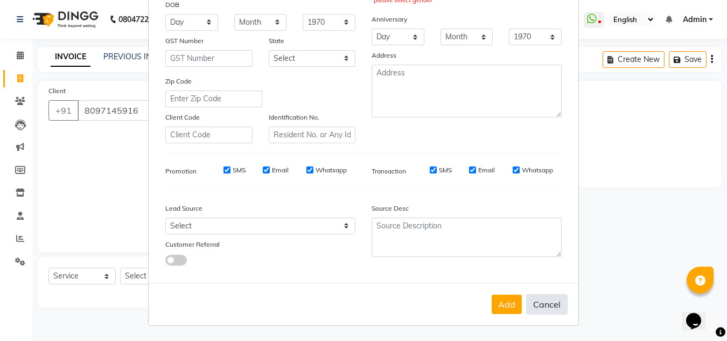
click at [552, 304] on button "Cancel" at bounding box center [546, 304] width 41 height 20
select select
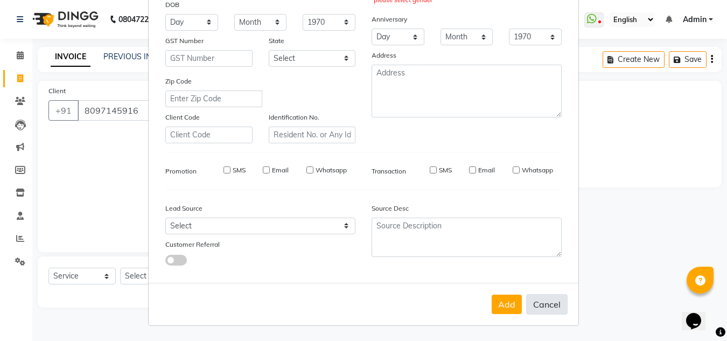
select select
checkbox input "false"
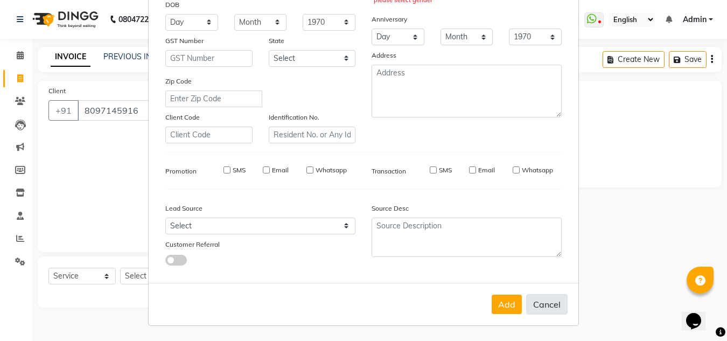
checkbox input "false"
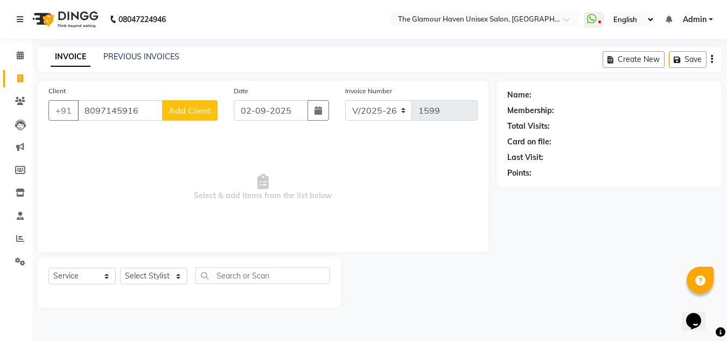
click at [195, 108] on span "Add Client" at bounding box center [190, 110] width 43 height 11
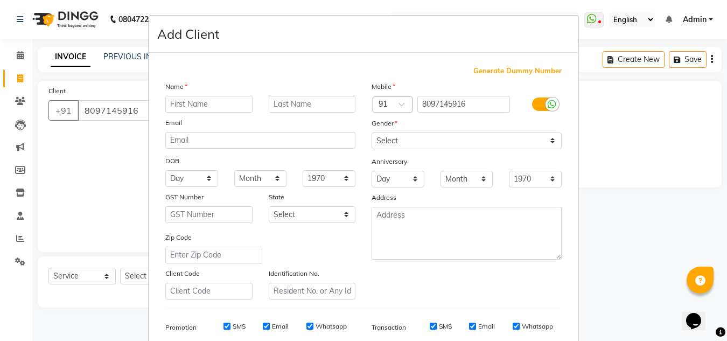
click at [189, 101] on input "text" at bounding box center [208, 104] width 87 height 17
type input "S"
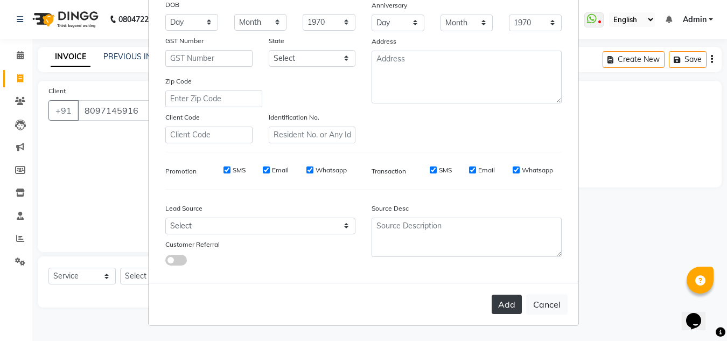
type input "[PERSON_NAME].."
click at [506, 301] on button "Add" at bounding box center [507, 303] width 30 height 19
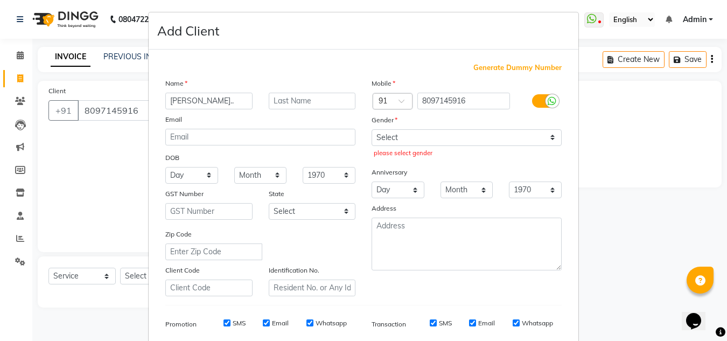
scroll to position [0, 0]
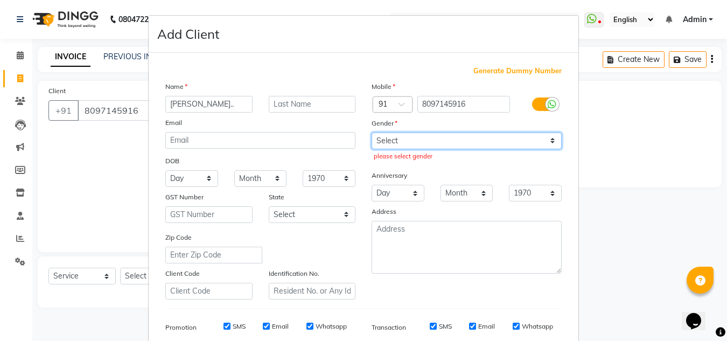
click at [552, 145] on select "Select [DEMOGRAPHIC_DATA] [DEMOGRAPHIC_DATA] Other Prefer Not To Say" at bounding box center [466, 140] width 190 height 17
select select "[DEMOGRAPHIC_DATA]"
click at [371, 132] on select "Select [DEMOGRAPHIC_DATA] [DEMOGRAPHIC_DATA] Other Prefer Not To Say" at bounding box center [466, 140] width 190 height 17
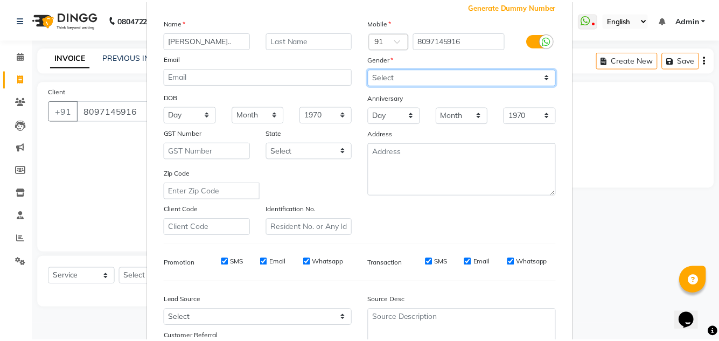
scroll to position [156, 0]
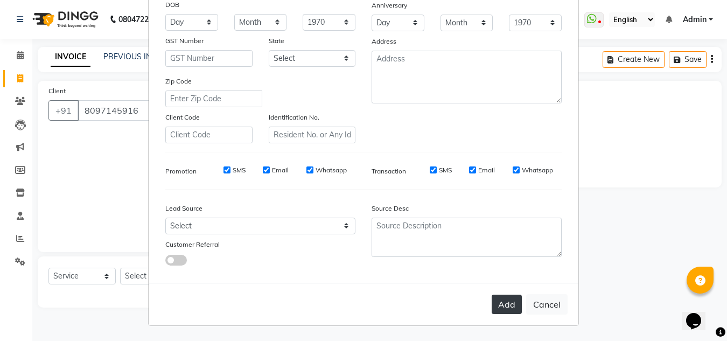
click at [506, 310] on button "Add" at bounding box center [507, 303] width 30 height 19
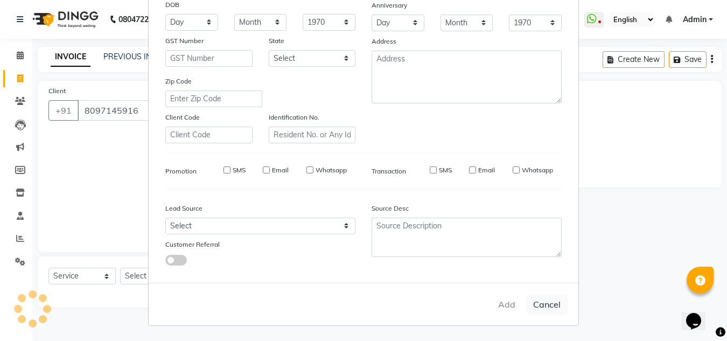
select select
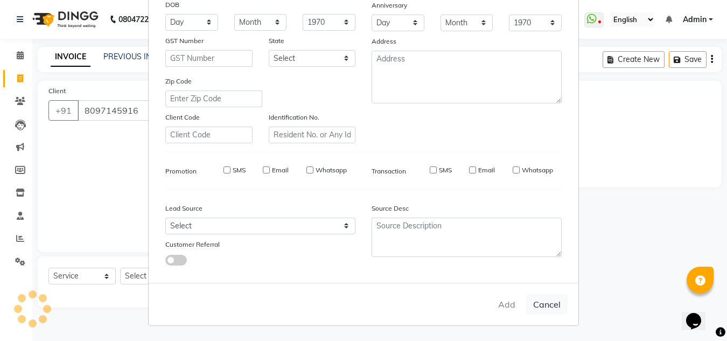
select select
checkbox input "false"
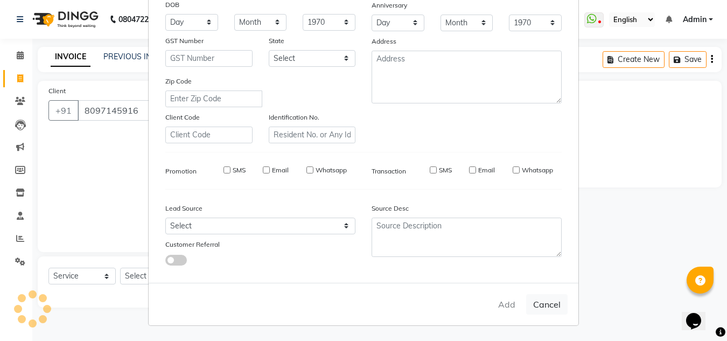
checkbox input "false"
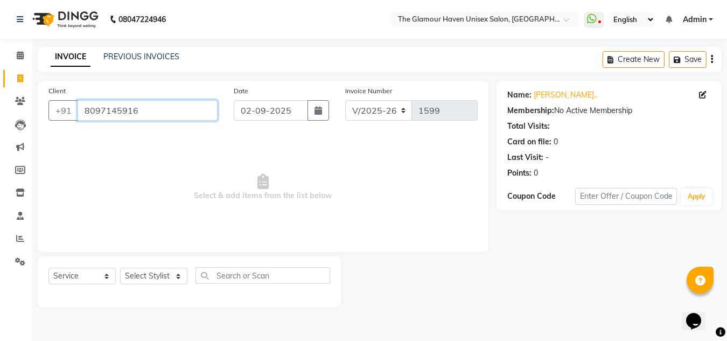
click at [185, 113] on input "8097145916" at bounding box center [148, 110] width 140 height 20
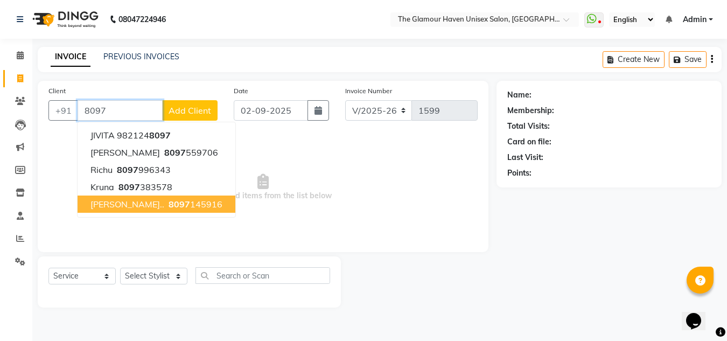
click at [169, 206] on span "8097" at bounding box center [180, 204] width 22 height 11
type input "8097145916"
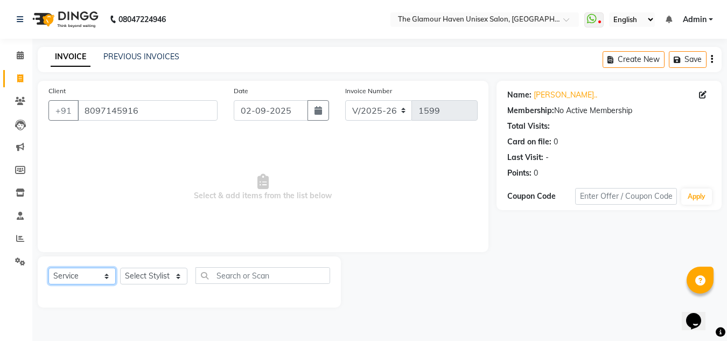
click at [106, 278] on select "Select Service Product Membership Package Voucher Prepaid Gift Card" at bounding box center [81, 276] width 67 height 17
click at [48, 268] on select "Select Service Product Membership Package Voucher Prepaid Gift Card" at bounding box center [81, 276] width 67 height 17
click at [178, 278] on select "Select Stylist AJIT Bharat sen [PERSON_NAME] [PERSON_NAME] NITIN RAHUL [PERSON_…" at bounding box center [153, 276] width 67 height 17
select select "59914"
click at [120, 268] on select "Select Stylist AJIT Bharat sen [PERSON_NAME] [PERSON_NAME] NITIN RAHUL [PERSON_…" at bounding box center [153, 276] width 67 height 17
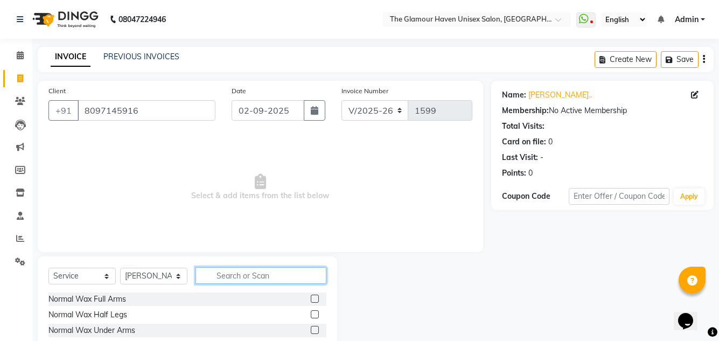
click at [229, 278] on input "text" at bounding box center [260, 275] width 131 height 17
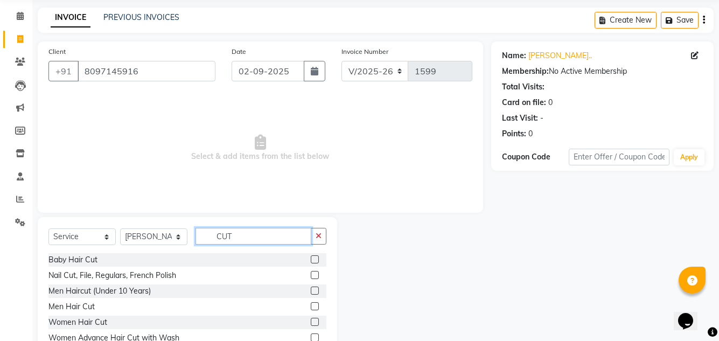
scroll to position [90, 0]
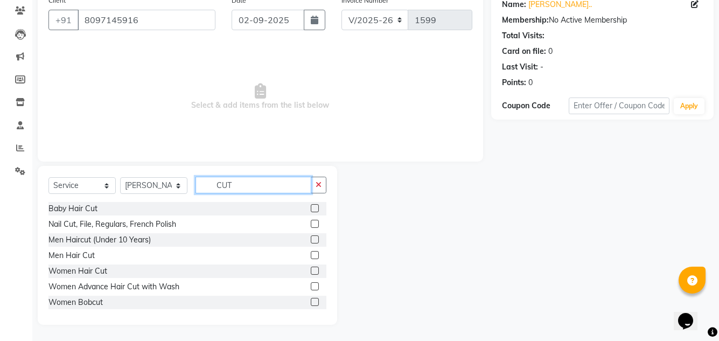
type input "CUT"
click at [118, 270] on div "Women Hair Cut" at bounding box center [187, 270] width 278 height 13
click at [311, 269] on label at bounding box center [315, 270] width 8 height 8
click at [311, 269] on input "checkbox" at bounding box center [314, 271] width 7 height 7
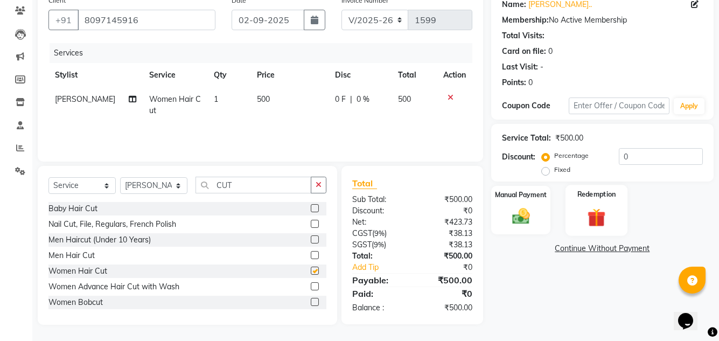
checkbox input "false"
click at [311, 286] on label at bounding box center [315, 286] width 8 height 8
click at [311, 286] on input "checkbox" at bounding box center [314, 286] width 7 height 7
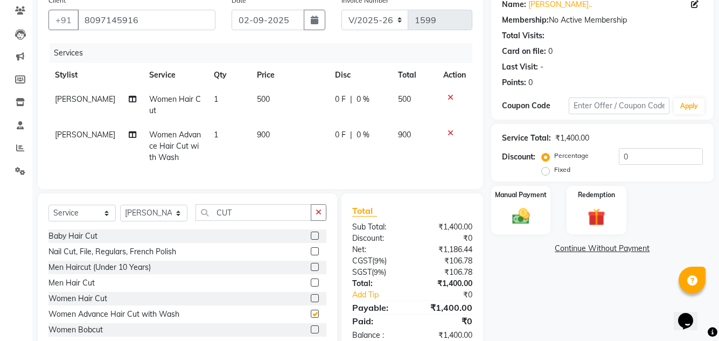
checkbox input "false"
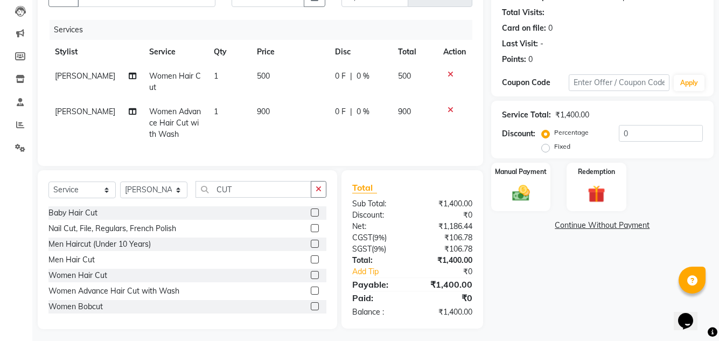
scroll to position [126, 0]
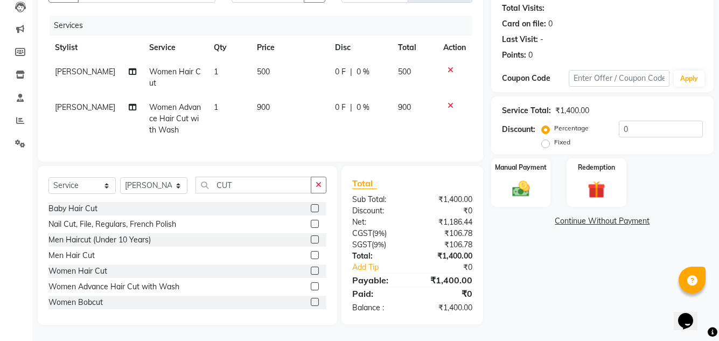
click at [311, 273] on label at bounding box center [315, 270] width 8 height 8
click at [311, 273] on input "checkbox" at bounding box center [314, 271] width 7 height 7
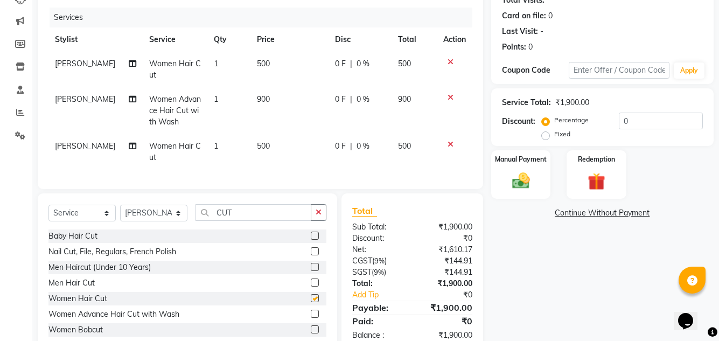
checkbox input "false"
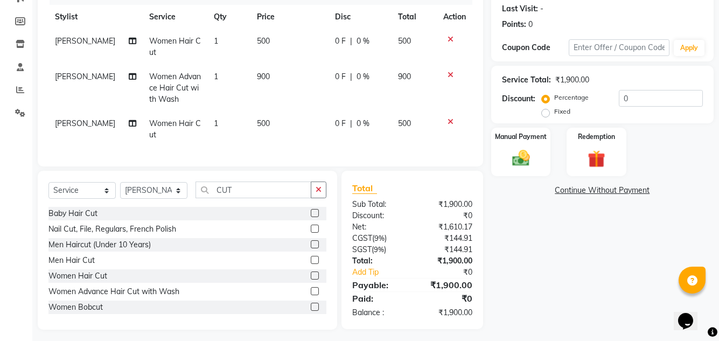
scroll to position [162, 0]
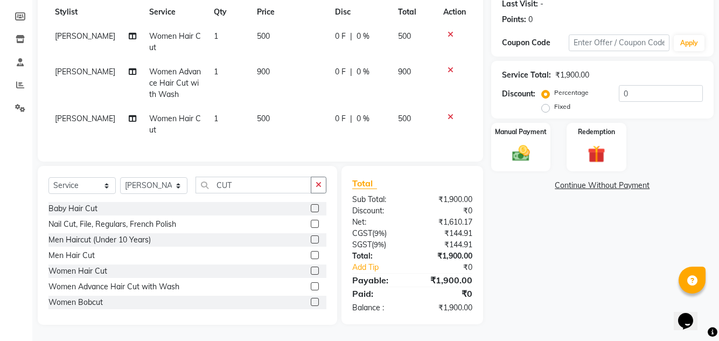
click at [447, 113] on icon at bounding box center [450, 117] width 6 height 8
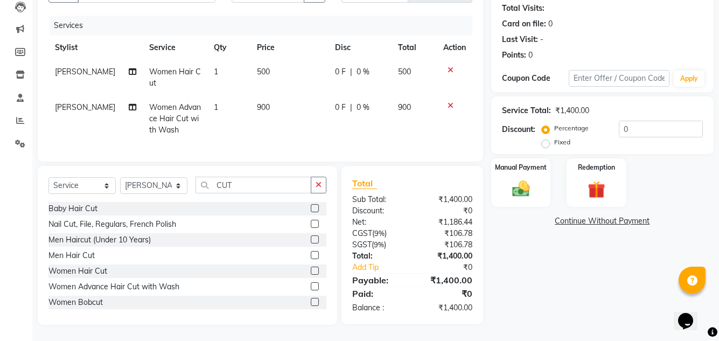
click at [447, 102] on icon at bounding box center [450, 106] width 6 height 8
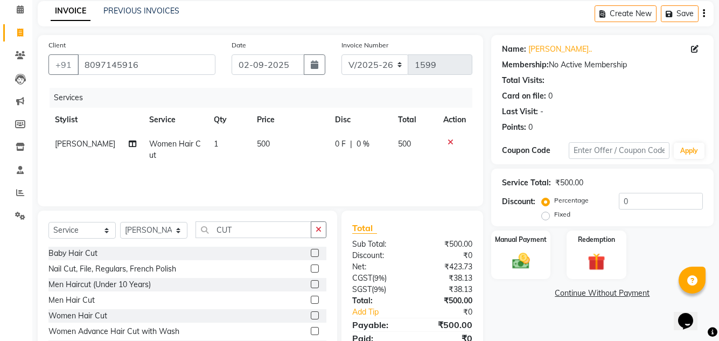
scroll to position [90, 0]
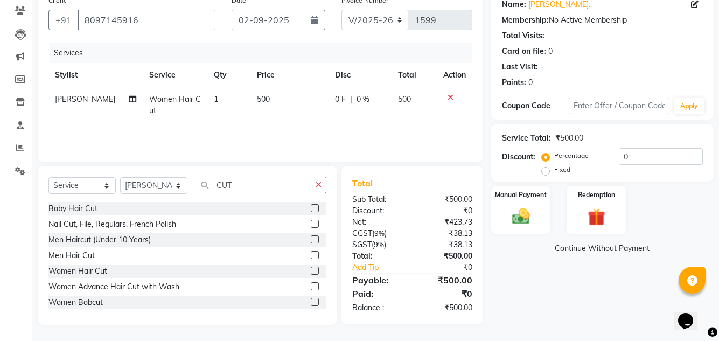
click at [270, 95] on td "500" at bounding box center [289, 105] width 78 height 36
select select "59914"
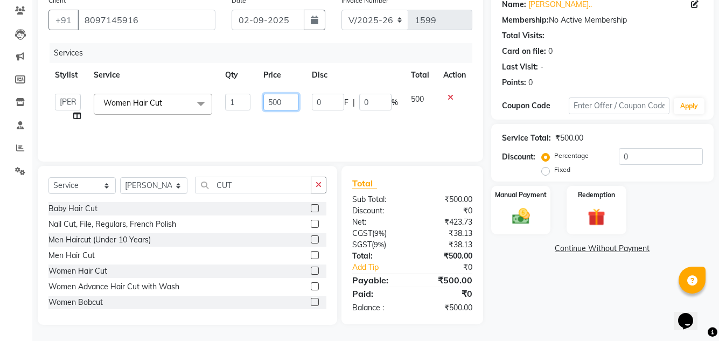
click at [280, 101] on input "500" at bounding box center [281, 102] width 36 height 17
type input "5"
type input "700"
click at [424, 99] on td "500" at bounding box center [420, 107] width 32 height 41
select select "59914"
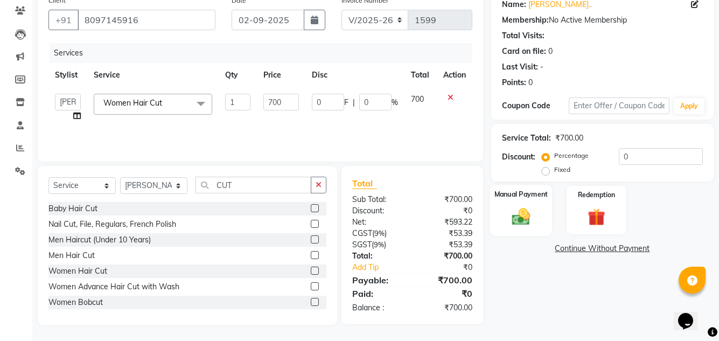
click at [519, 195] on label "Manual Payment" at bounding box center [521, 194] width 54 height 10
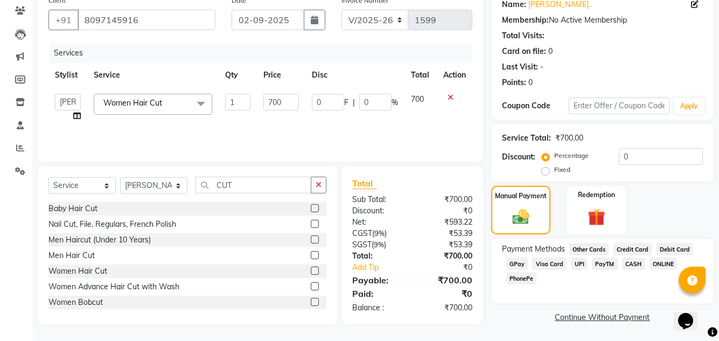
click at [520, 263] on span "GPay" at bounding box center [517, 263] width 22 height 12
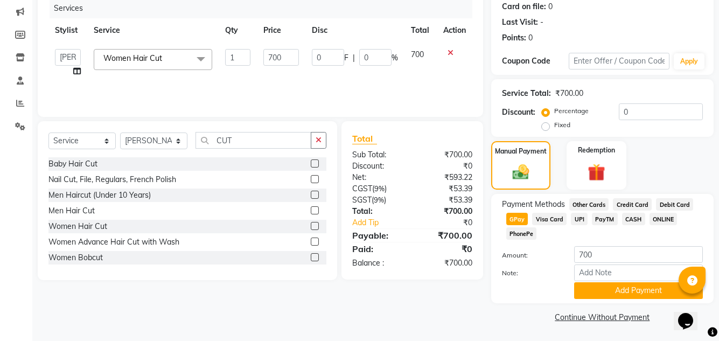
scroll to position [136, 0]
click at [641, 287] on button "Add Payment" at bounding box center [638, 290] width 129 height 17
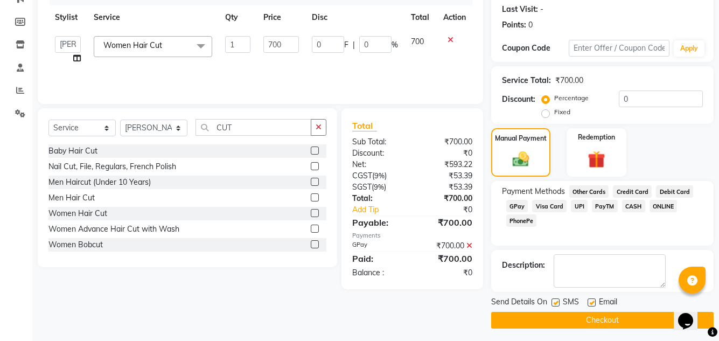
scroll to position [152, 0]
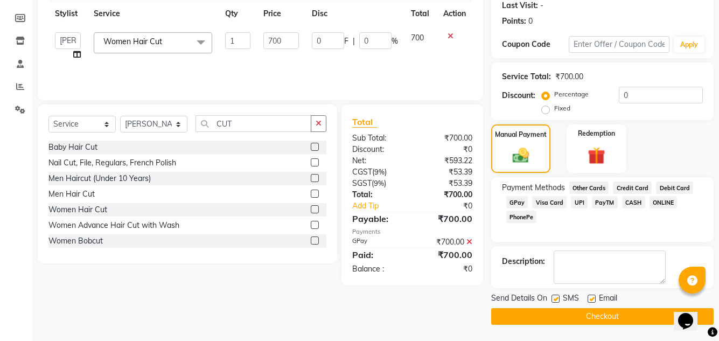
click at [599, 316] on button "Checkout" at bounding box center [602, 316] width 222 height 17
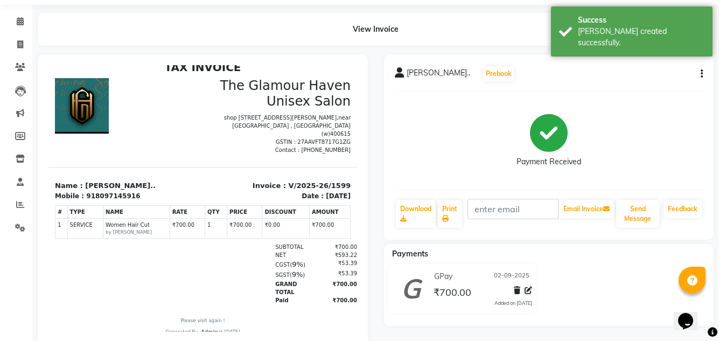
scroll to position [63, 0]
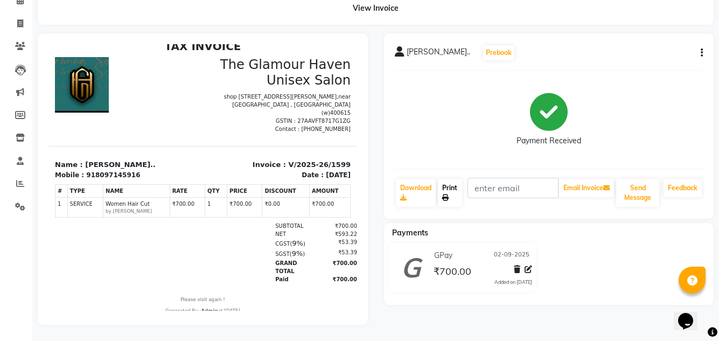
click at [452, 185] on link "Print" at bounding box center [450, 193] width 24 height 28
